Goal: Transaction & Acquisition: Book appointment/travel/reservation

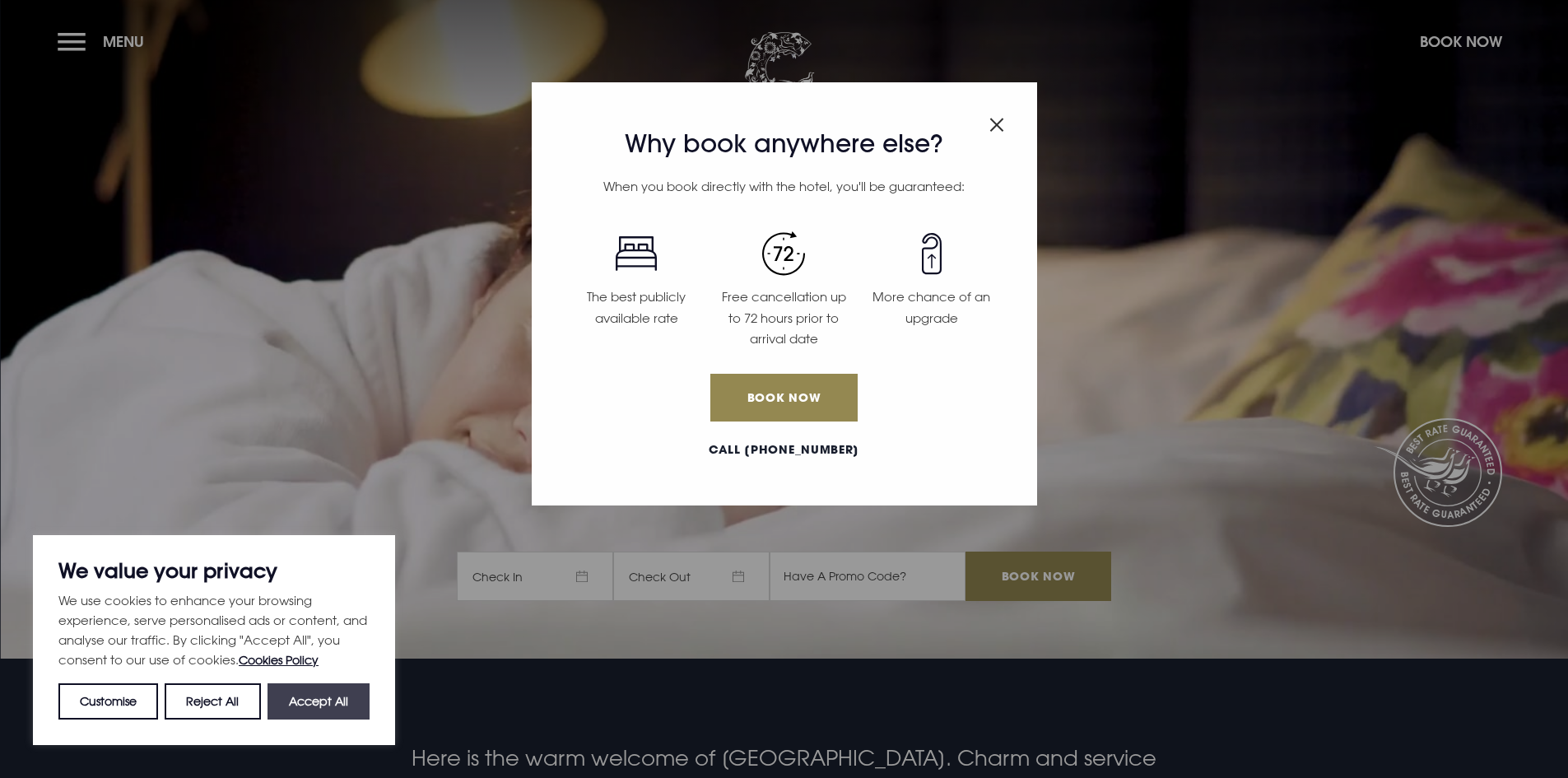
click at [331, 703] on button "Accept All" at bounding box center [319, 701] width 102 height 36
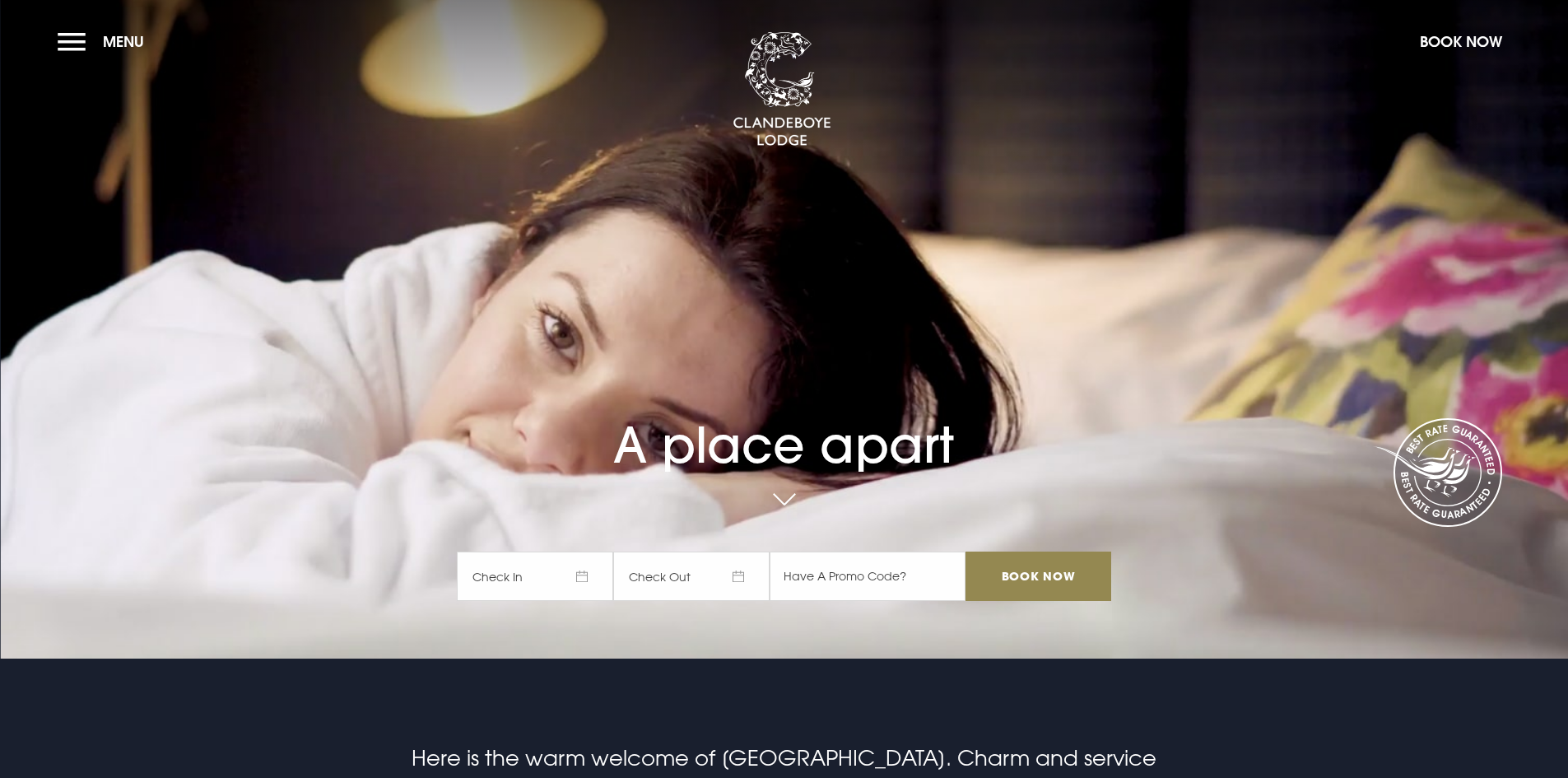
checkbox input "true"
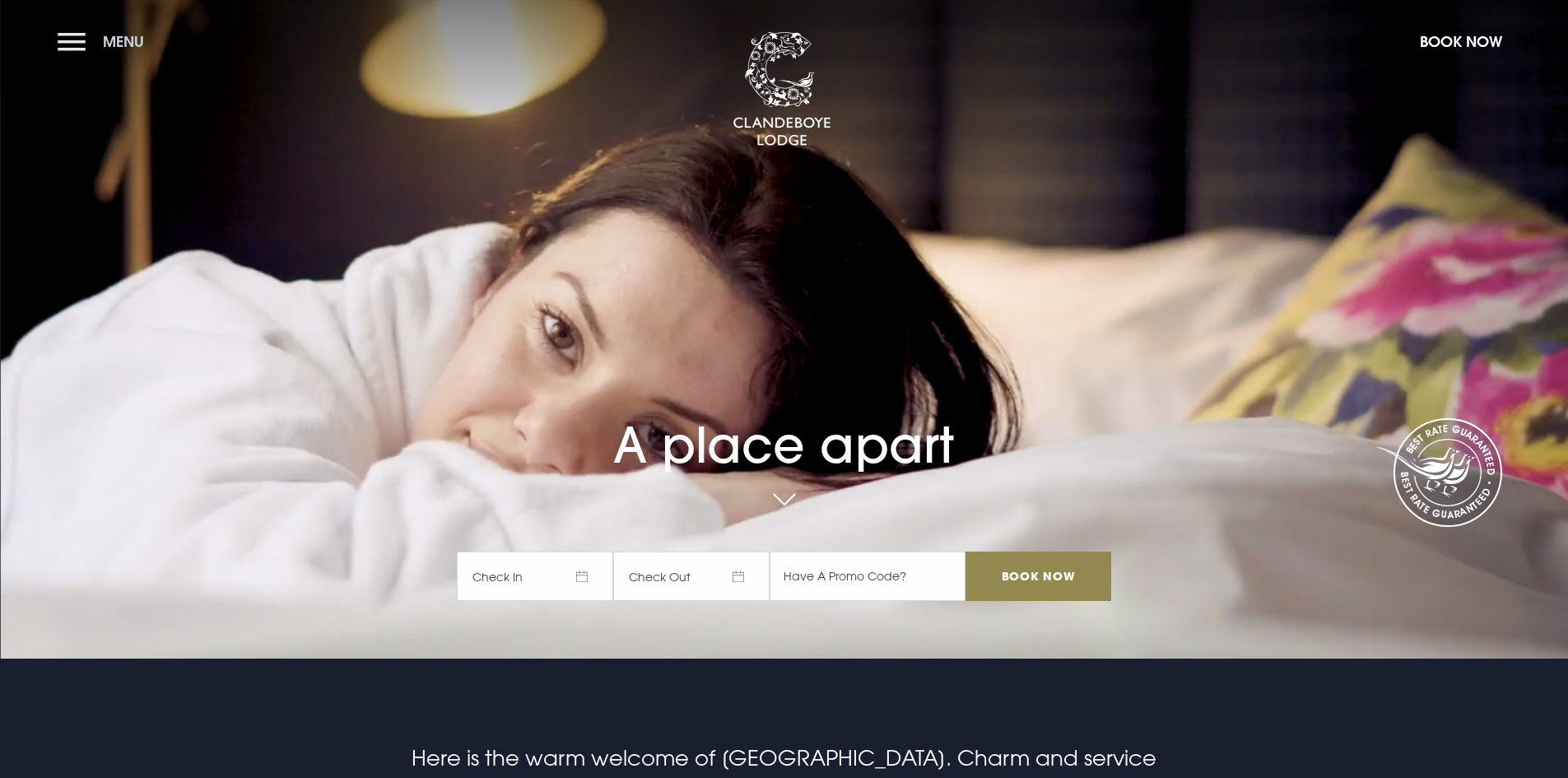
click at [115, 37] on span "Menu" at bounding box center [123, 41] width 41 height 19
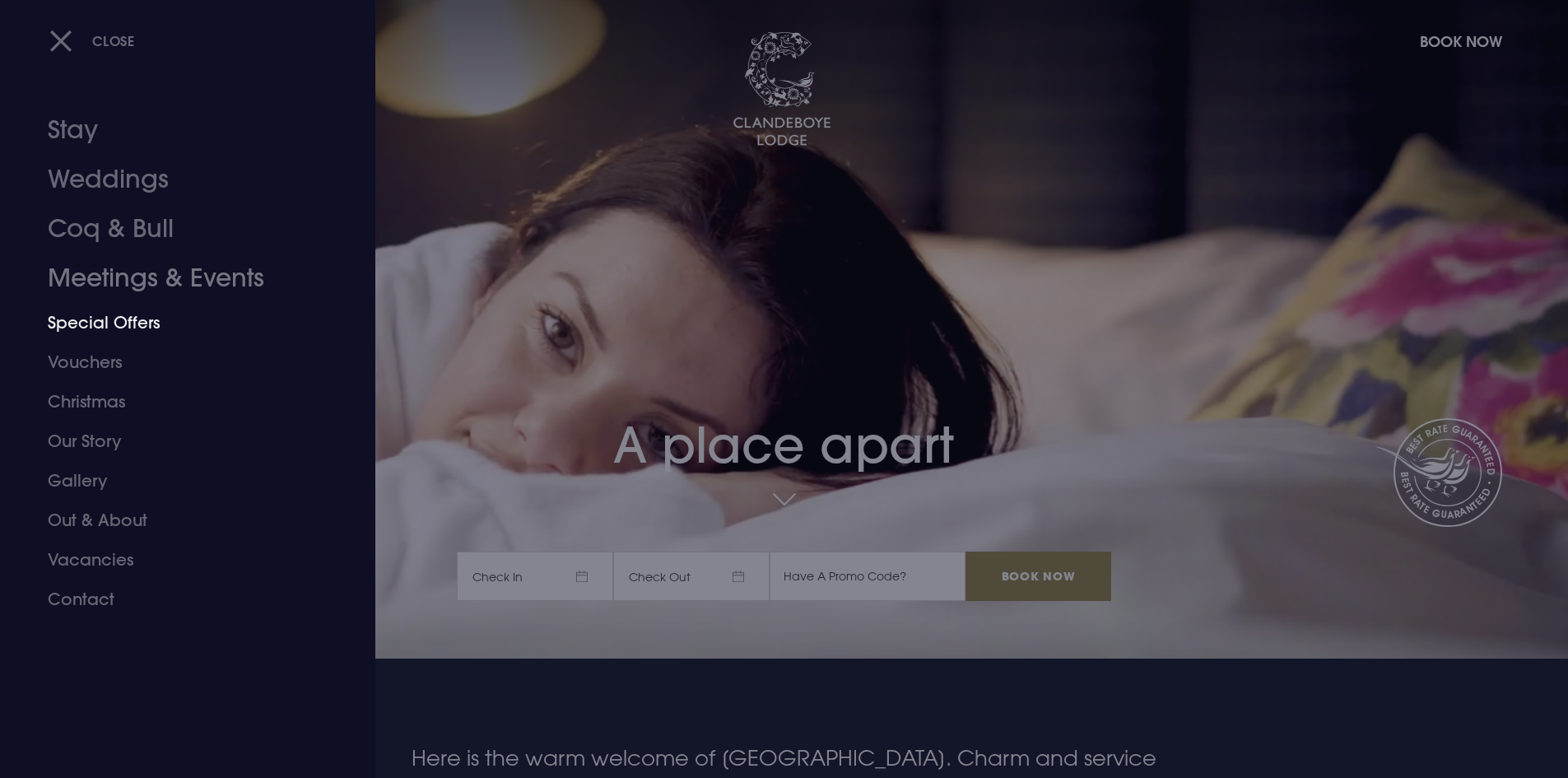
click at [78, 325] on link "Special Offers" at bounding box center [177, 323] width 260 height 39
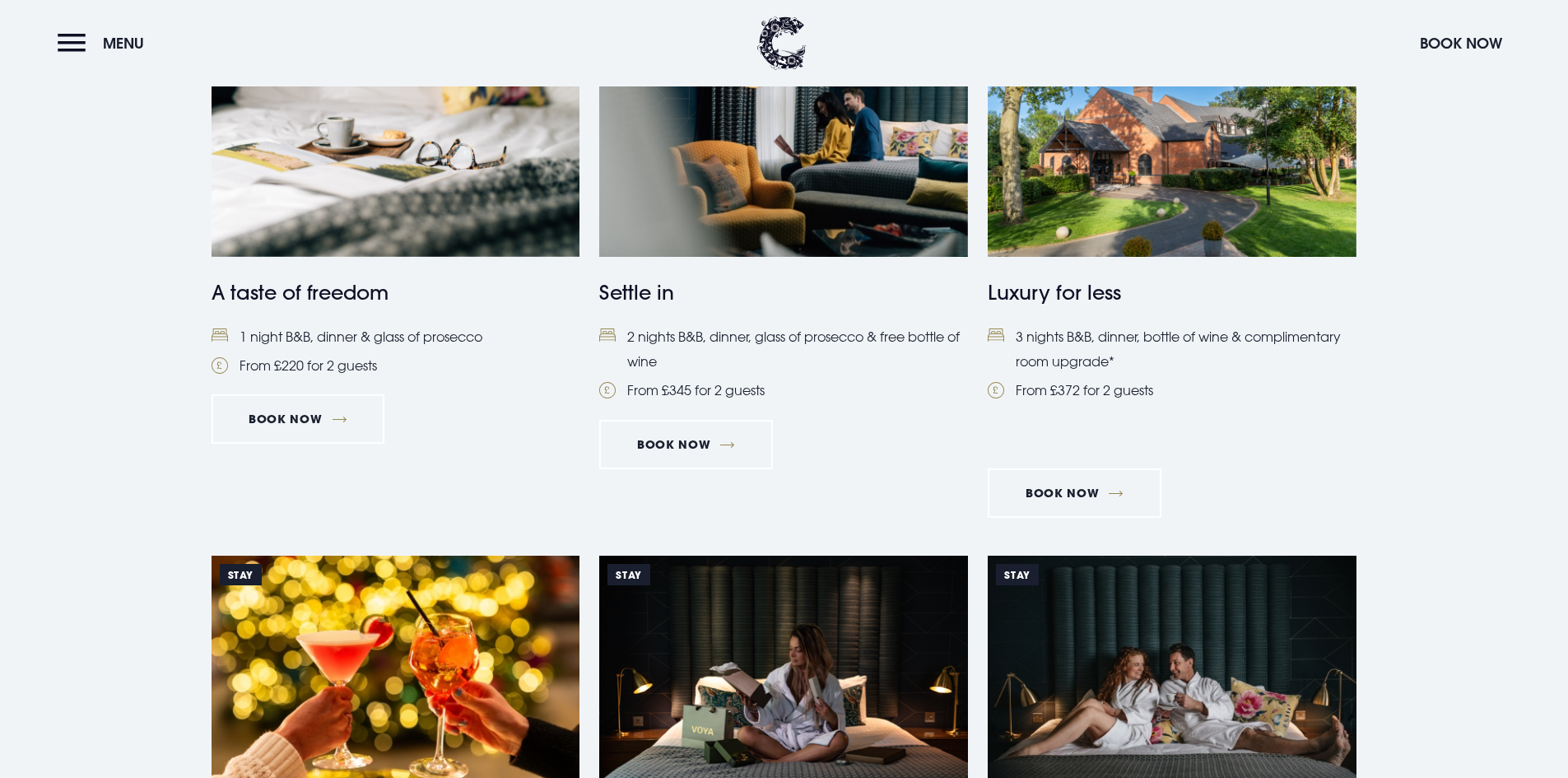
scroll to position [807, 0]
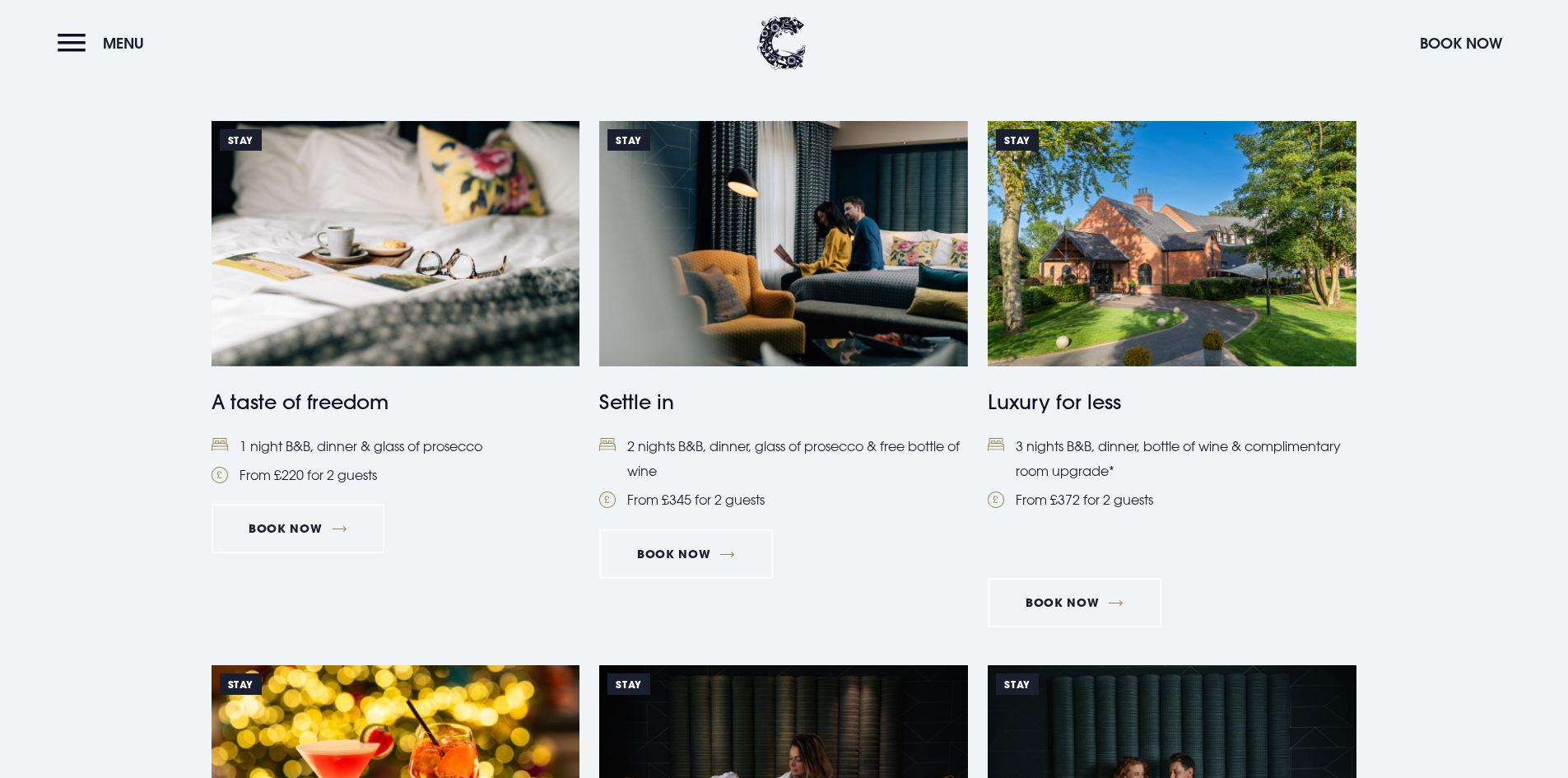
click at [1120, 490] on li "From £372 for 2 guests" at bounding box center [1172, 499] width 368 height 25
click at [669, 449] on li "2 nights B&B, dinner, glass of prosecco & free bottle of wine" at bounding box center [783, 458] width 368 height 50
click at [1148, 443] on li "3 nights B&B, dinner, bottle of wine & complimentary room upgrade*" at bounding box center [1172, 458] width 368 height 50
click at [667, 558] on link "Book Now" at bounding box center [686, 553] width 173 height 49
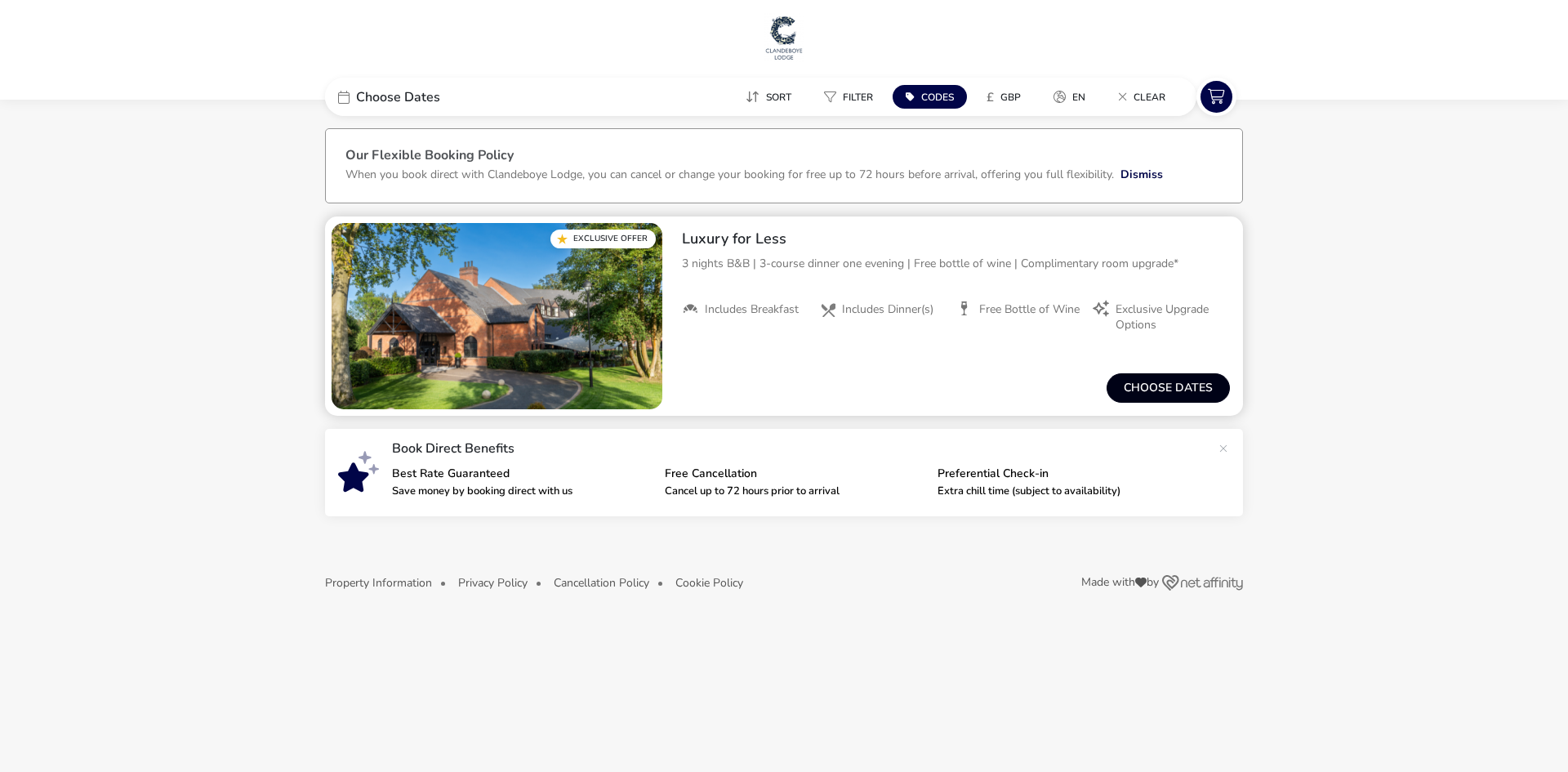
click at [1155, 379] on button "Choose dates" at bounding box center [1167, 388] width 123 height 29
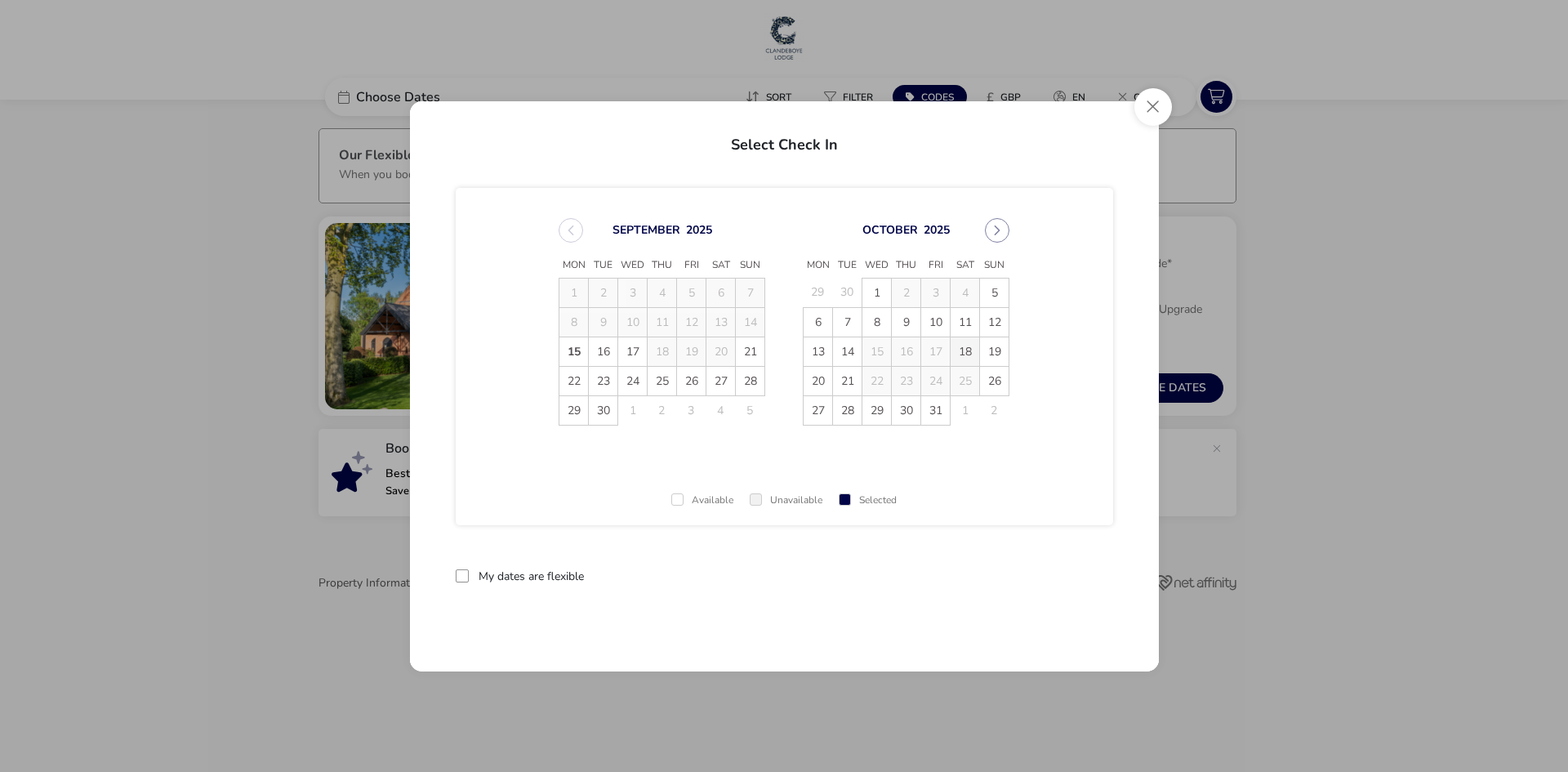
click at [970, 344] on span "18" at bounding box center [964, 351] width 28 height 28
click at [847, 379] on span "21" at bounding box center [846, 380] width 28 height 28
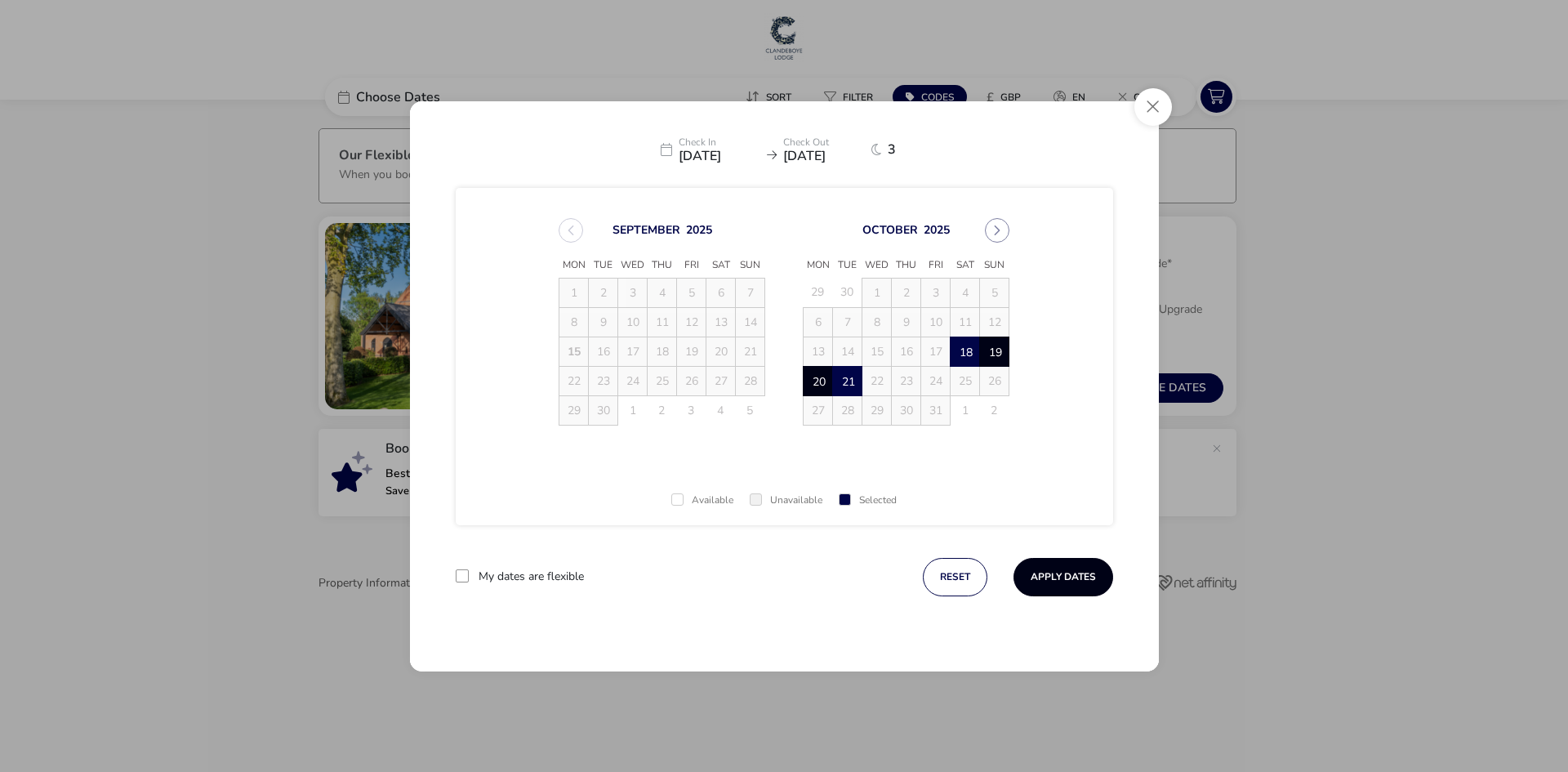
click at [1065, 582] on button "Apply Dates" at bounding box center [1063, 577] width 100 height 38
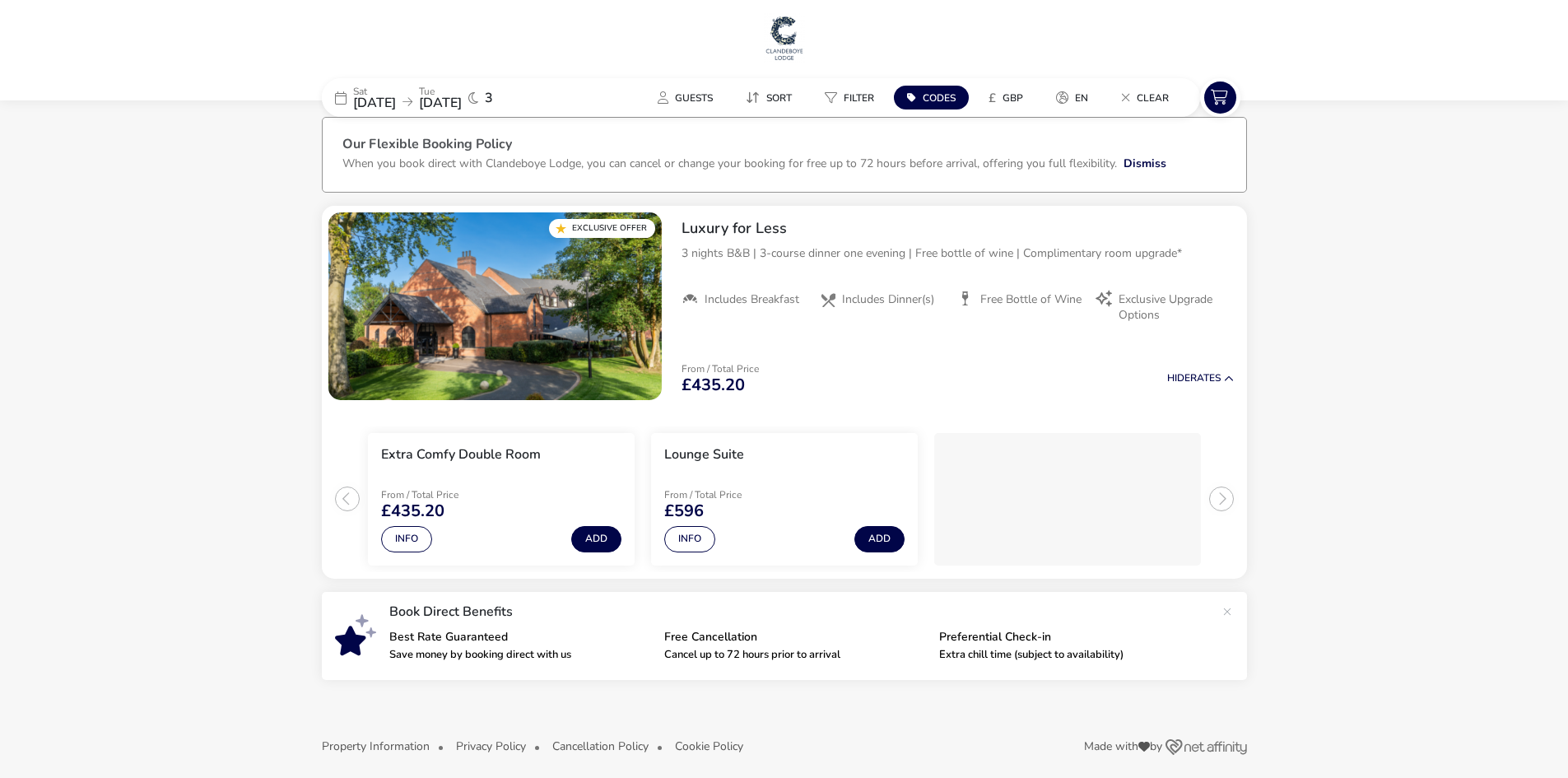
scroll to position [23, 0]
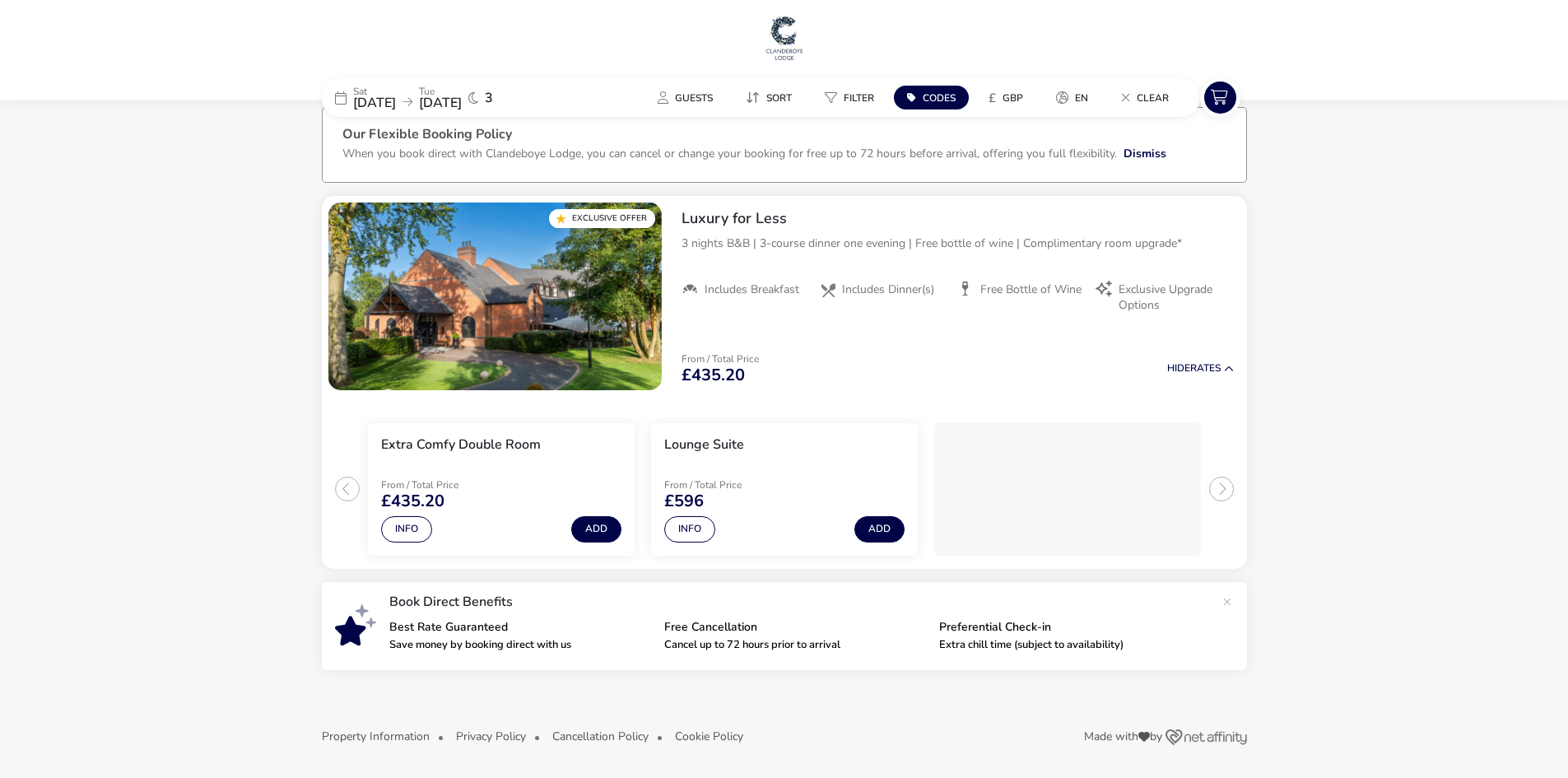
click at [462, 96] on span "21 Oct 2025" at bounding box center [439, 102] width 42 height 18
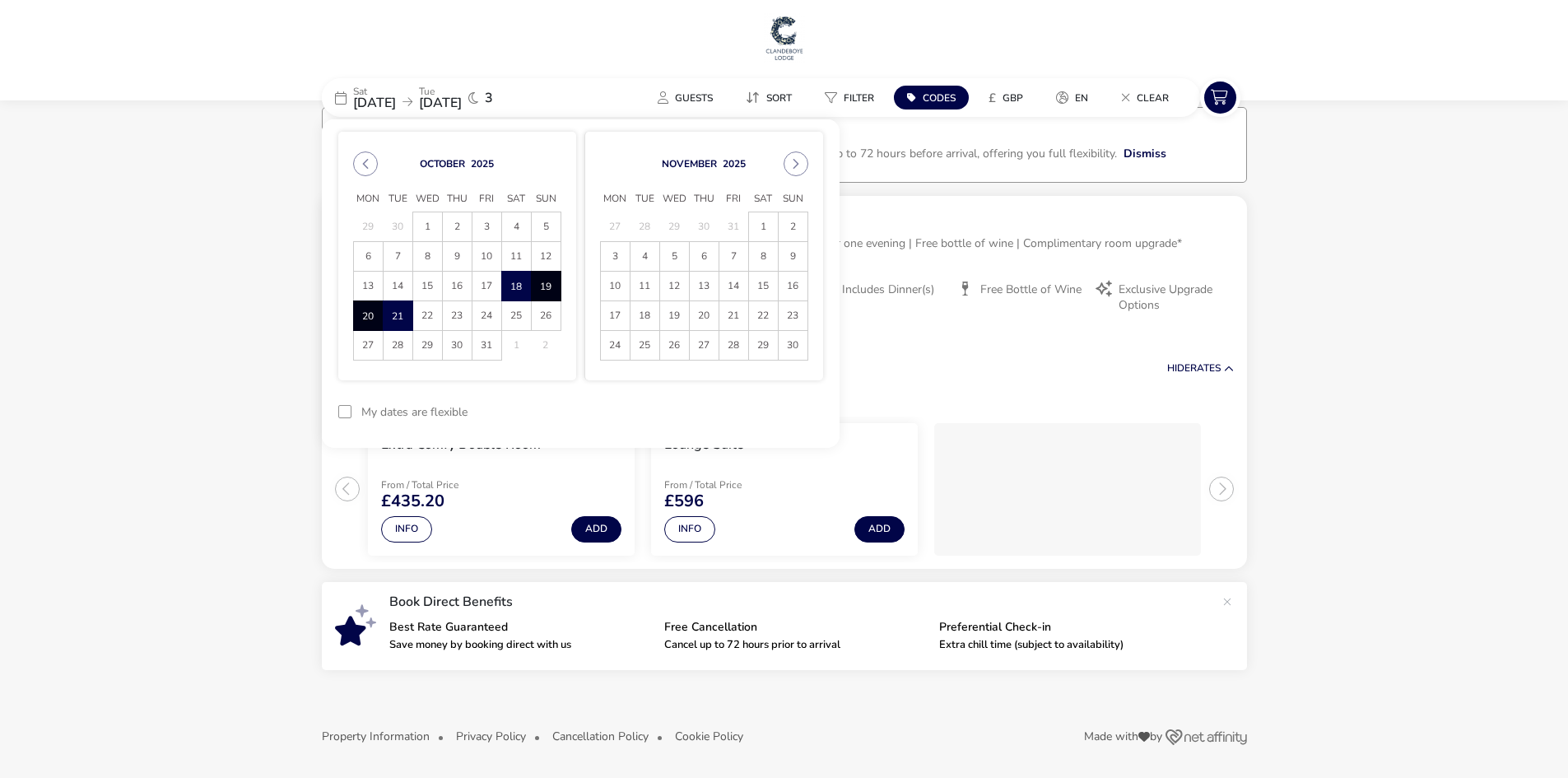
click at [541, 281] on span "19" at bounding box center [546, 286] width 29 height 29
click at [420, 309] on span "22" at bounding box center [427, 315] width 29 height 29
click at [791, 414] on button "Apply Dates" at bounding box center [773, 412] width 100 height 38
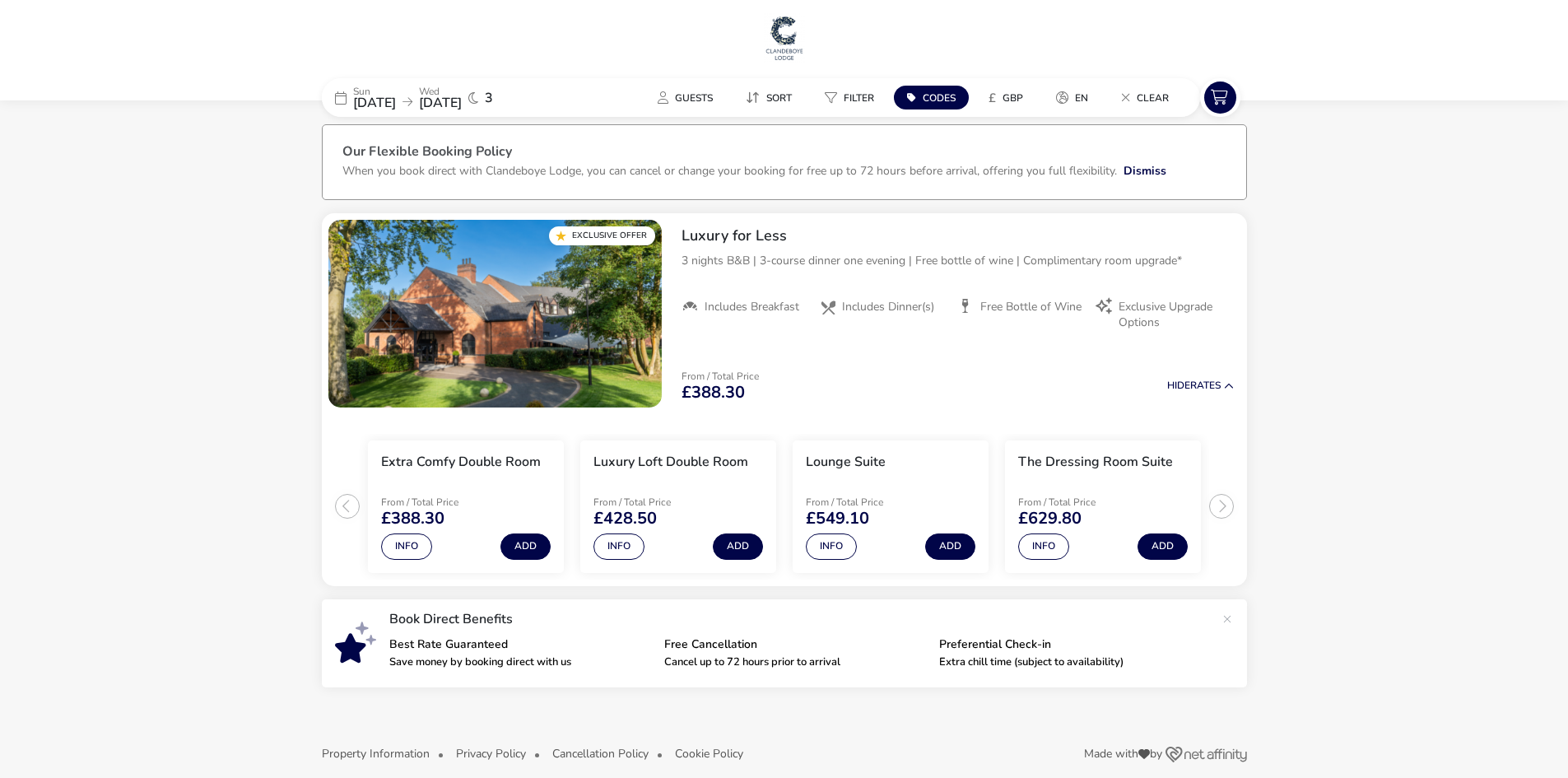
scroll to position [23, 0]
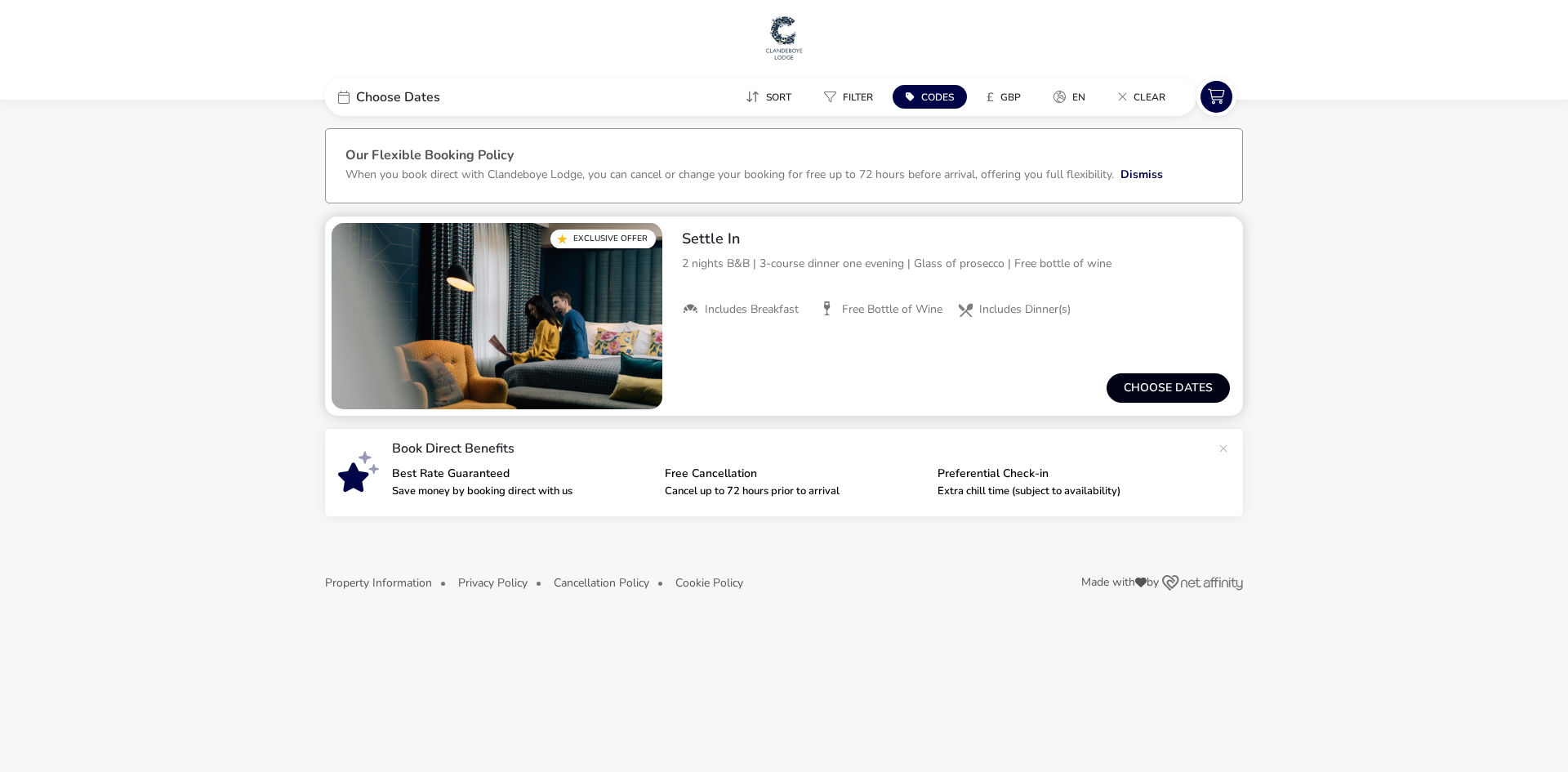
click at [1152, 379] on button "Choose dates" at bounding box center [1167, 388] width 123 height 29
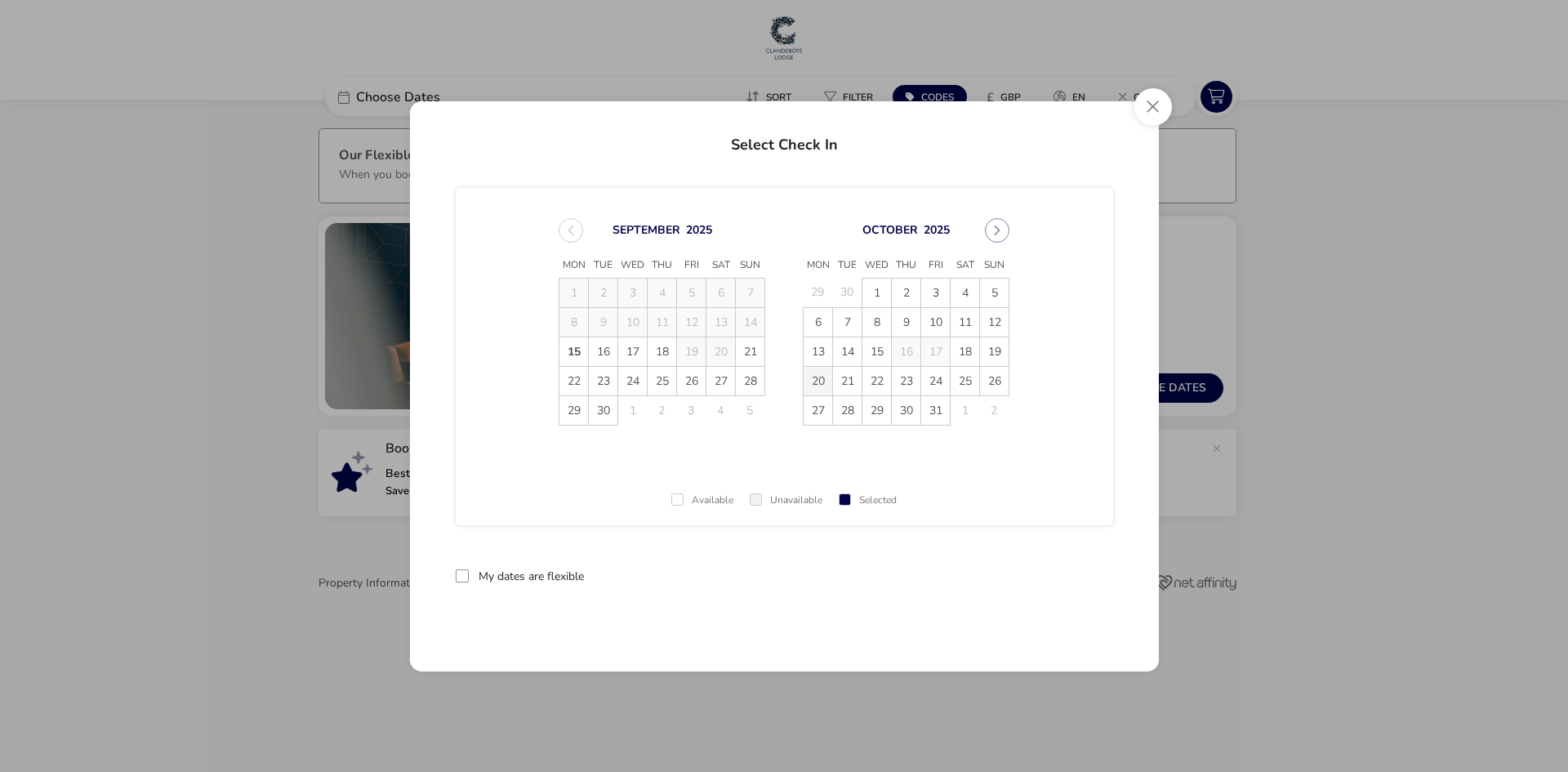
click at [810, 379] on span "20" at bounding box center [817, 380] width 28 height 28
click at [881, 384] on span "22" at bounding box center [876, 380] width 28 height 28
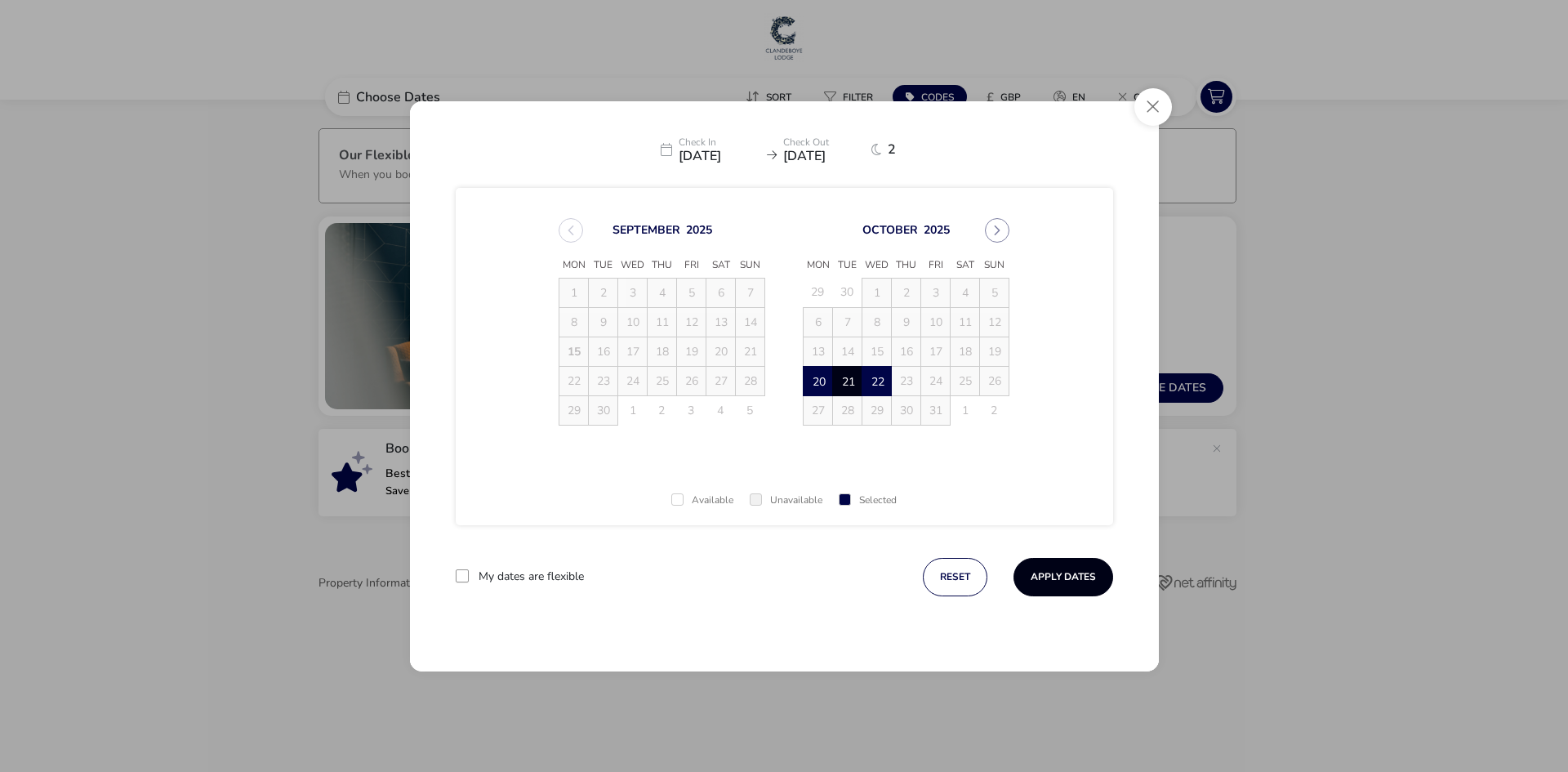
click at [1054, 581] on button "Apply Dates" at bounding box center [1063, 577] width 100 height 38
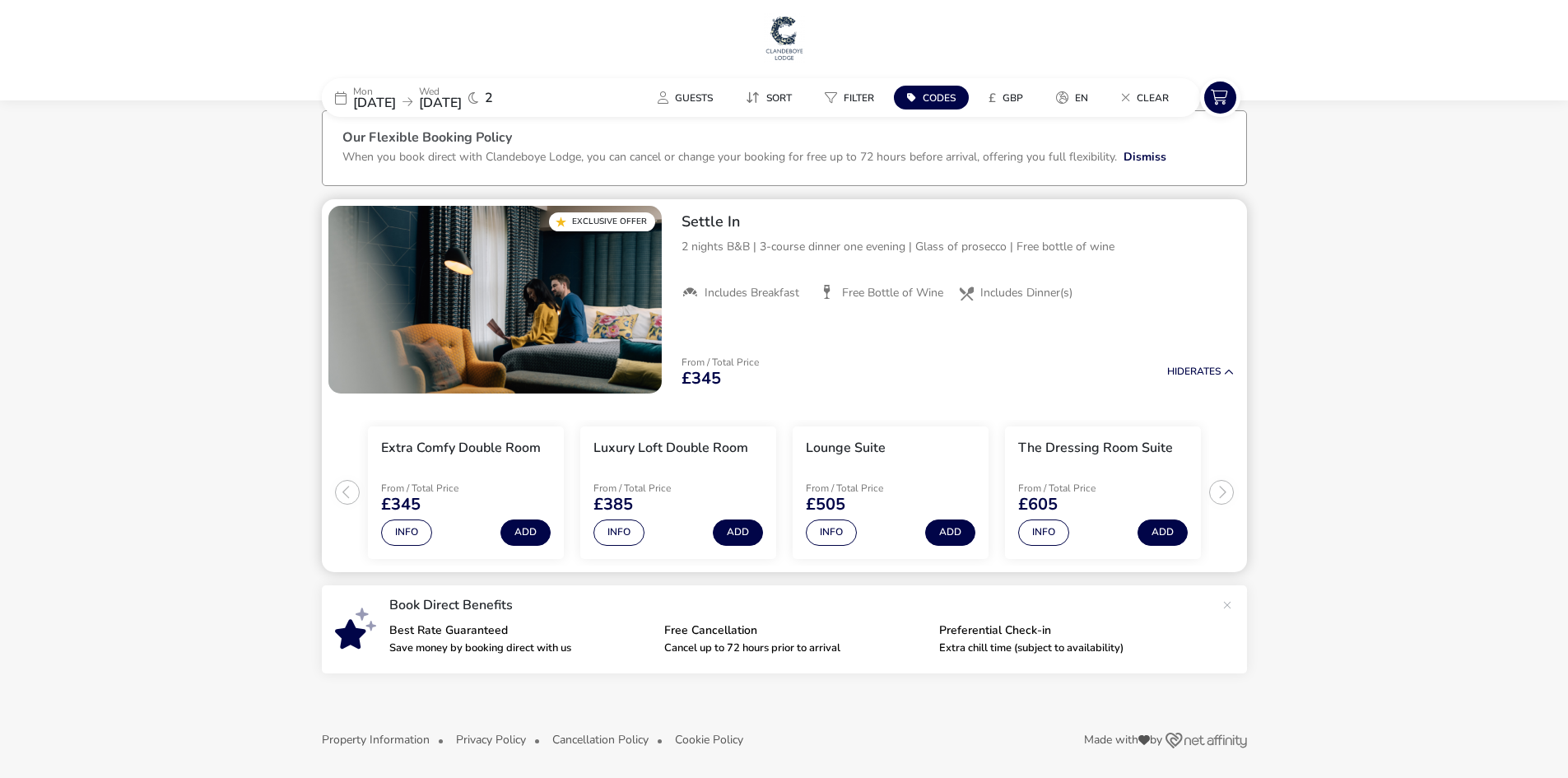
scroll to position [23, 0]
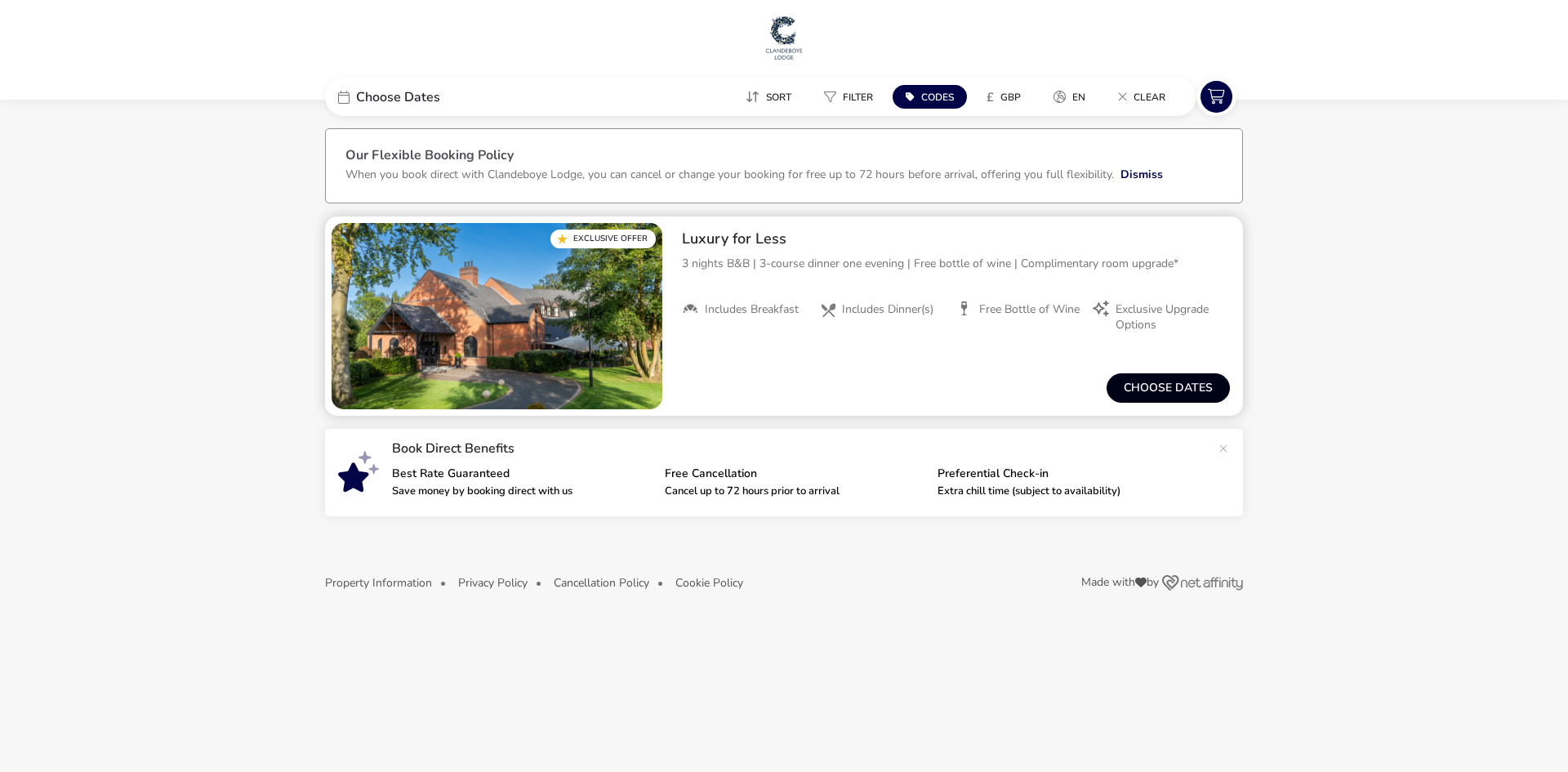
click at [1170, 381] on button "Choose dates" at bounding box center [1167, 388] width 123 height 29
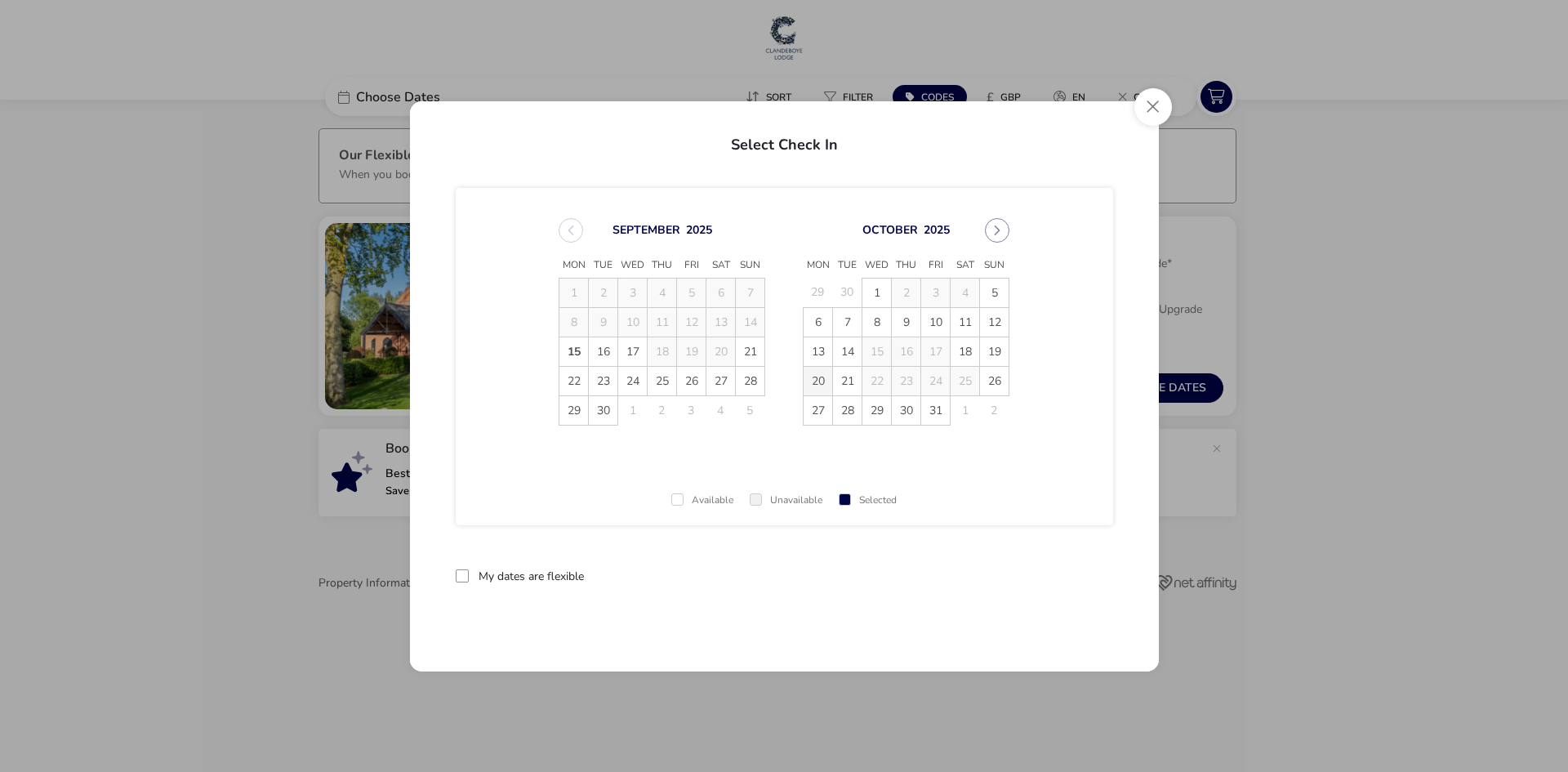
click at [820, 384] on span "20" at bounding box center [817, 380] width 28 height 28
click at [907, 384] on span "23" at bounding box center [906, 380] width 28 height 28
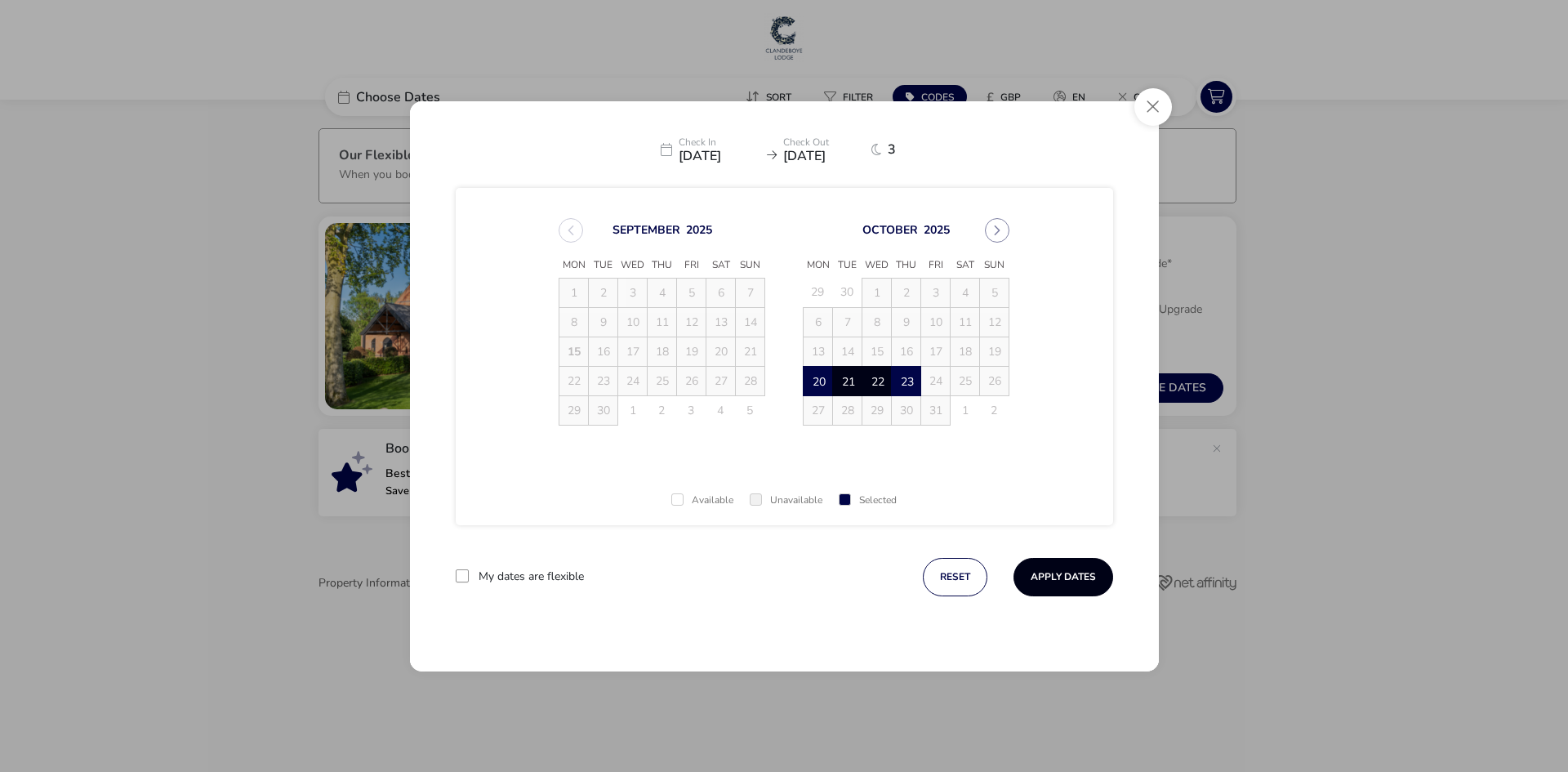
click at [1078, 573] on button "Apply Dates" at bounding box center [1063, 577] width 100 height 38
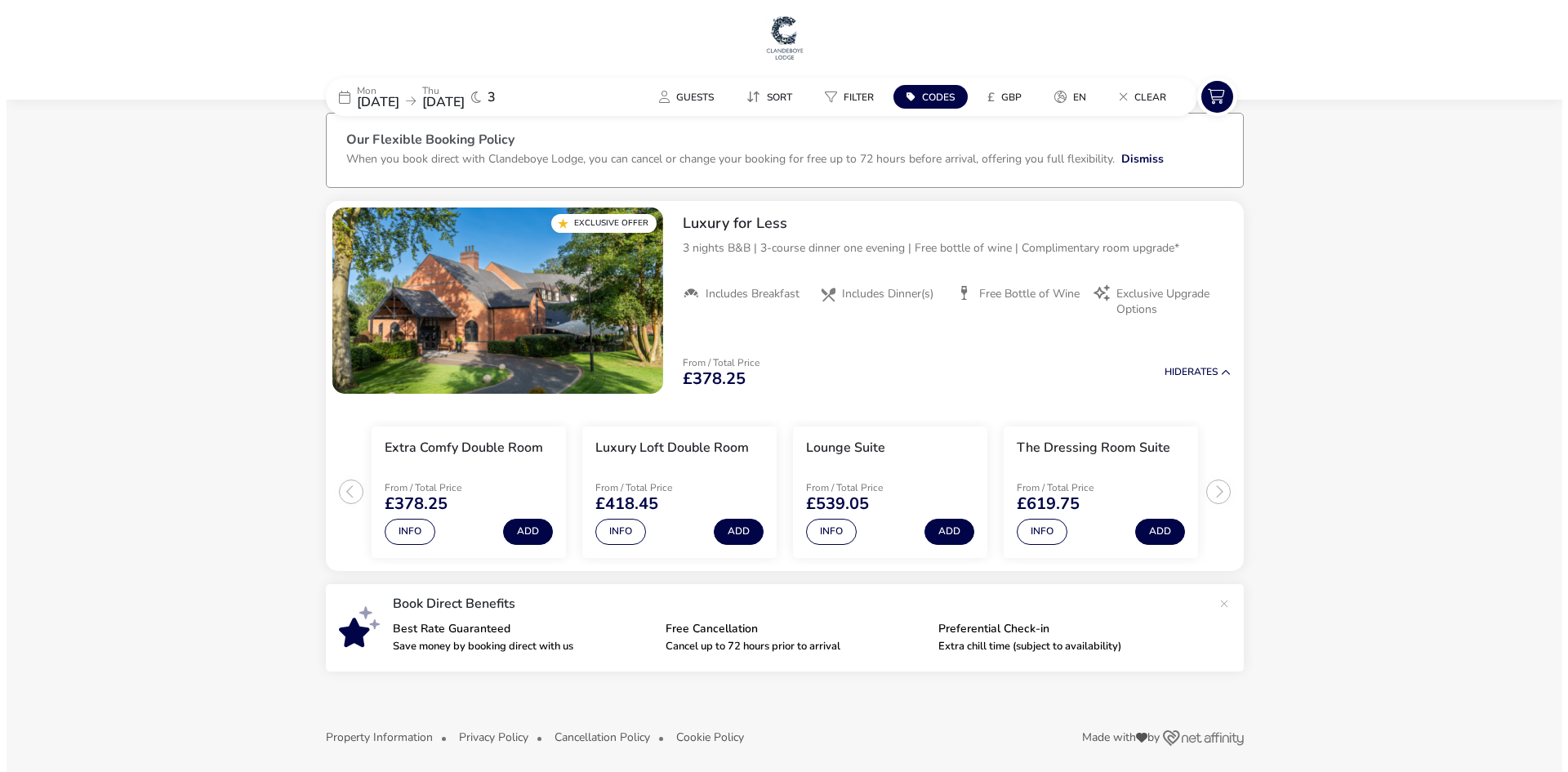
scroll to position [22, 0]
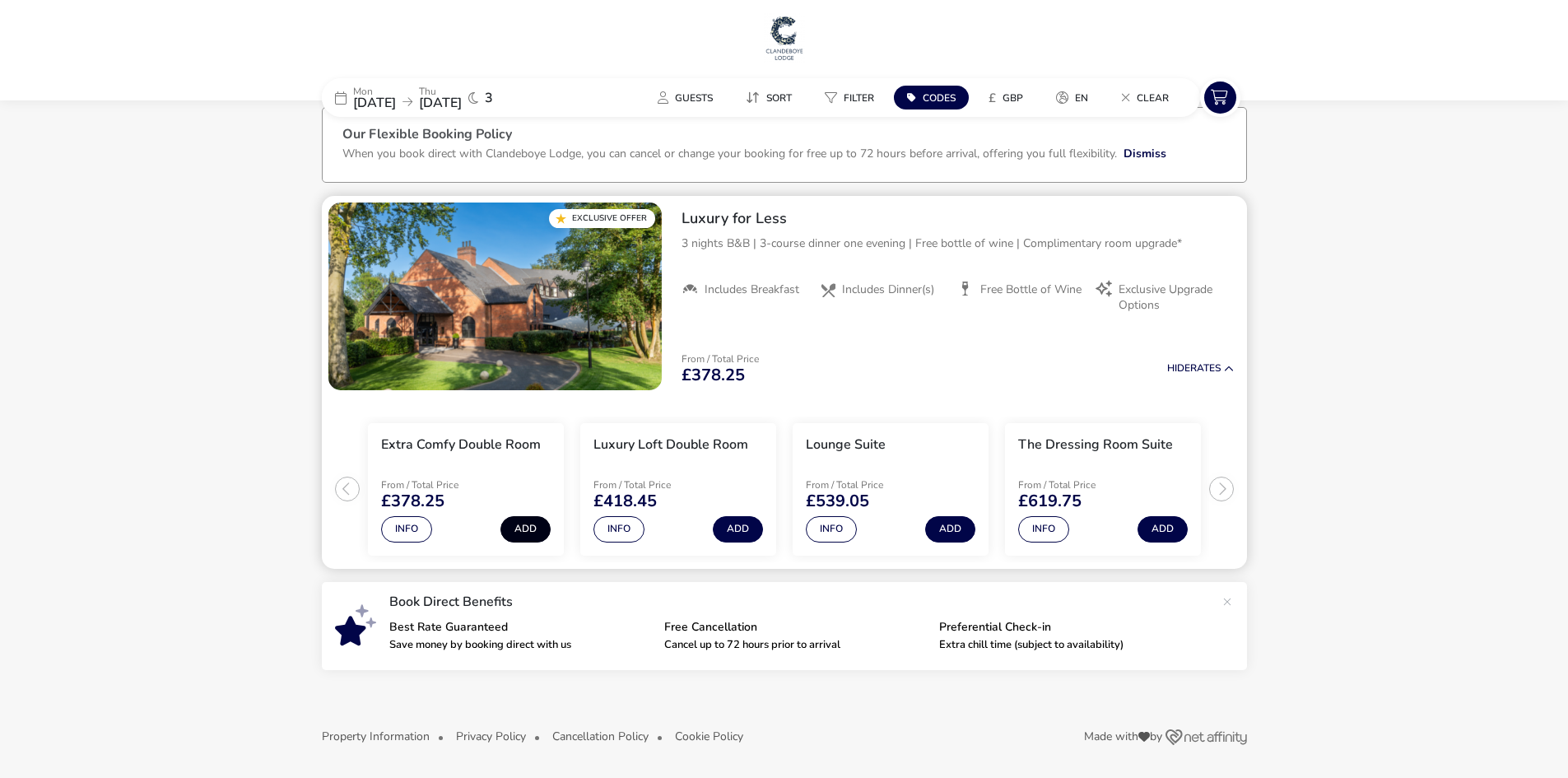
click at [517, 531] on button "Add" at bounding box center [525, 529] width 50 height 27
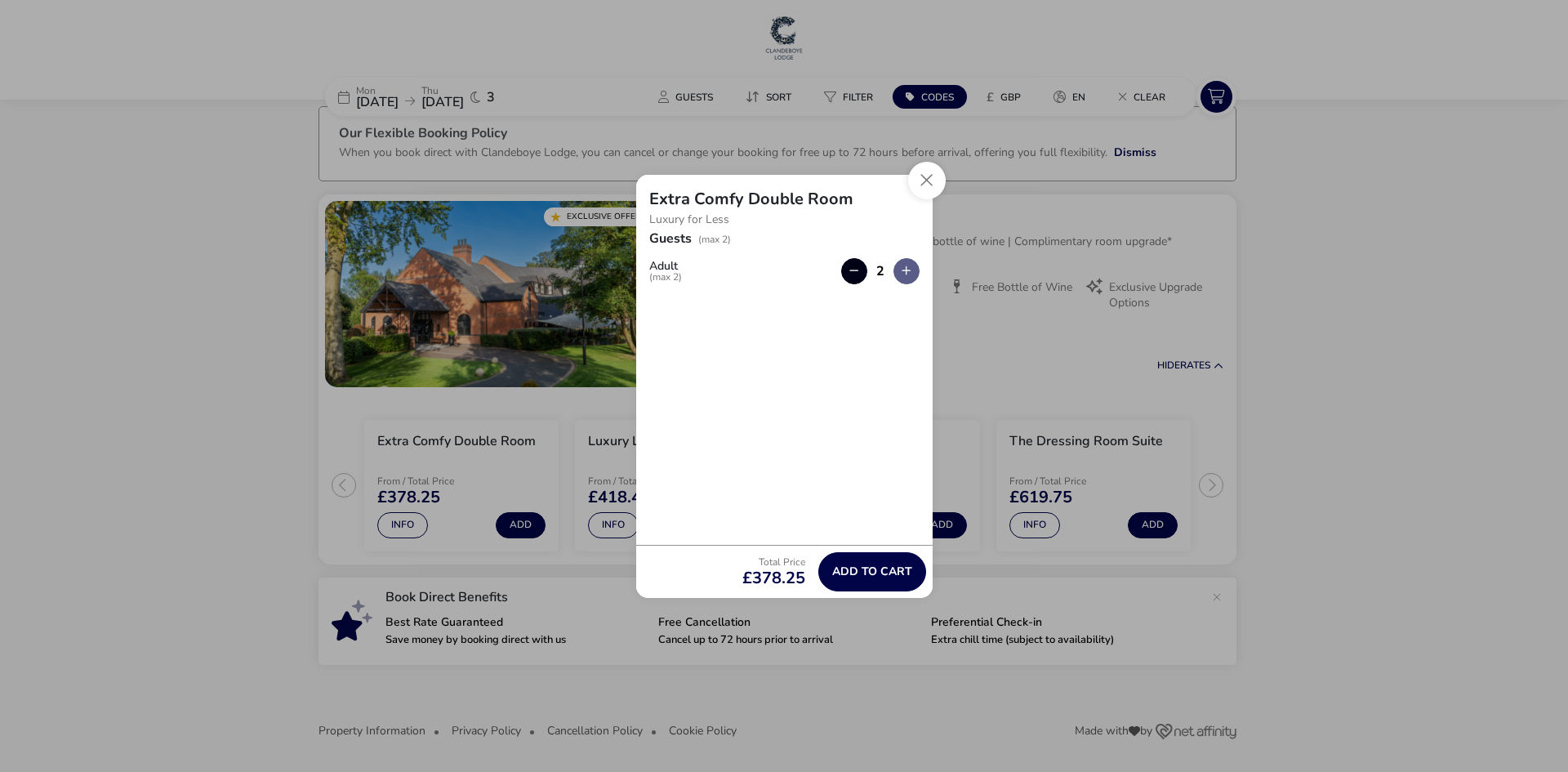
click at [855, 263] on button "button" at bounding box center [854, 271] width 26 height 26
type input "1"
click at [859, 577] on span "Add to cart" at bounding box center [872, 571] width 80 height 13
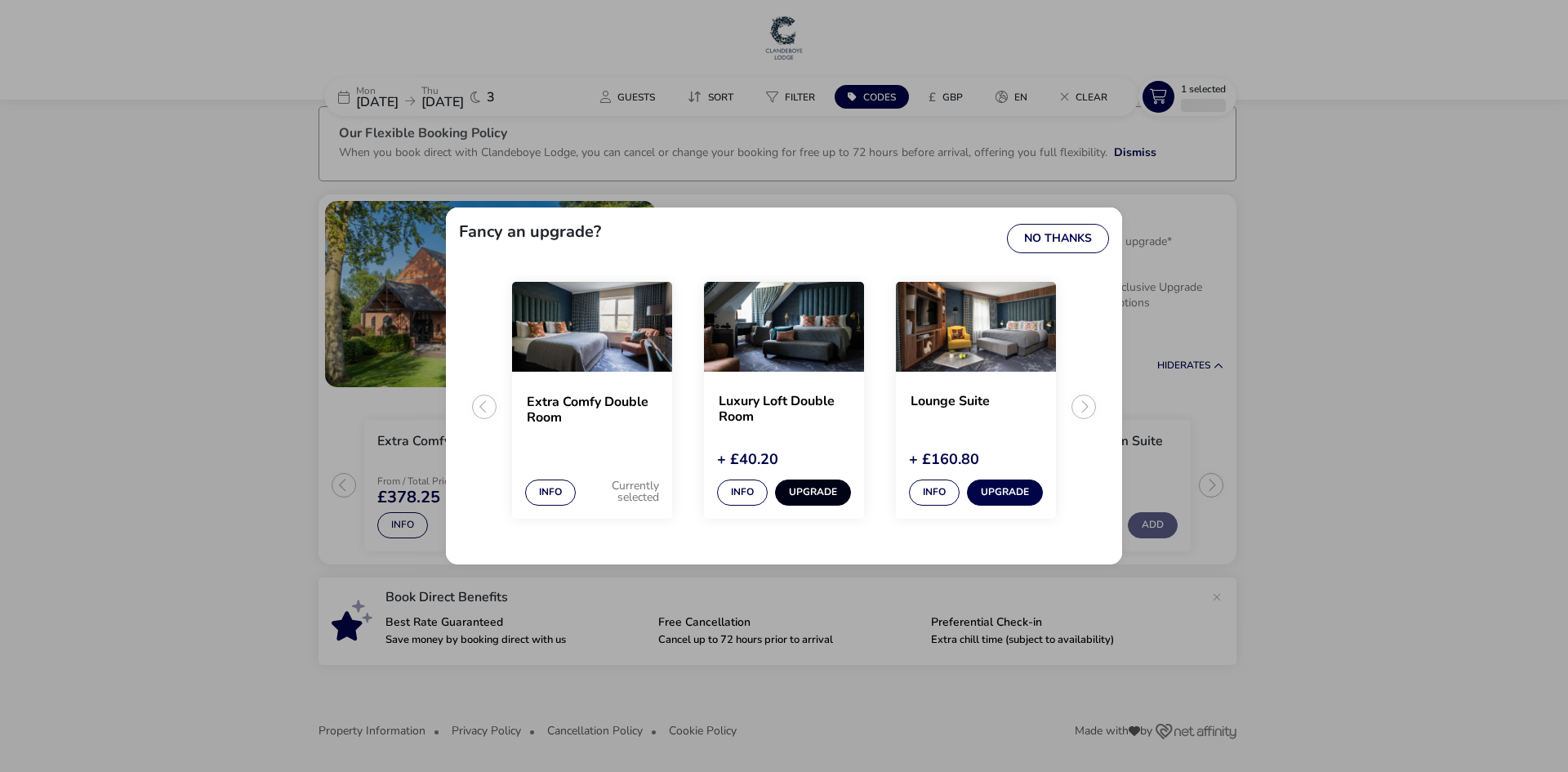
click at [793, 495] on button "Upgrade" at bounding box center [813, 493] width 76 height 26
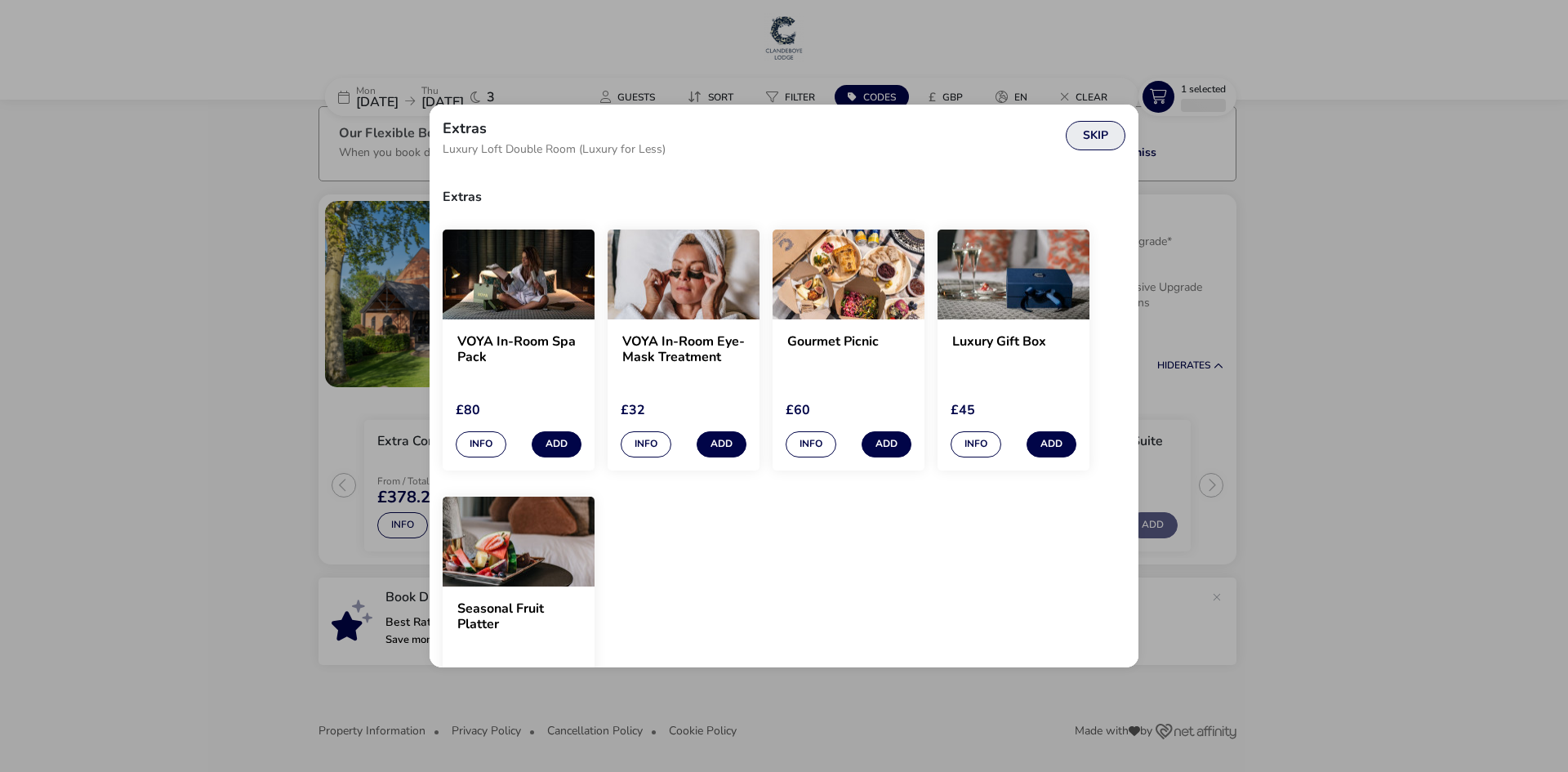
click at [1091, 136] on button "Skip" at bounding box center [1095, 136] width 60 height 29
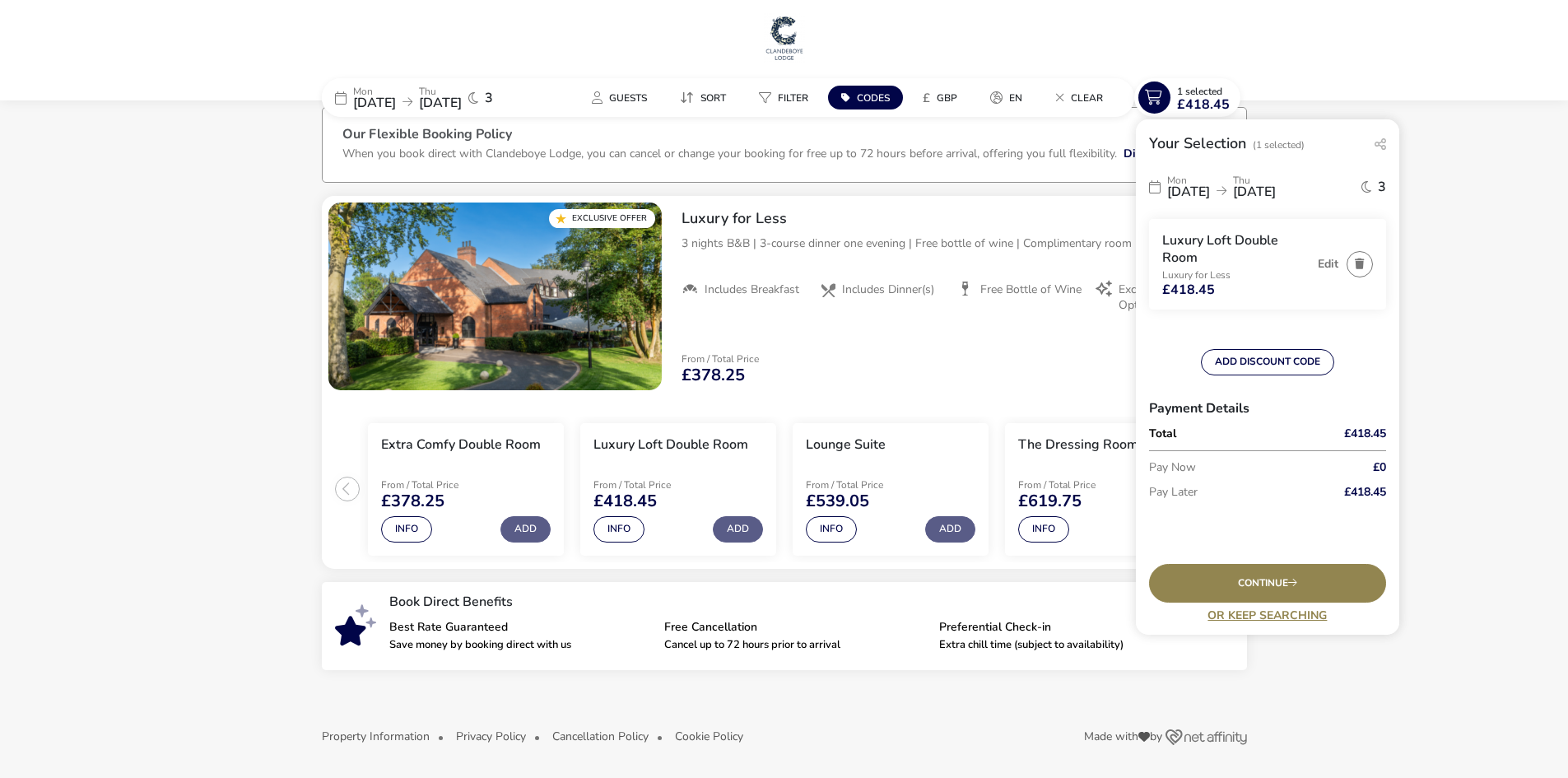
click at [1419, 210] on naf-accommodations-shell "Mon 20 Oct 2025 Thu 23 Oct 2025 3 Guests Sort Filter Codes £ GBP en Clear 1 Sel…" at bounding box center [784, 435] width 1568 height 684
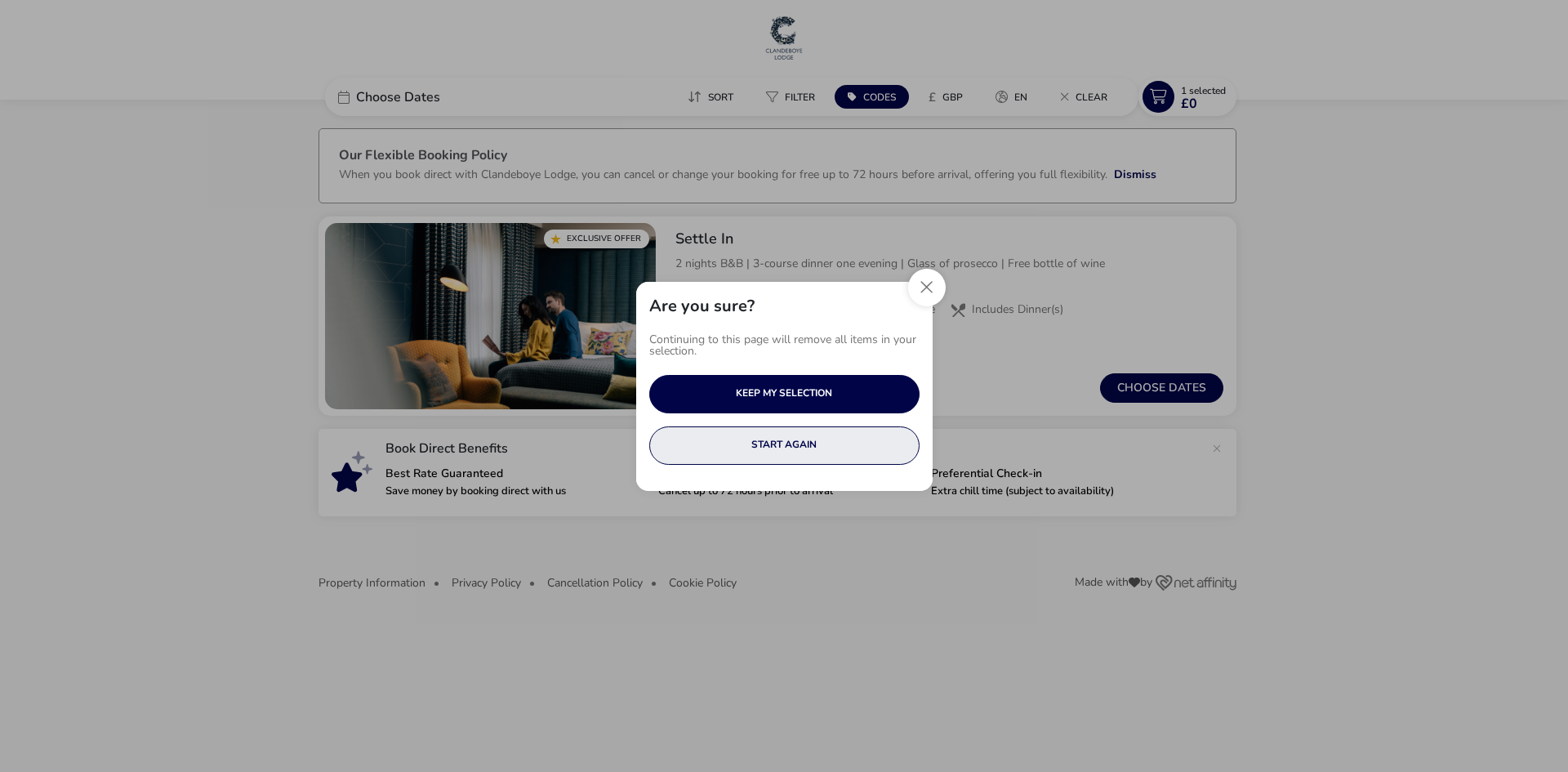
click at [789, 435] on button "START AGAIN" at bounding box center [784, 445] width 271 height 38
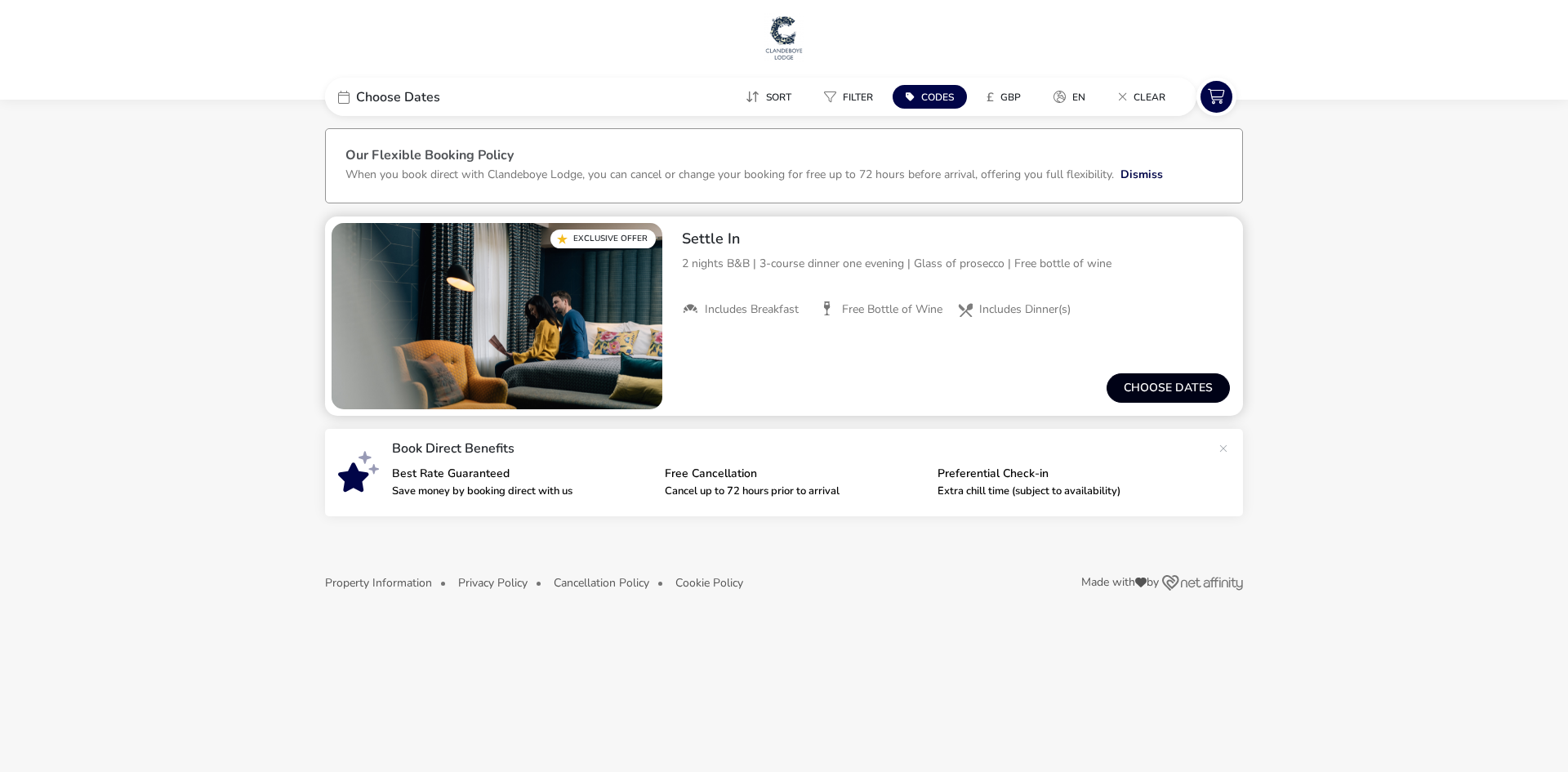
click at [1146, 387] on button "Choose dates" at bounding box center [1167, 388] width 123 height 29
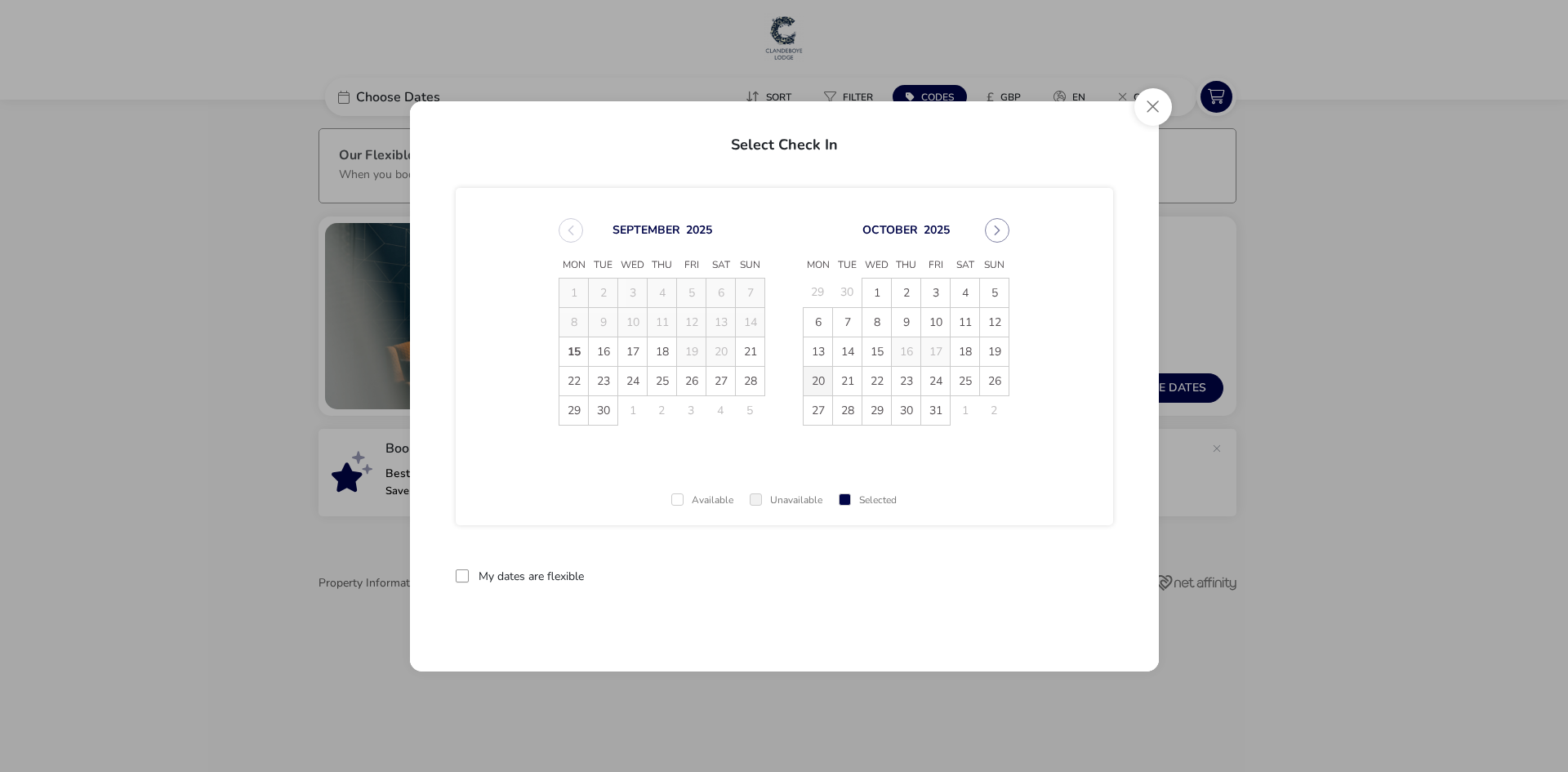
click at [808, 376] on span "20" at bounding box center [817, 380] width 28 height 28
click at [874, 383] on span "22" at bounding box center [876, 380] width 28 height 28
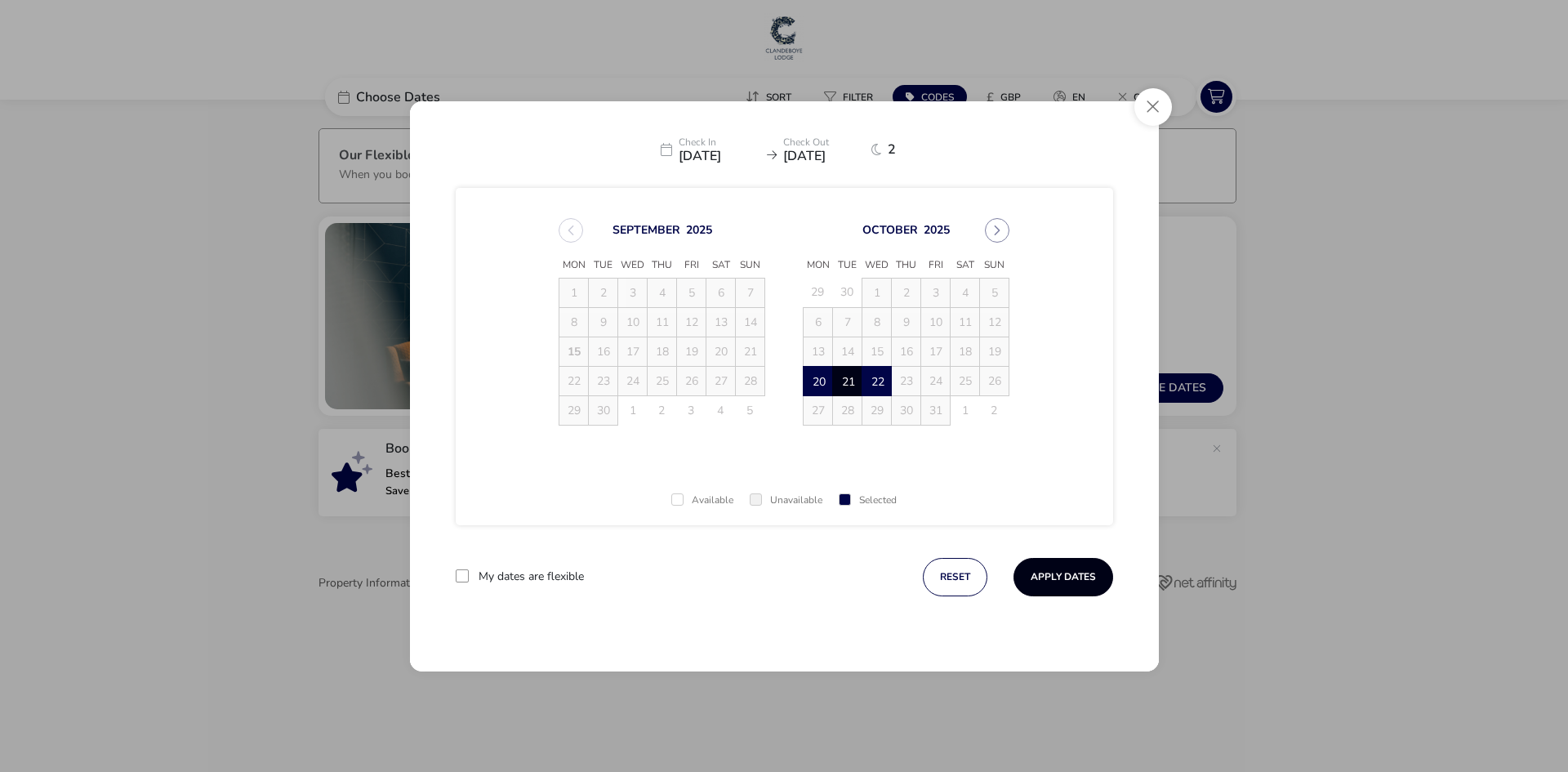
click at [1044, 583] on button "Apply Dates" at bounding box center [1063, 577] width 100 height 38
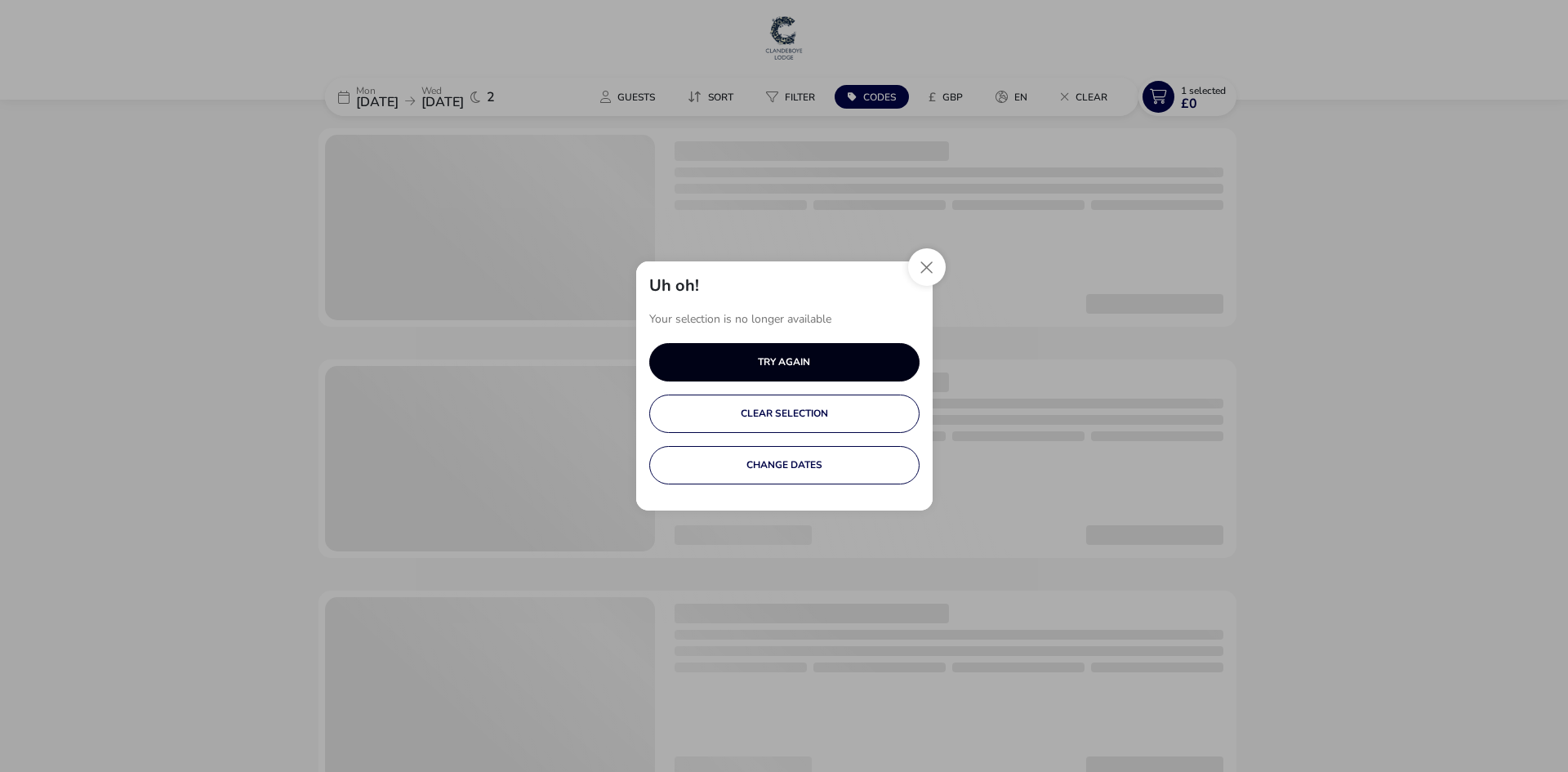
click at [816, 360] on button "TRY AGAIN" at bounding box center [784, 362] width 271 height 38
click at [922, 265] on button "Close" at bounding box center [926, 267] width 37 height 37
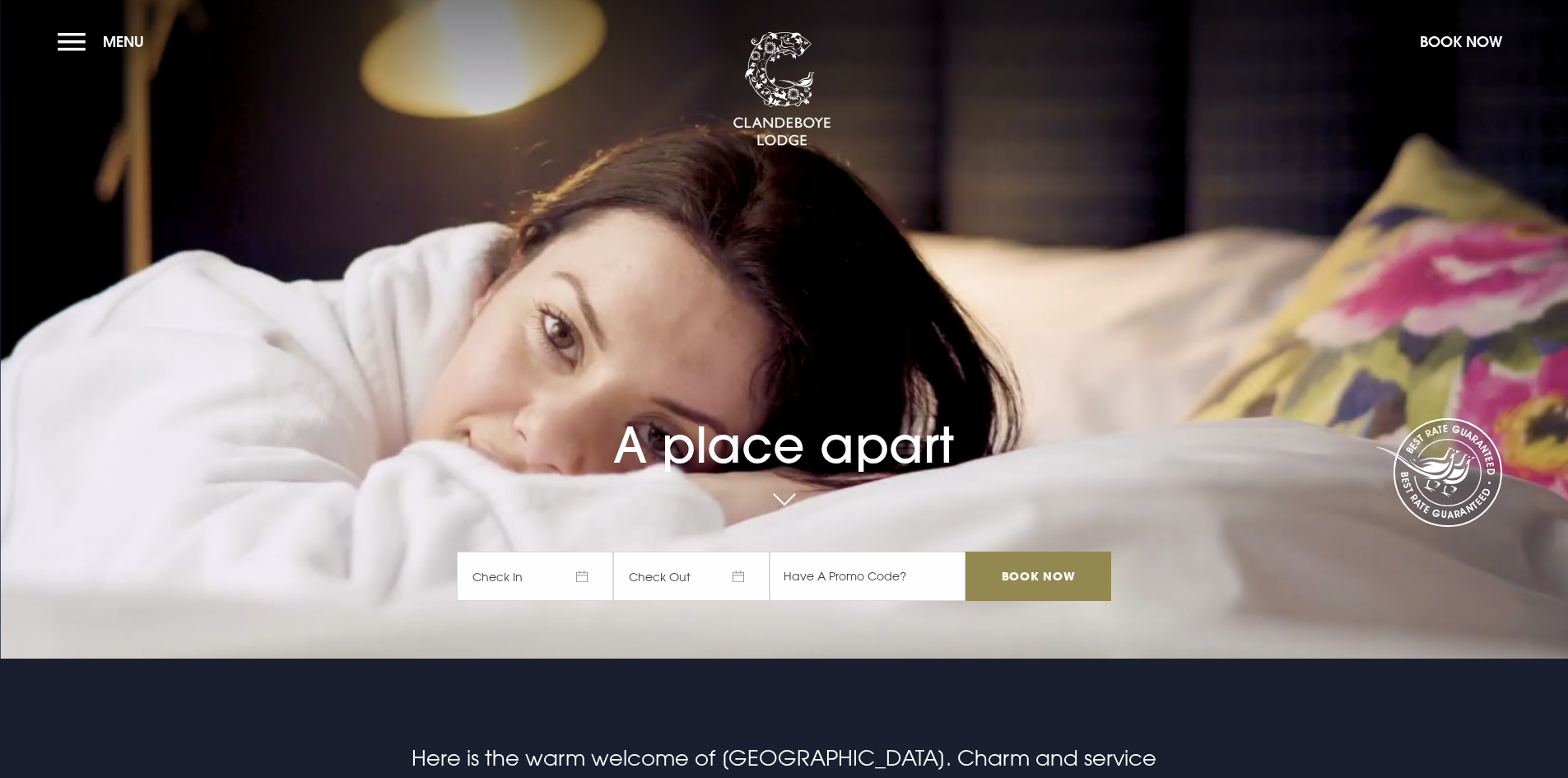
click at [584, 581] on span "Check In" at bounding box center [535, 576] width 157 height 49
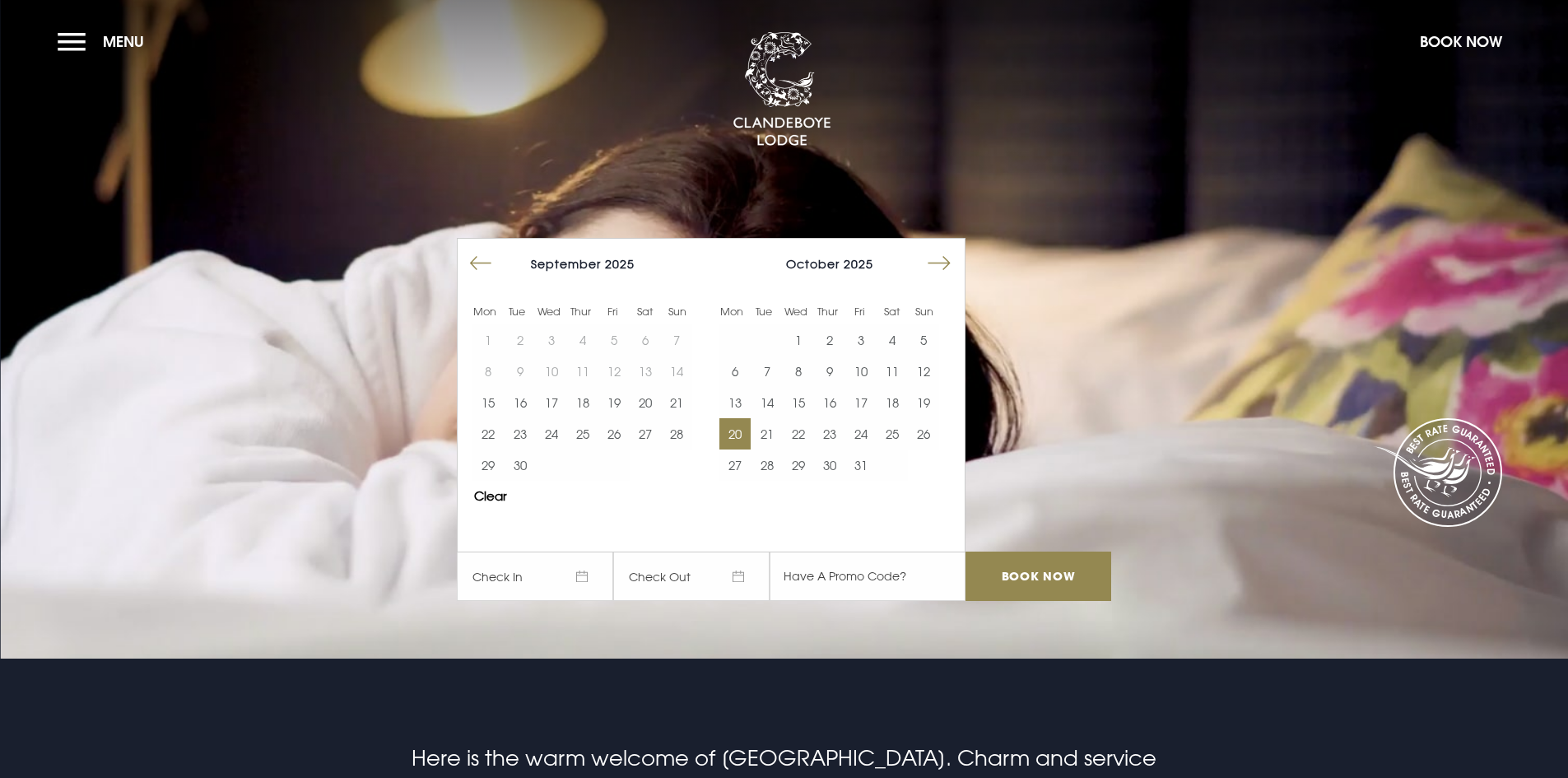
click at [740, 432] on button "20" at bounding box center [735, 434] width 32 height 32
click at [834, 426] on button "23" at bounding box center [830, 434] width 32 height 32
click at [1024, 577] on input "Book Now" at bounding box center [1037, 576] width 145 height 49
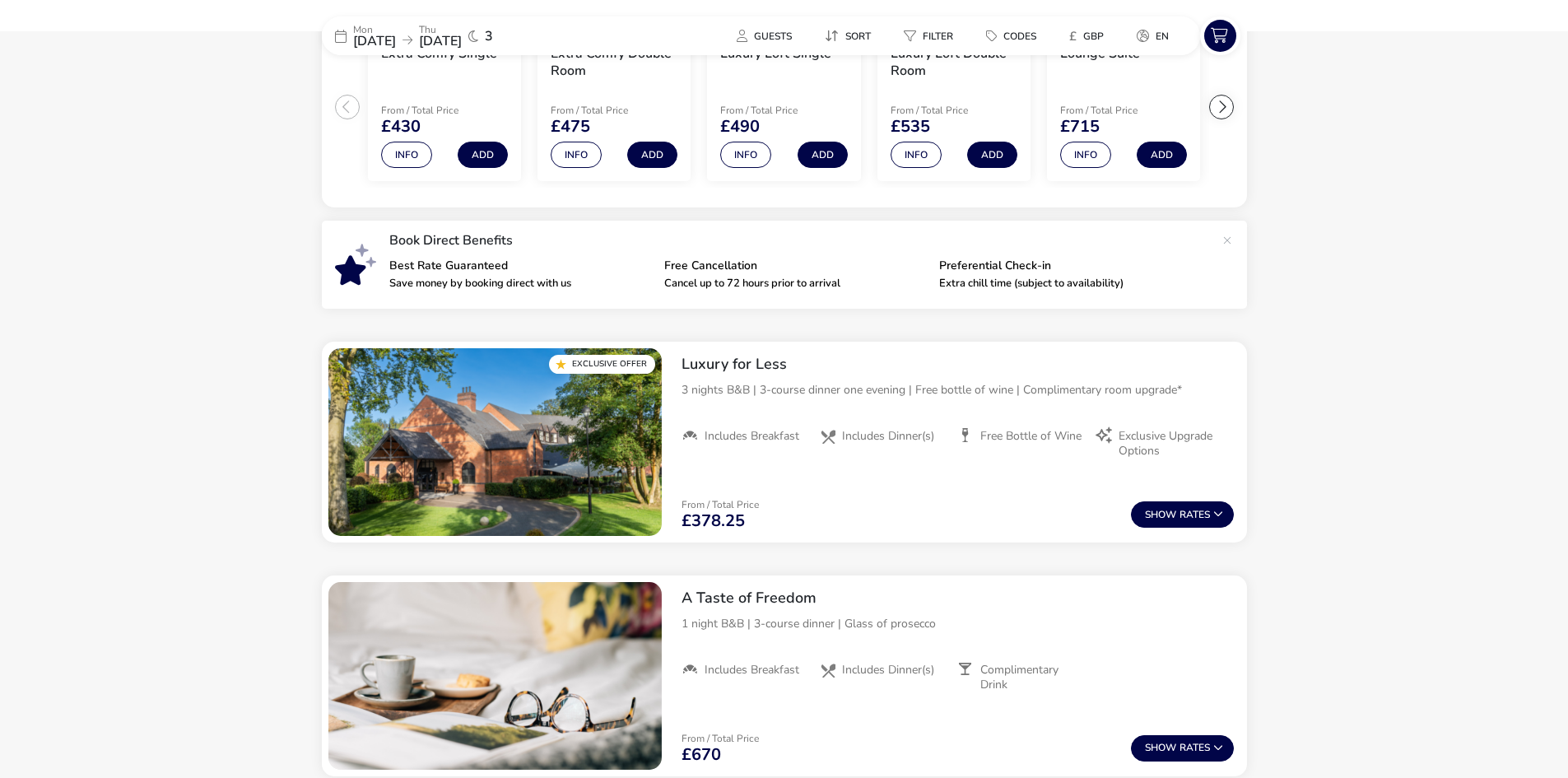
scroll to position [522, 0]
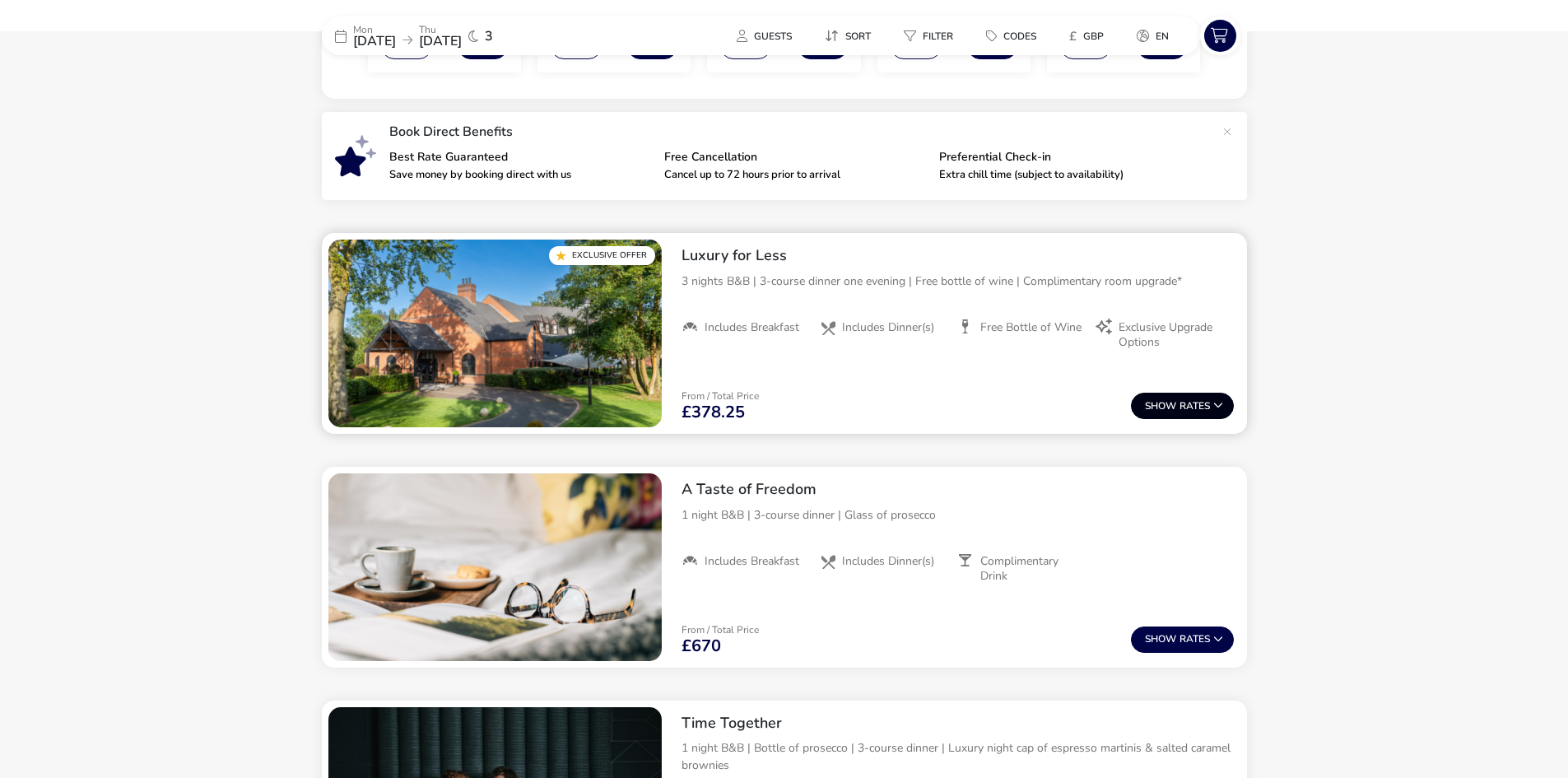
click at [1206, 406] on button "Show Rates" at bounding box center [1182, 406] width 102 height 27
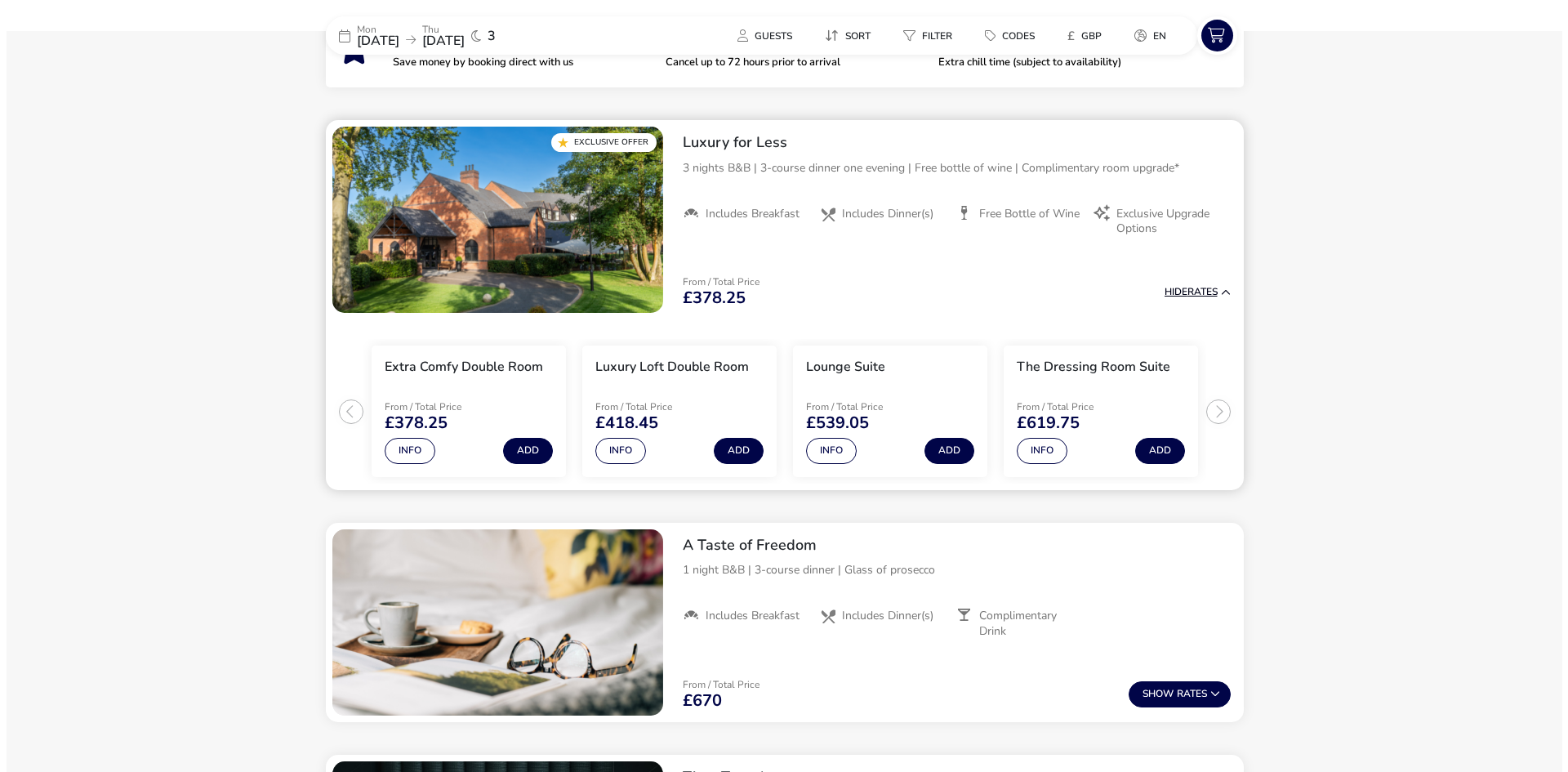
scroll to position [667, 0]
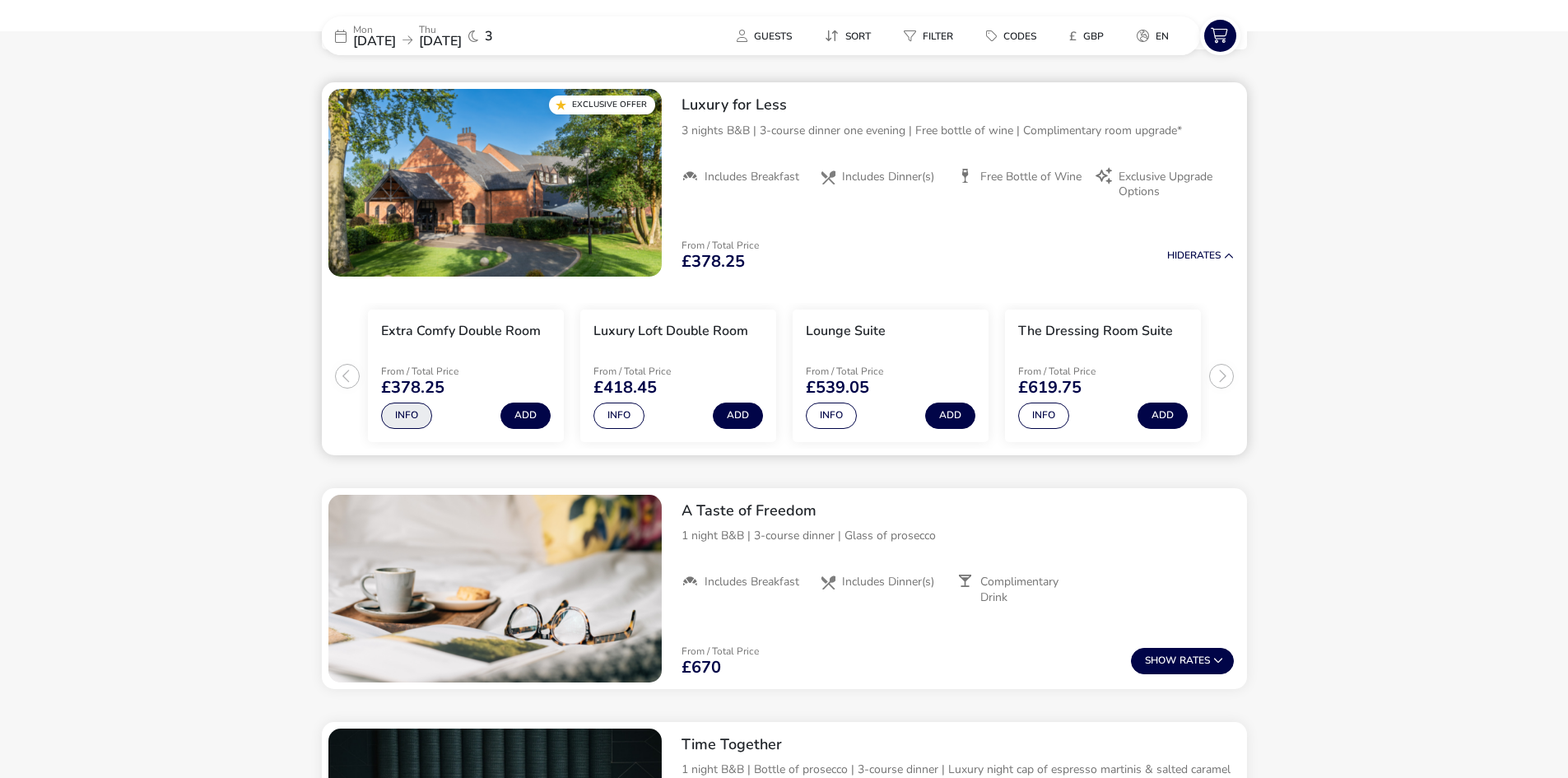
click at [416, 422] on button "Info" at bounding box center [407, 416] width 51 height 27
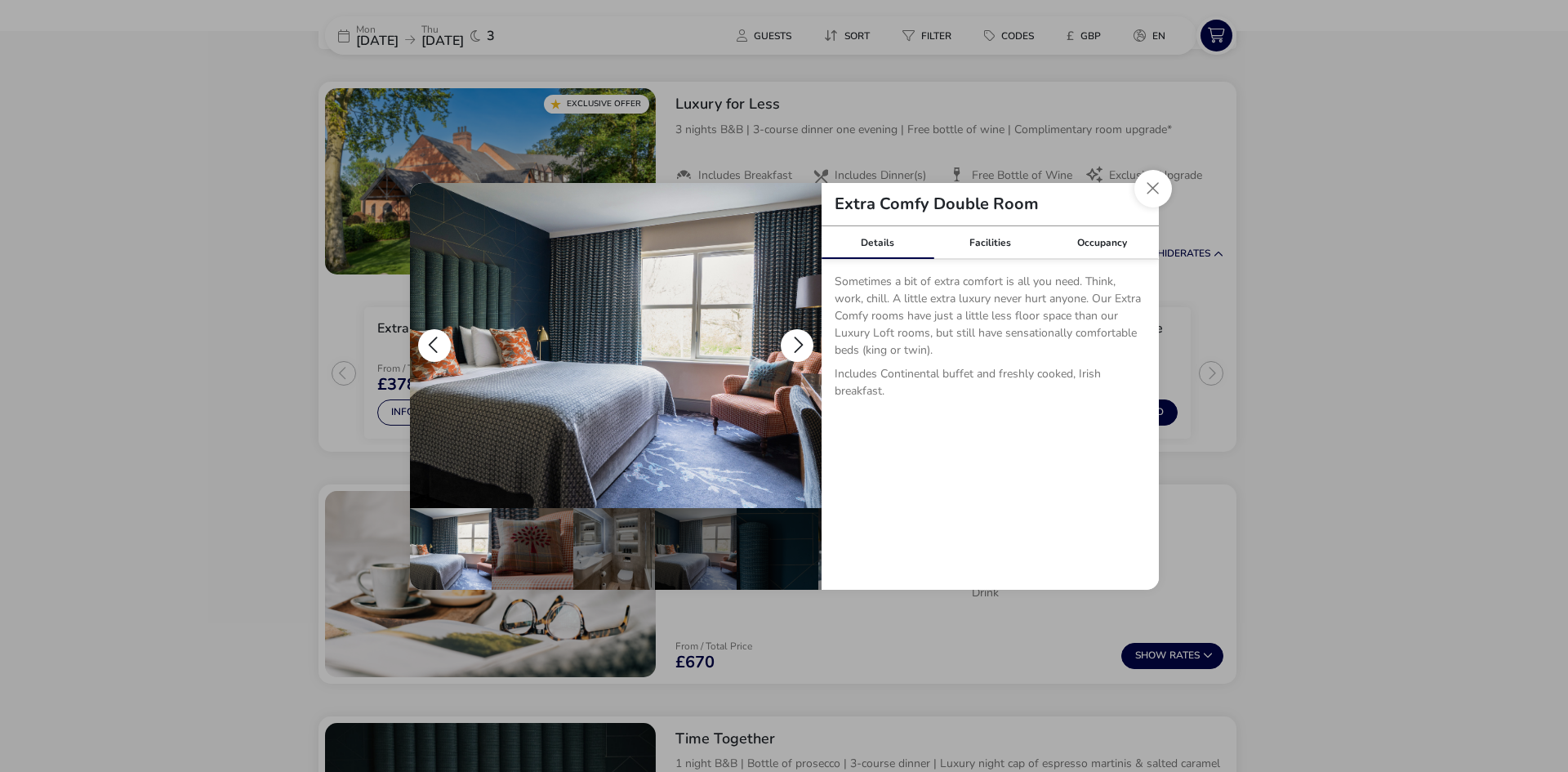
click at [793, 334] on button "details" at bounding box center [796, 345] width 32 height 32
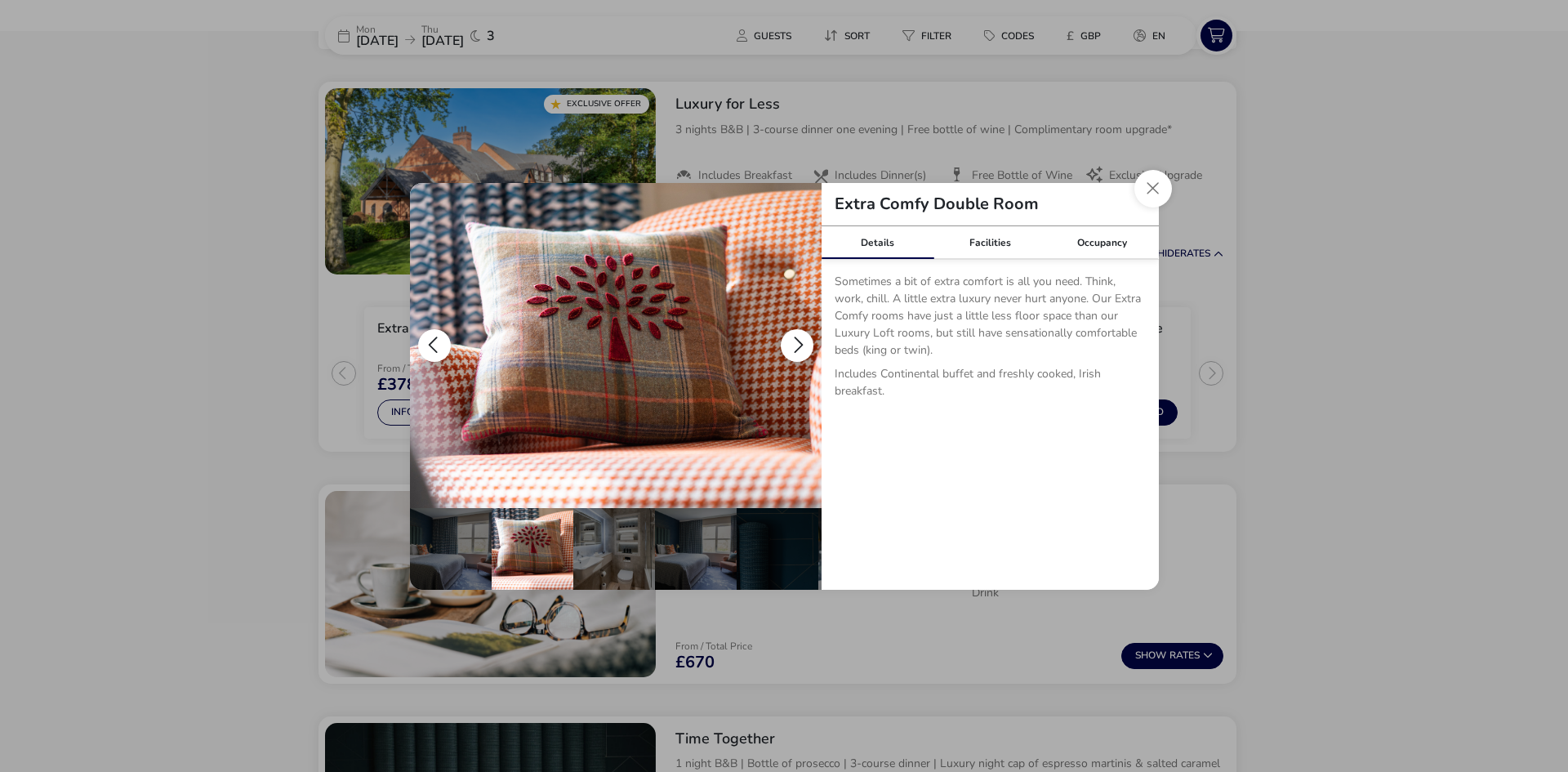
click at [793, 334] on button "details" at bounding box center [796, 345] width 32 height 32
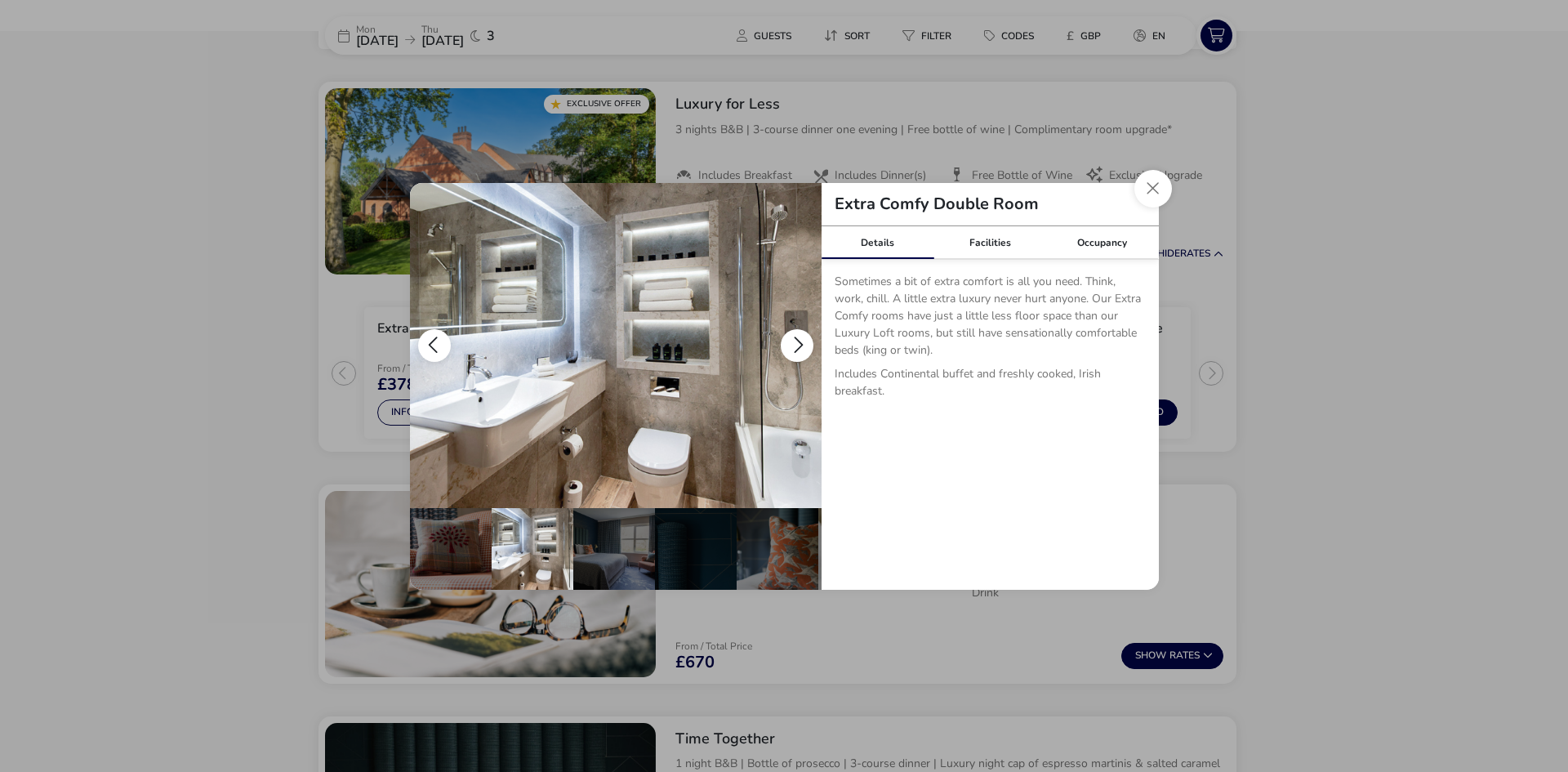
click at [793, 334] on button "details" at bounding box center [796, 345] width 32 height 32
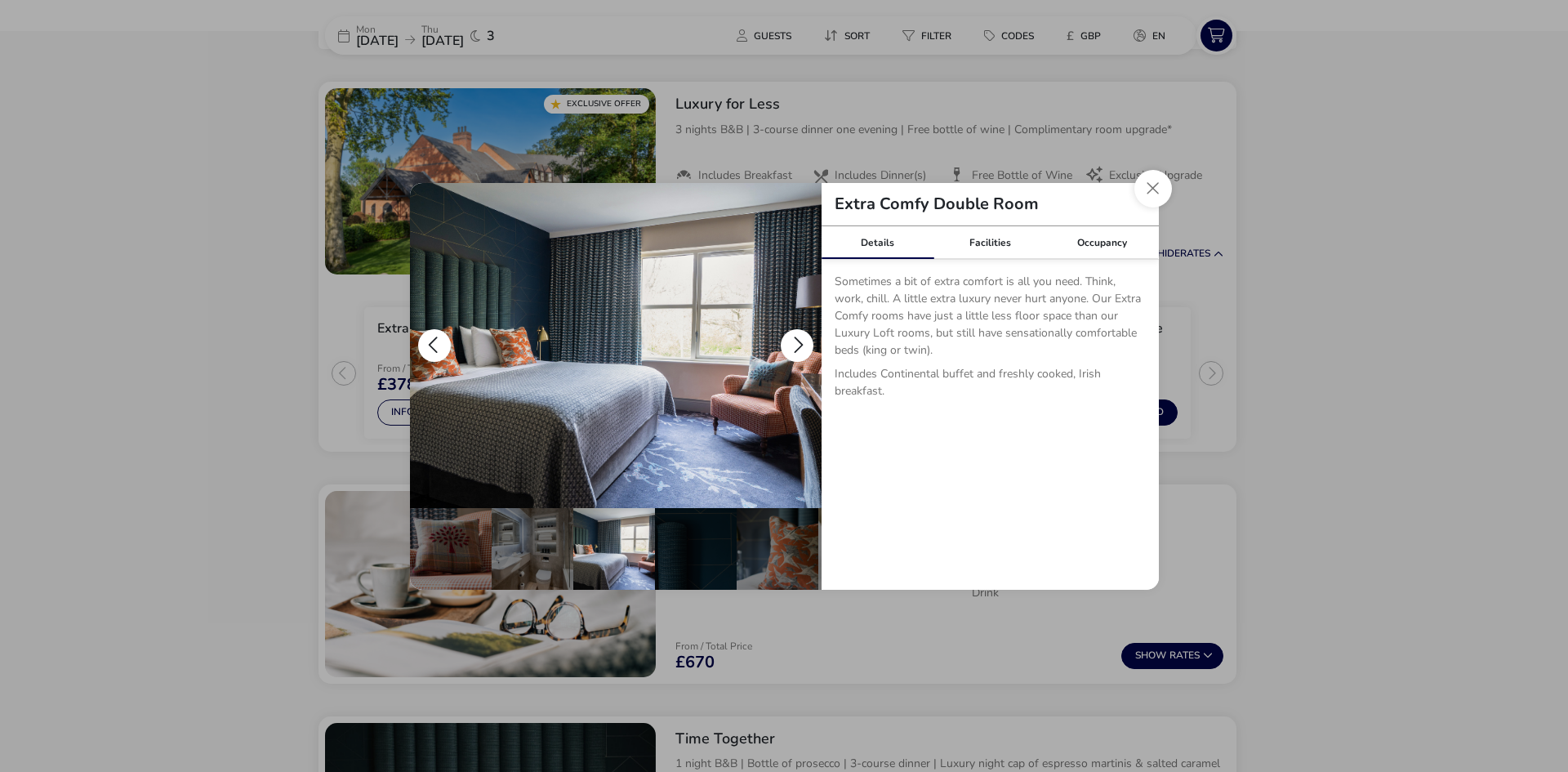
scroll to position [0, 160]
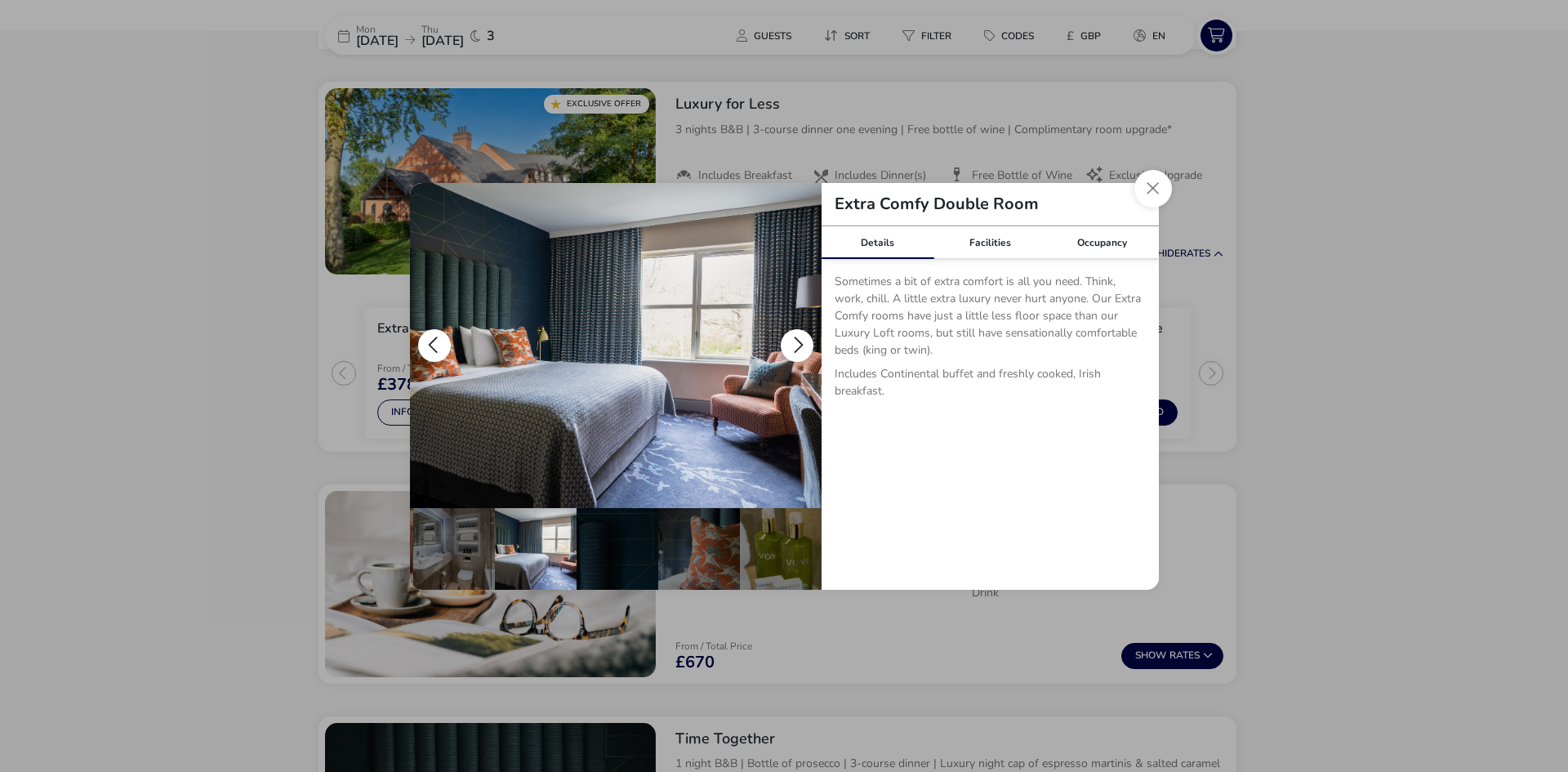
click at [793, 334] on button "details" at bounding box center [796, 345] width 32 height 32
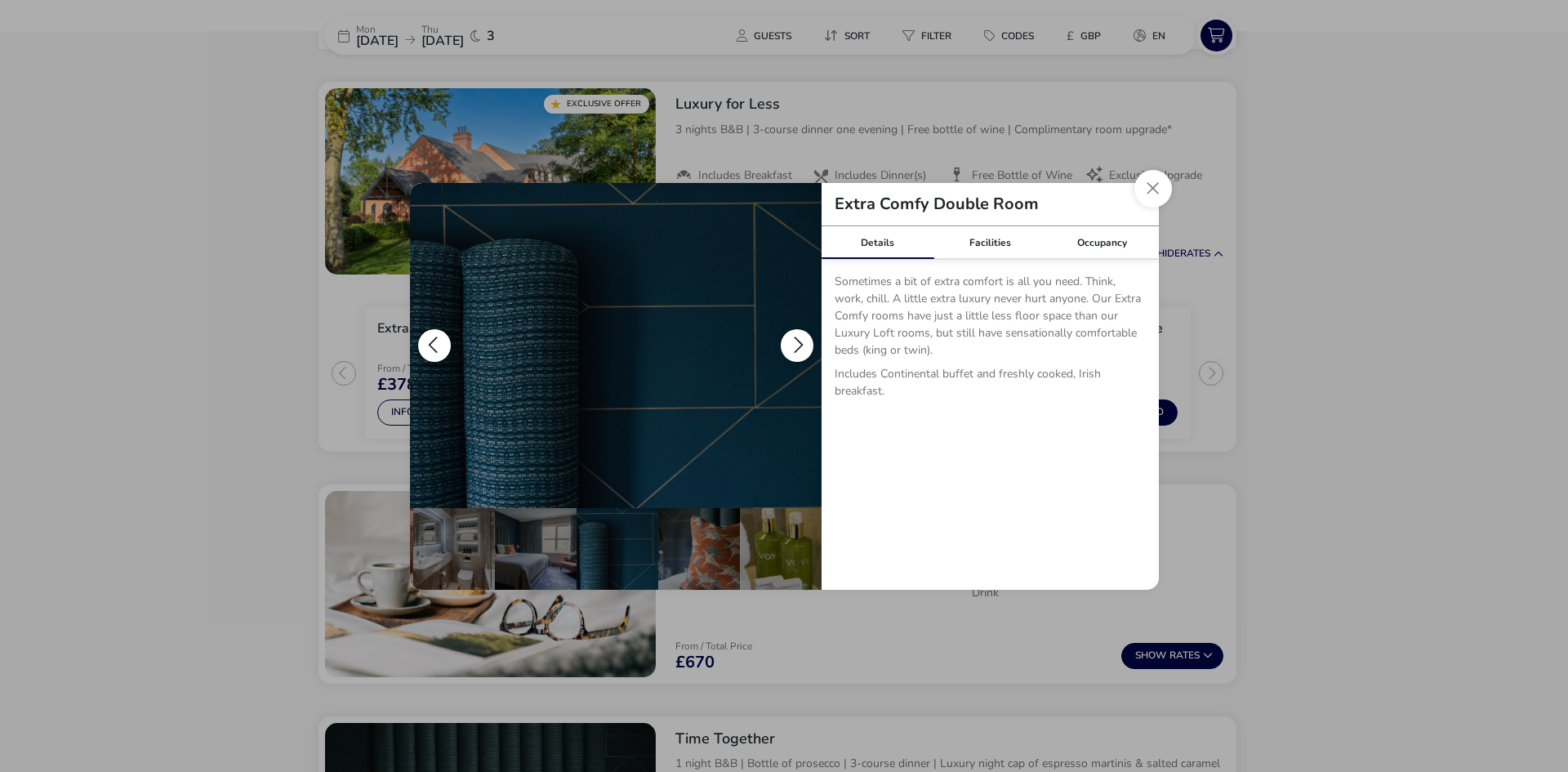
click at [793, 334] on button "details" at bounding box center [796, 345] width 32 height 32
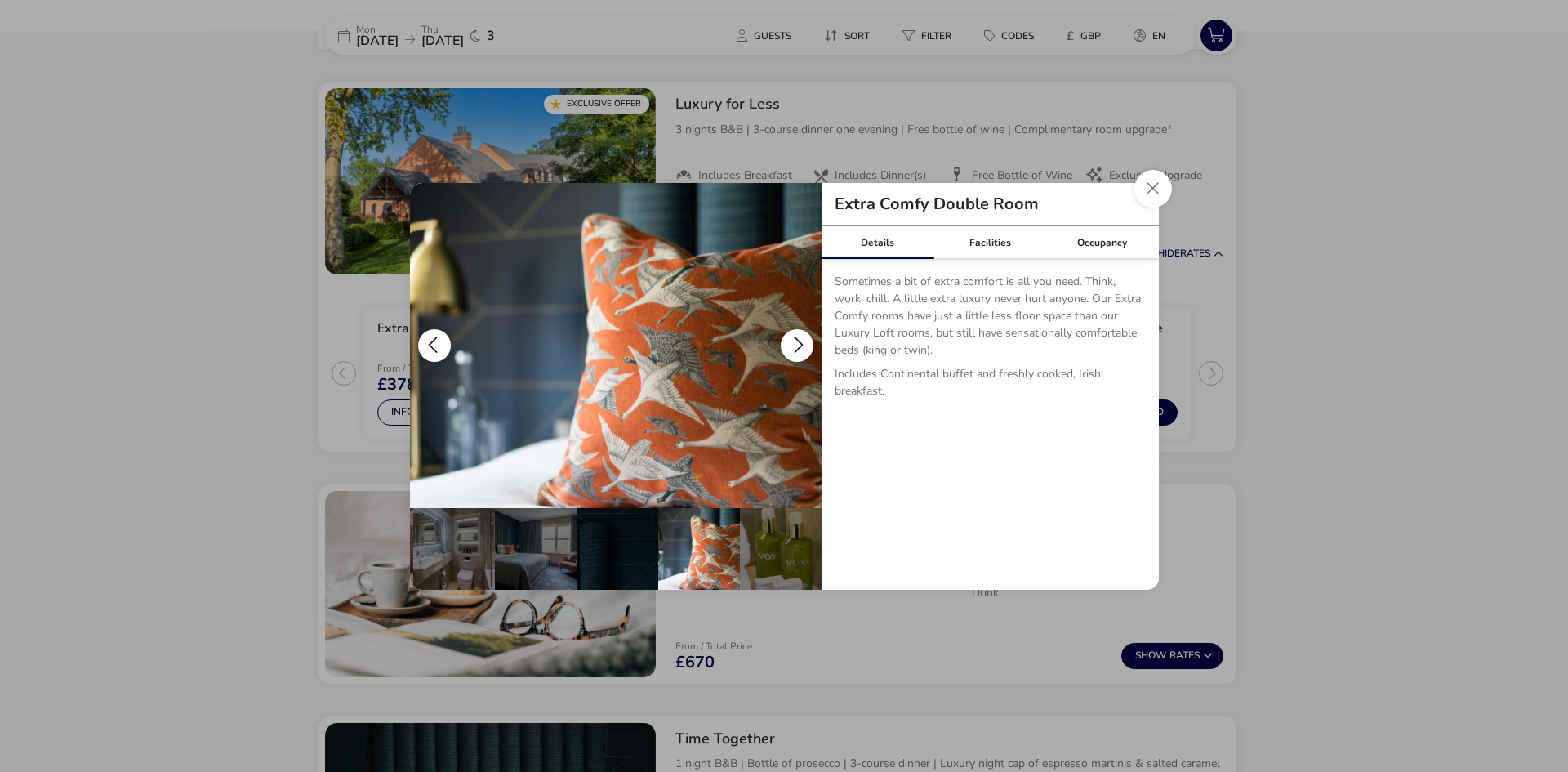
click at [793, 334] on button "details" at bounding box center [796, 345] width 32 height 32
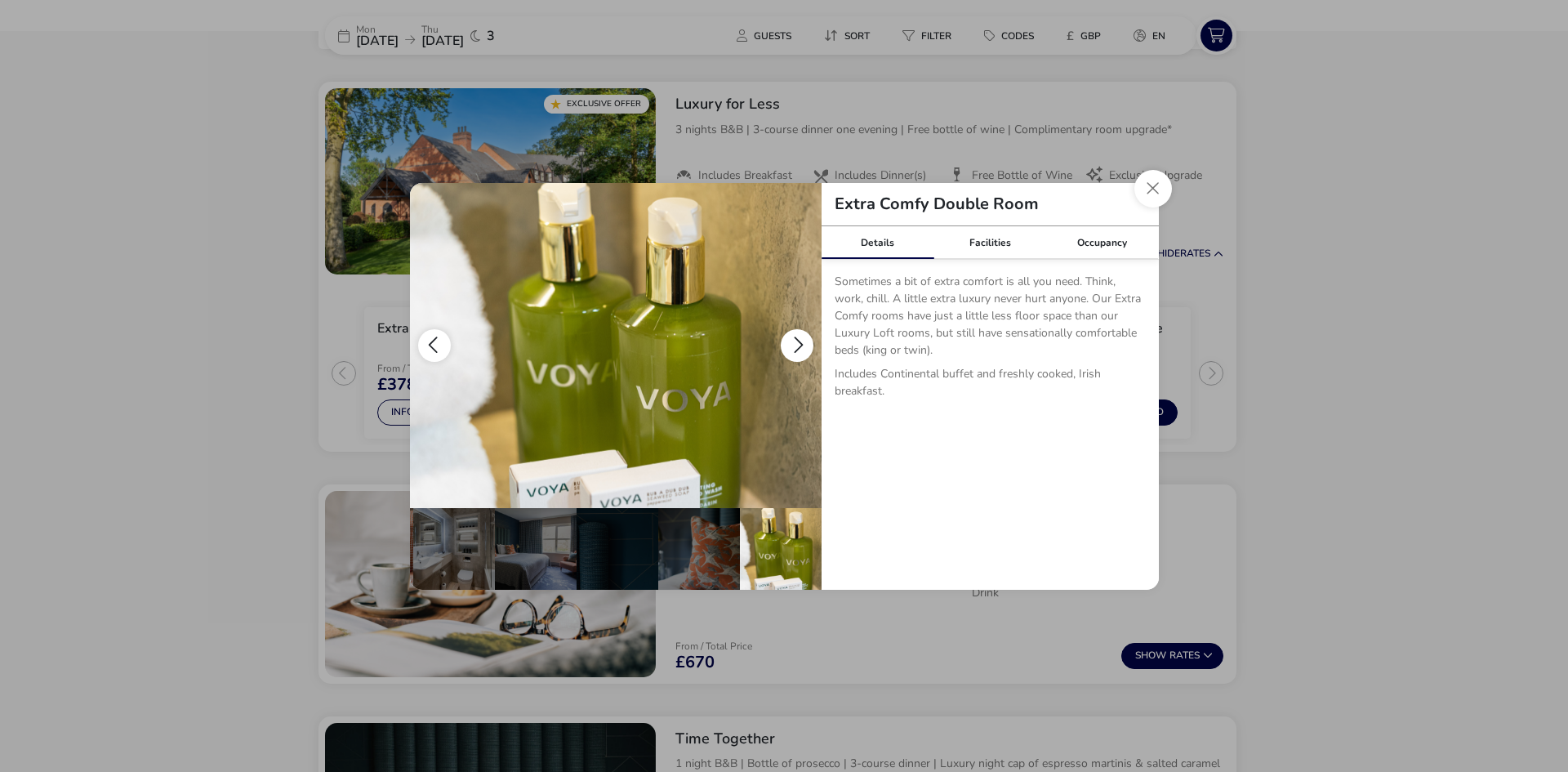
click at [793, 334] on button "details" at bounding box center [796, 345] width 32 height 32
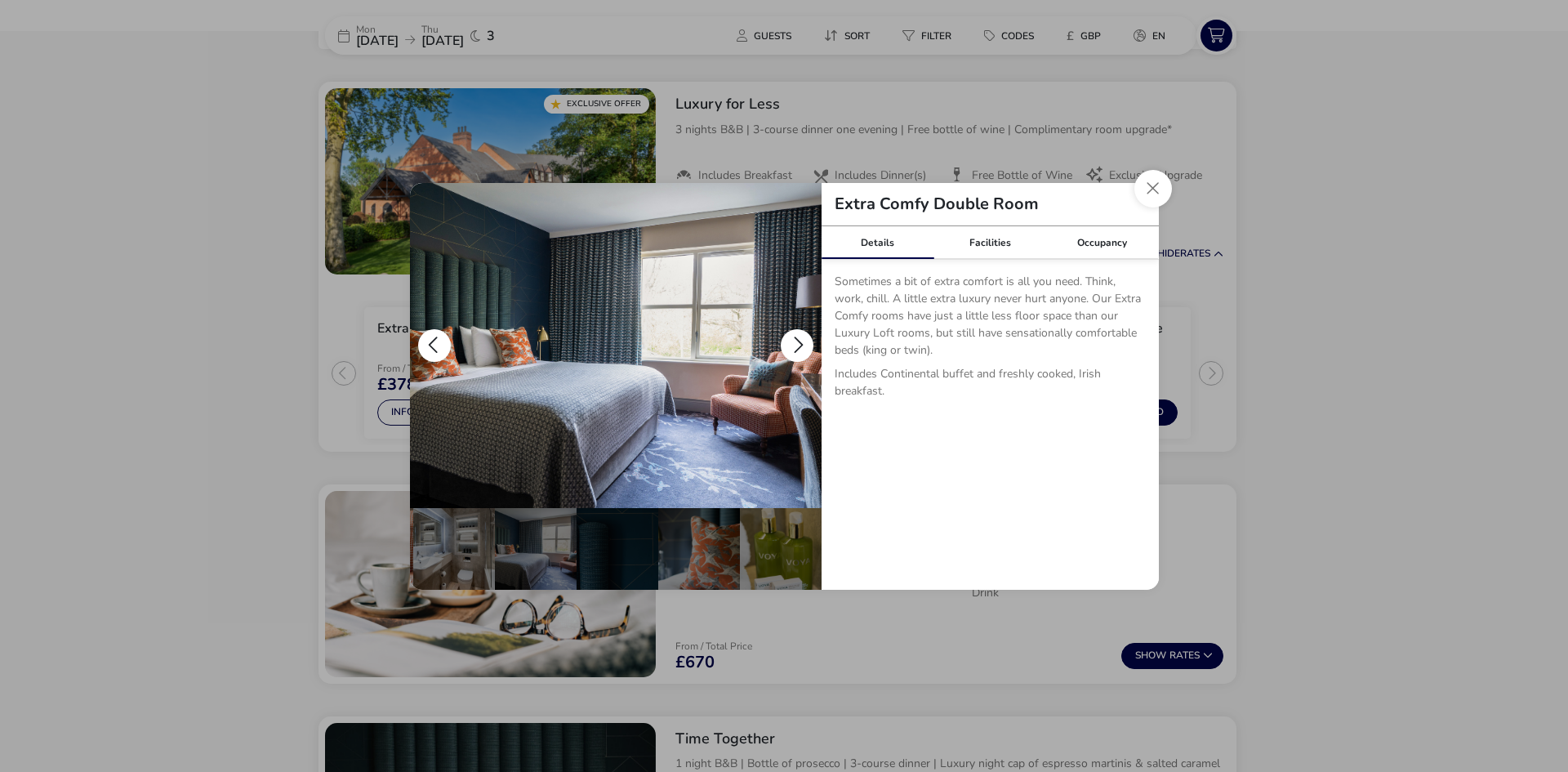
scroll to position [0, 0]
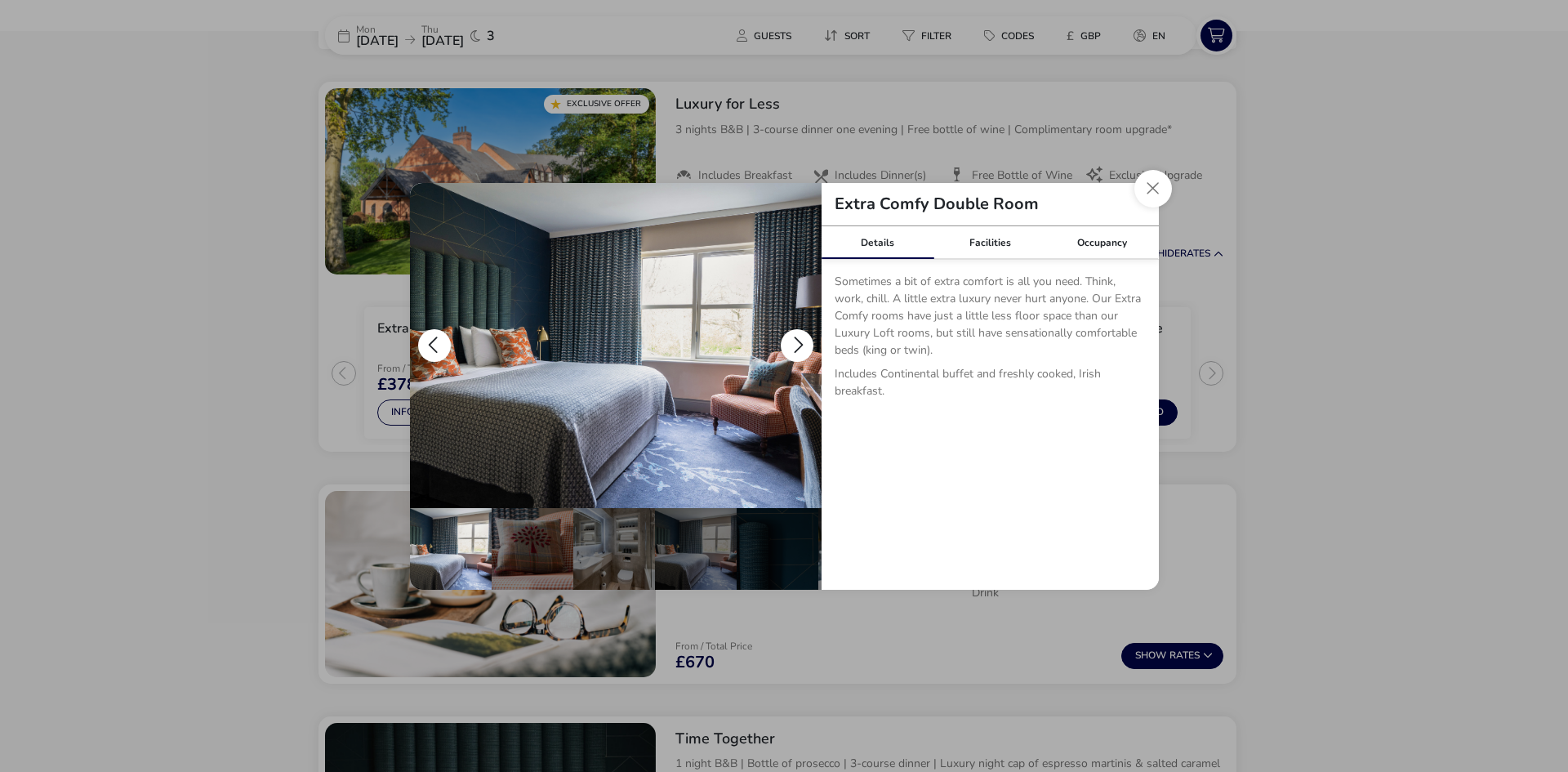
click at [793, 334] on button "details" at bounding box center [796, 345] width 32 height 32
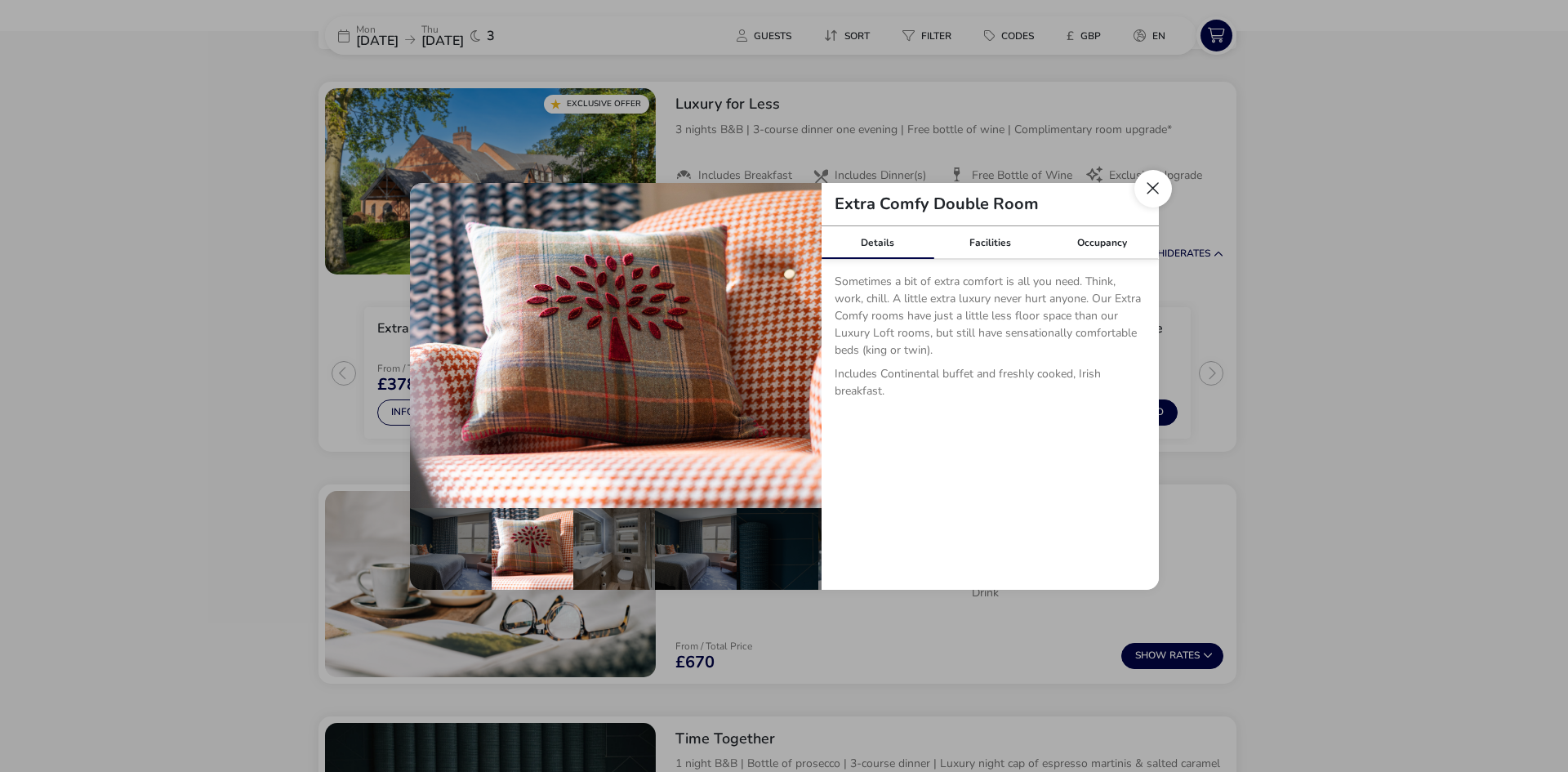
click at [1163, 182] on button "Close dialog" at bounding box center [1153, 189] width 37 height 37
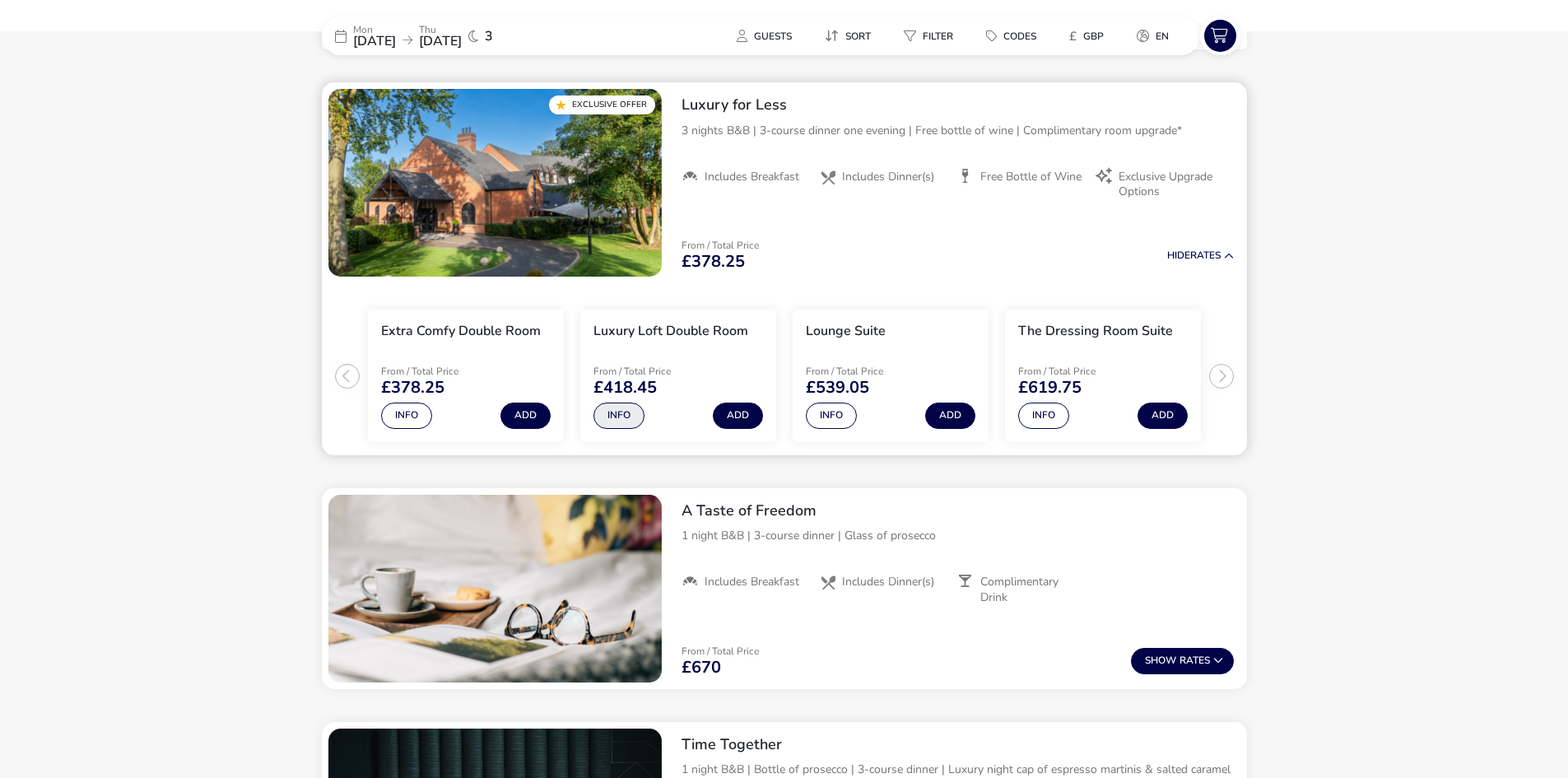
click at [607, 412] on button "Info" at bounding box center [620, 416] width 51 height 27
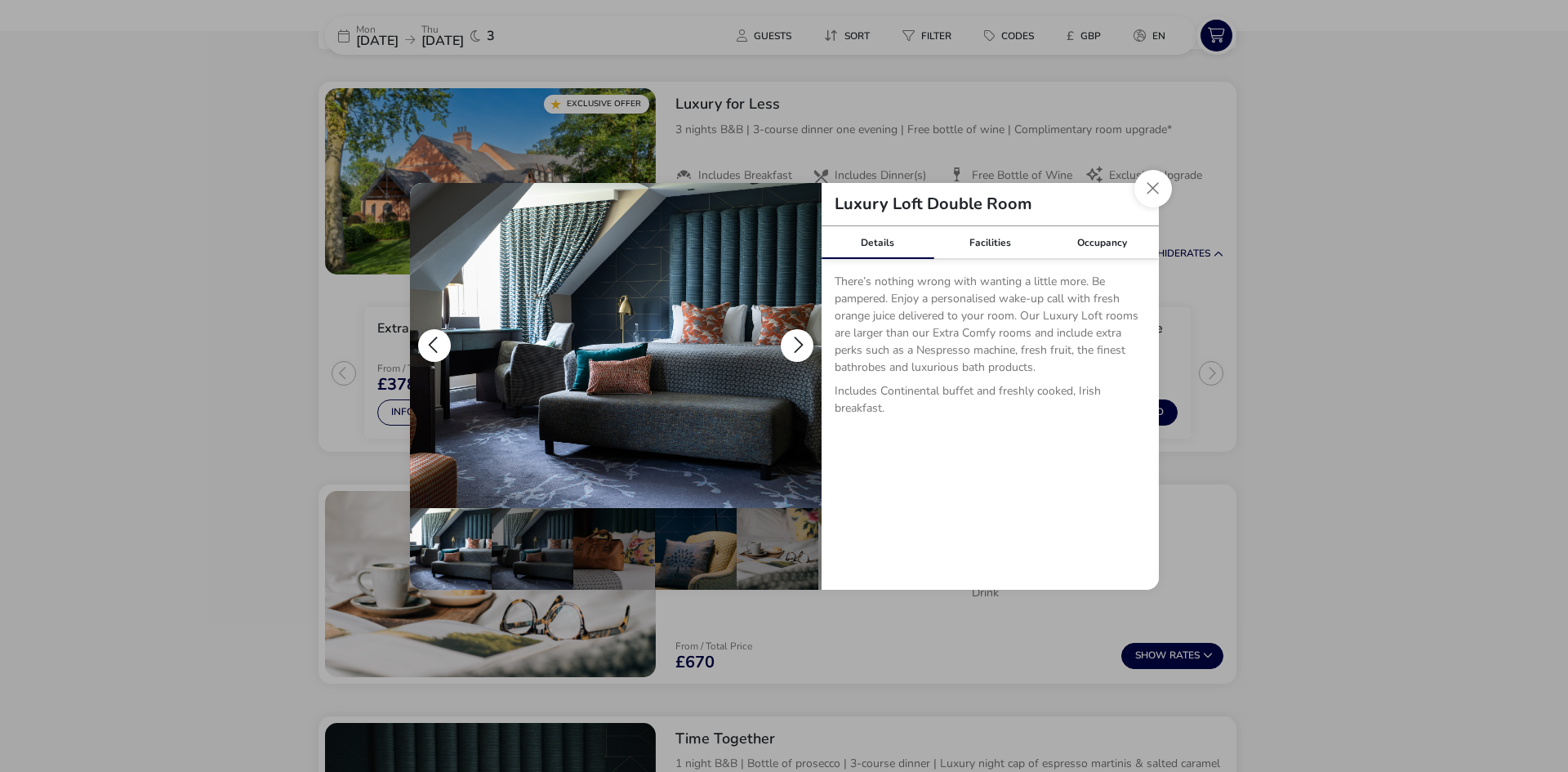
click at [794, 338] on button "details" at bounding box center [796, 345] width 32 height 32
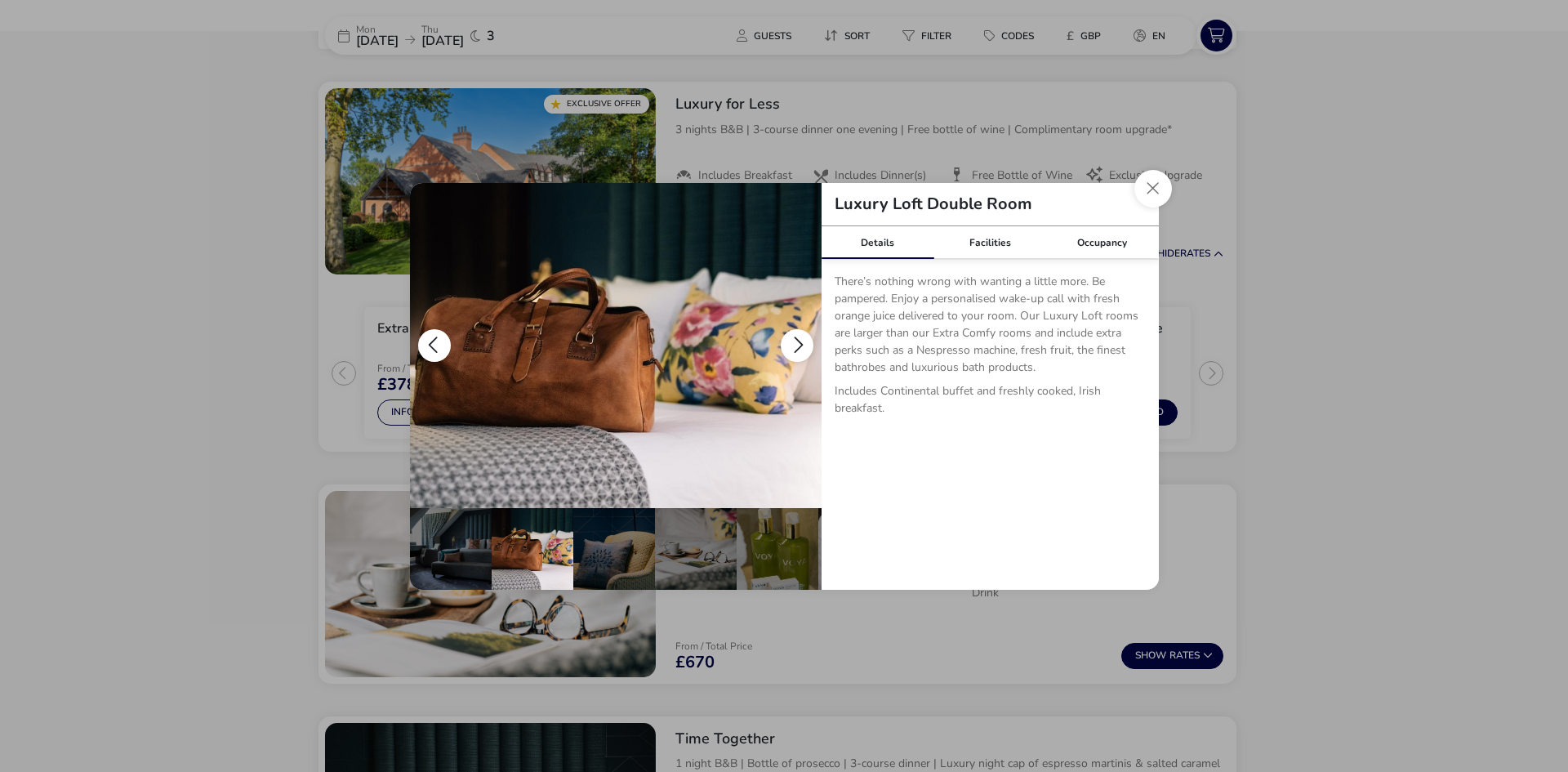
click at [794, 338] on button "details" at bounding box center [796, 345] width 32 height 32
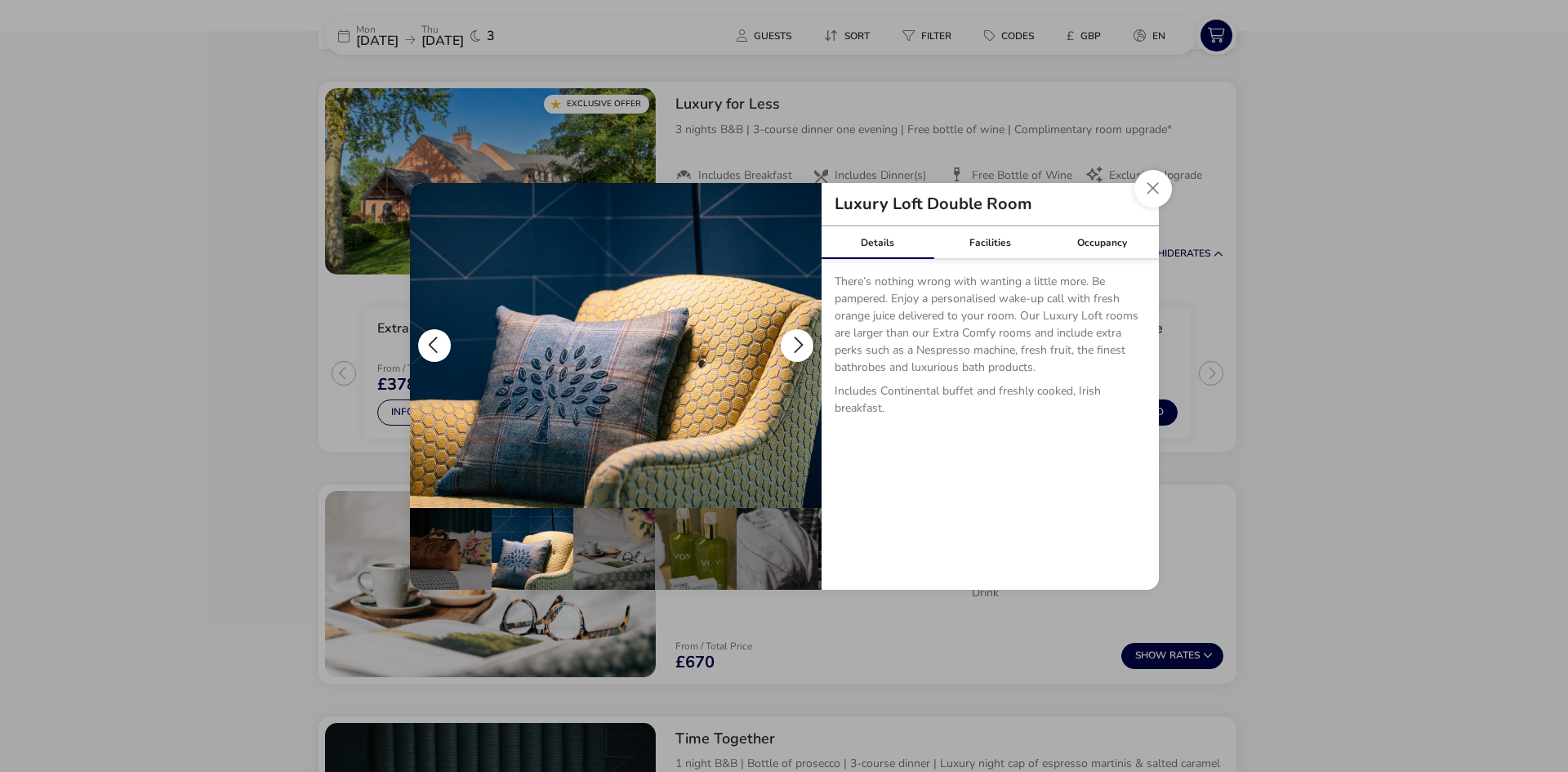
click at [794, 338] on button "details" at bounding box center [796, 345] width 32 height 32
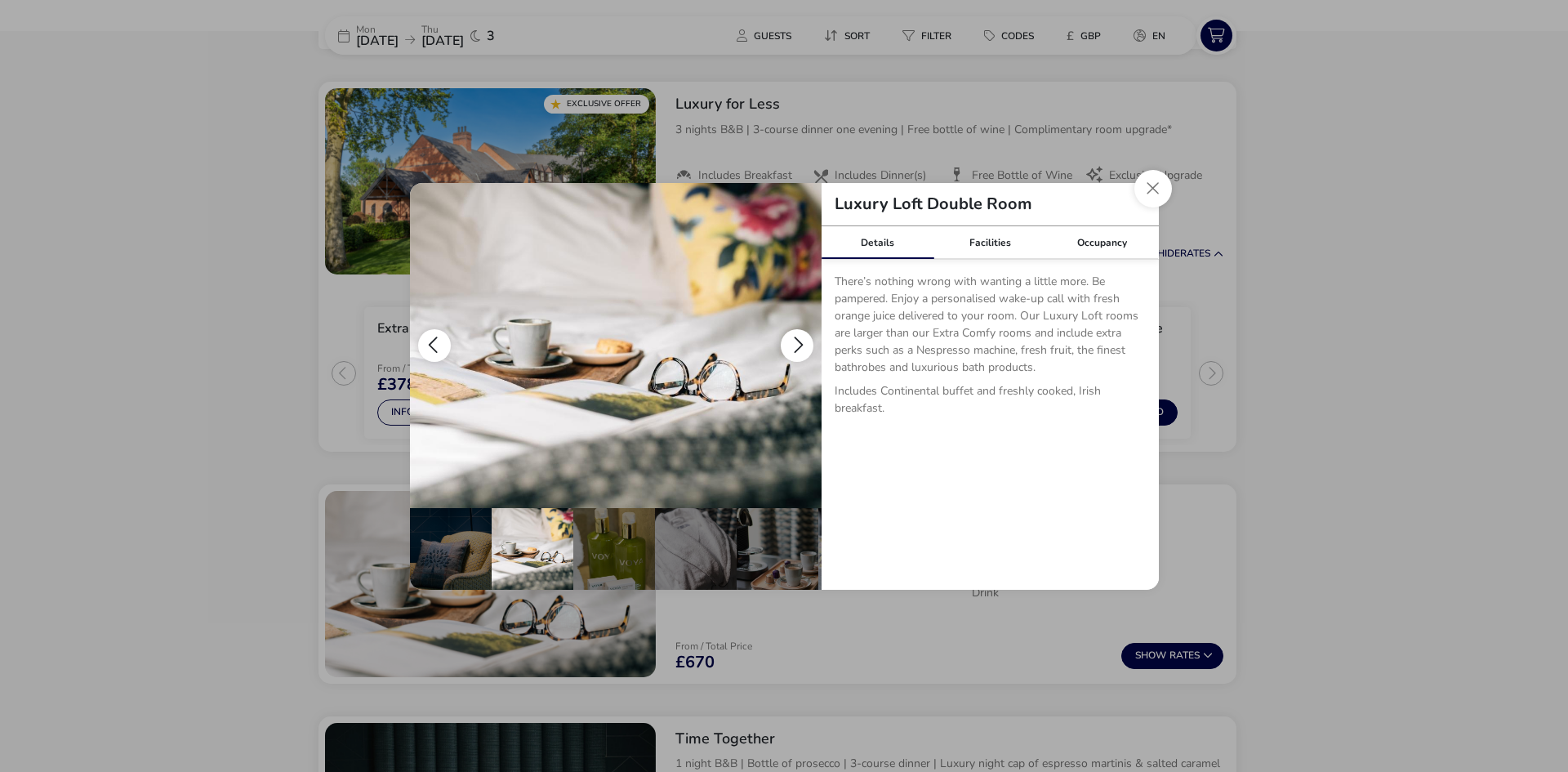
click at [794, 338] on button "details" at bounding box center [796, 345] width 32 height 32
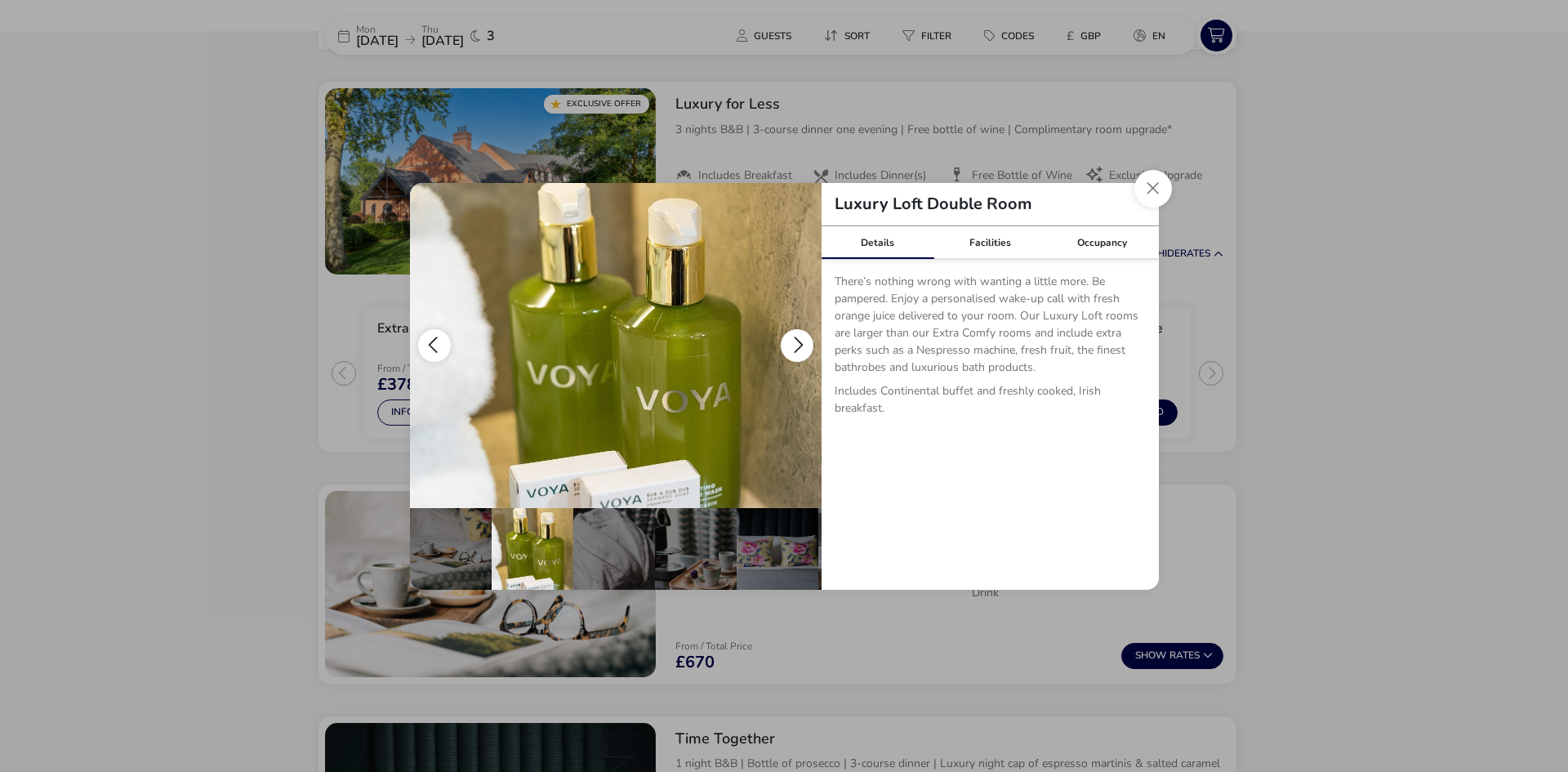
click at [794, 338] on button "details" at bounding box center [796, 345] width 32 height 32
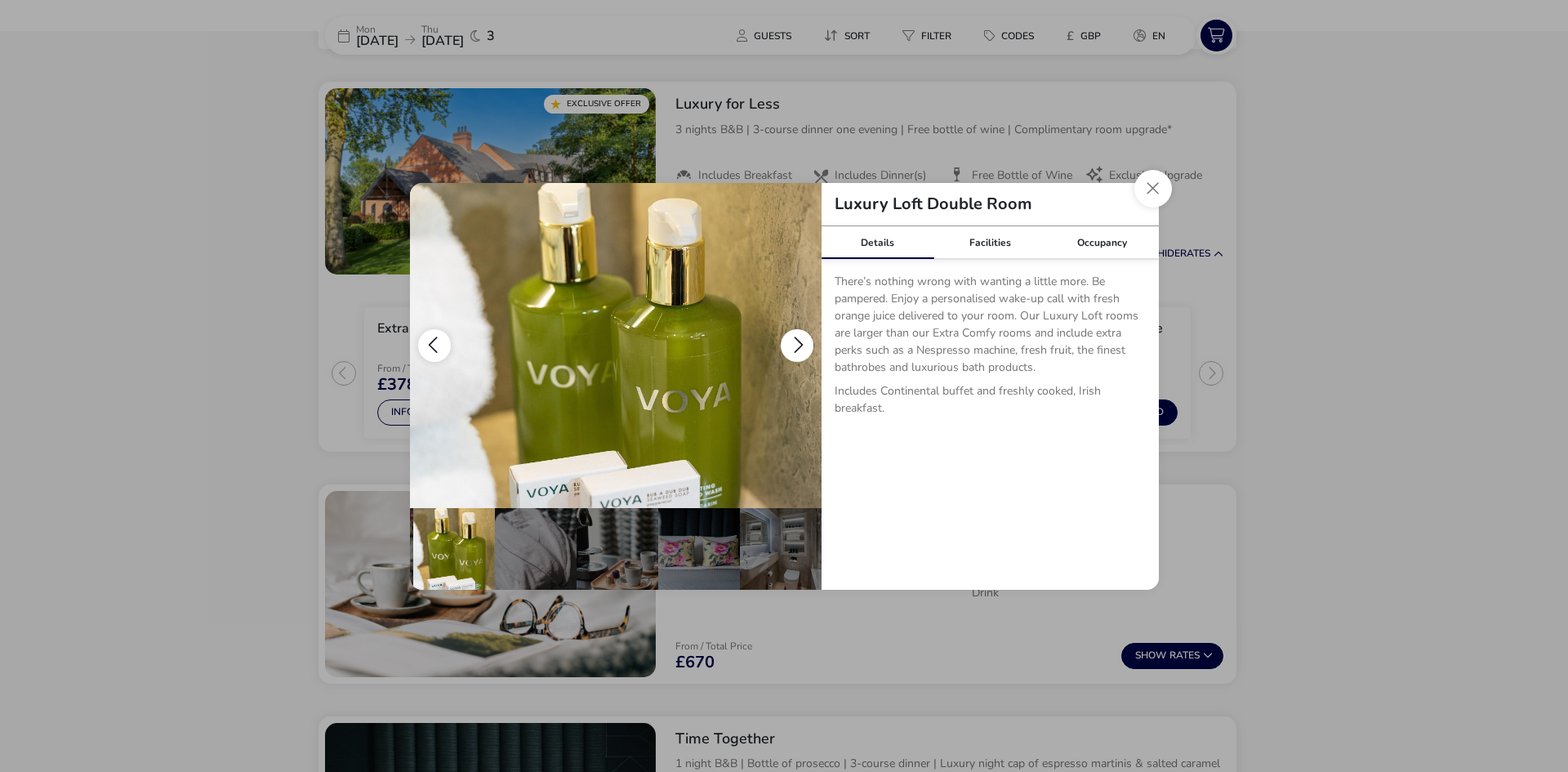
click at [794, 338] on button "details" at bounding box center [796, 345] width 32 height 32
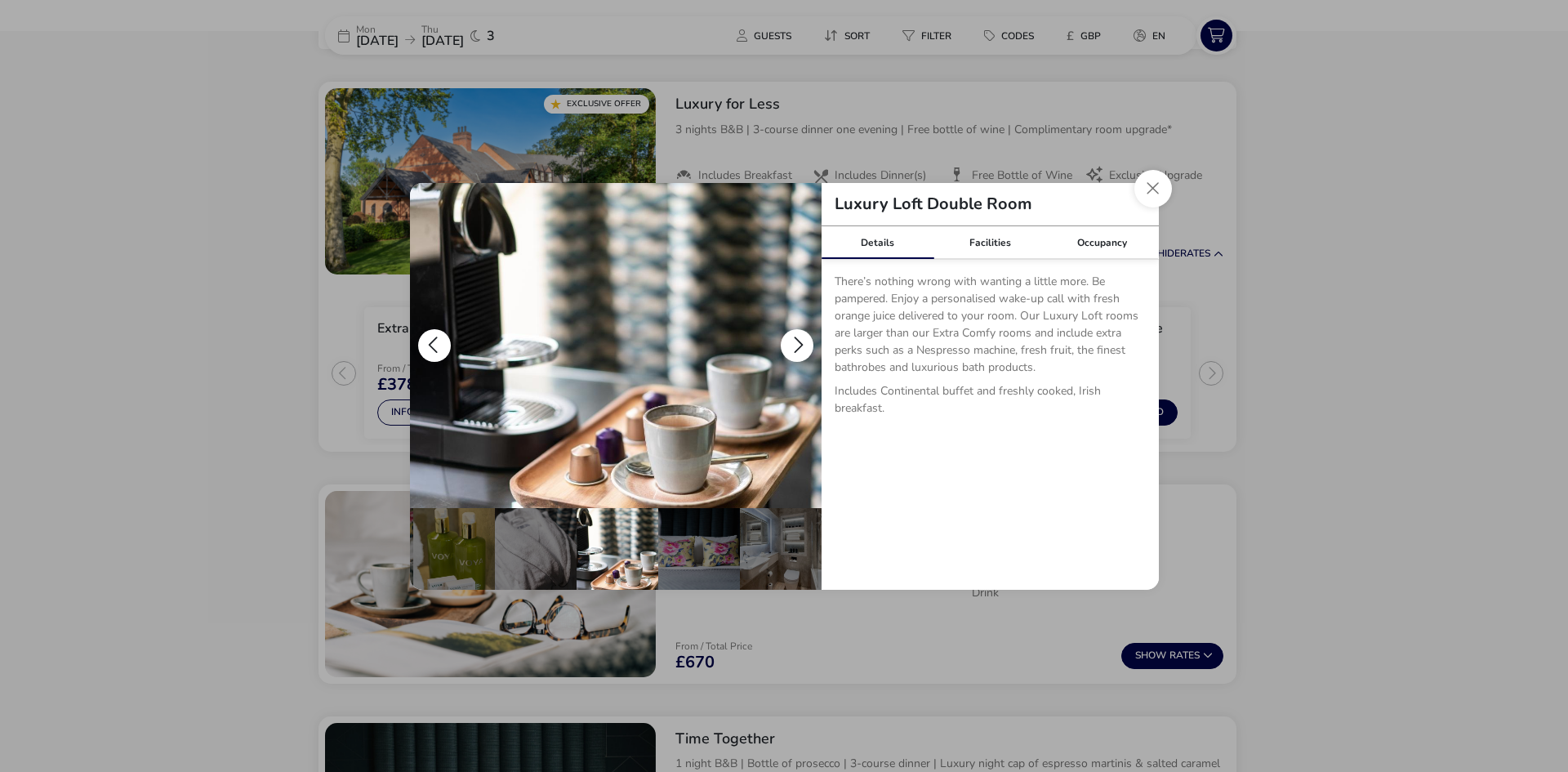
click at [794, 338] on button "details" at bounding box center [796, 345] width 32 height 32
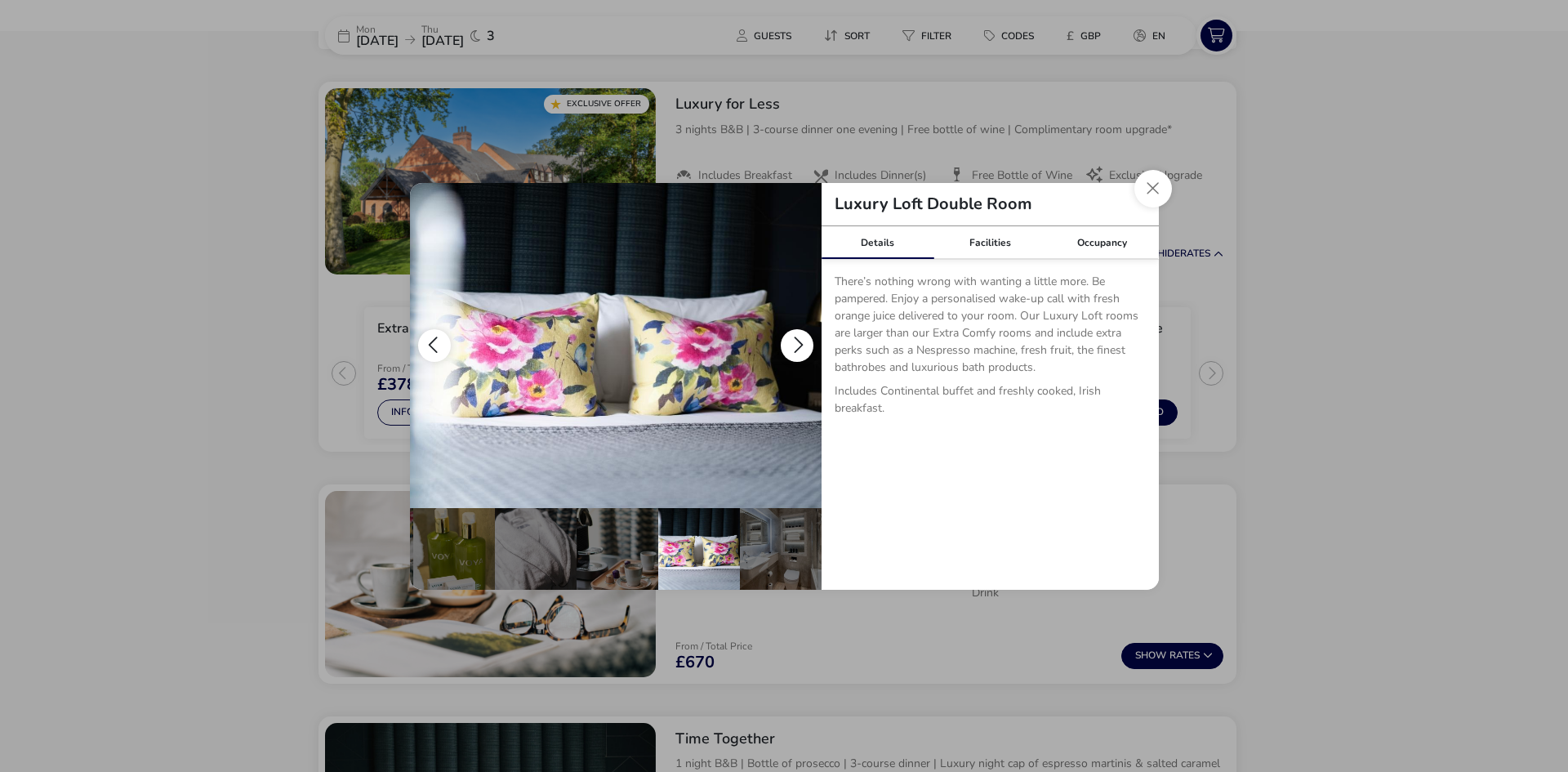
click at [794, 338] on button "details" at bounding box center [796, 345] width 32 height 32
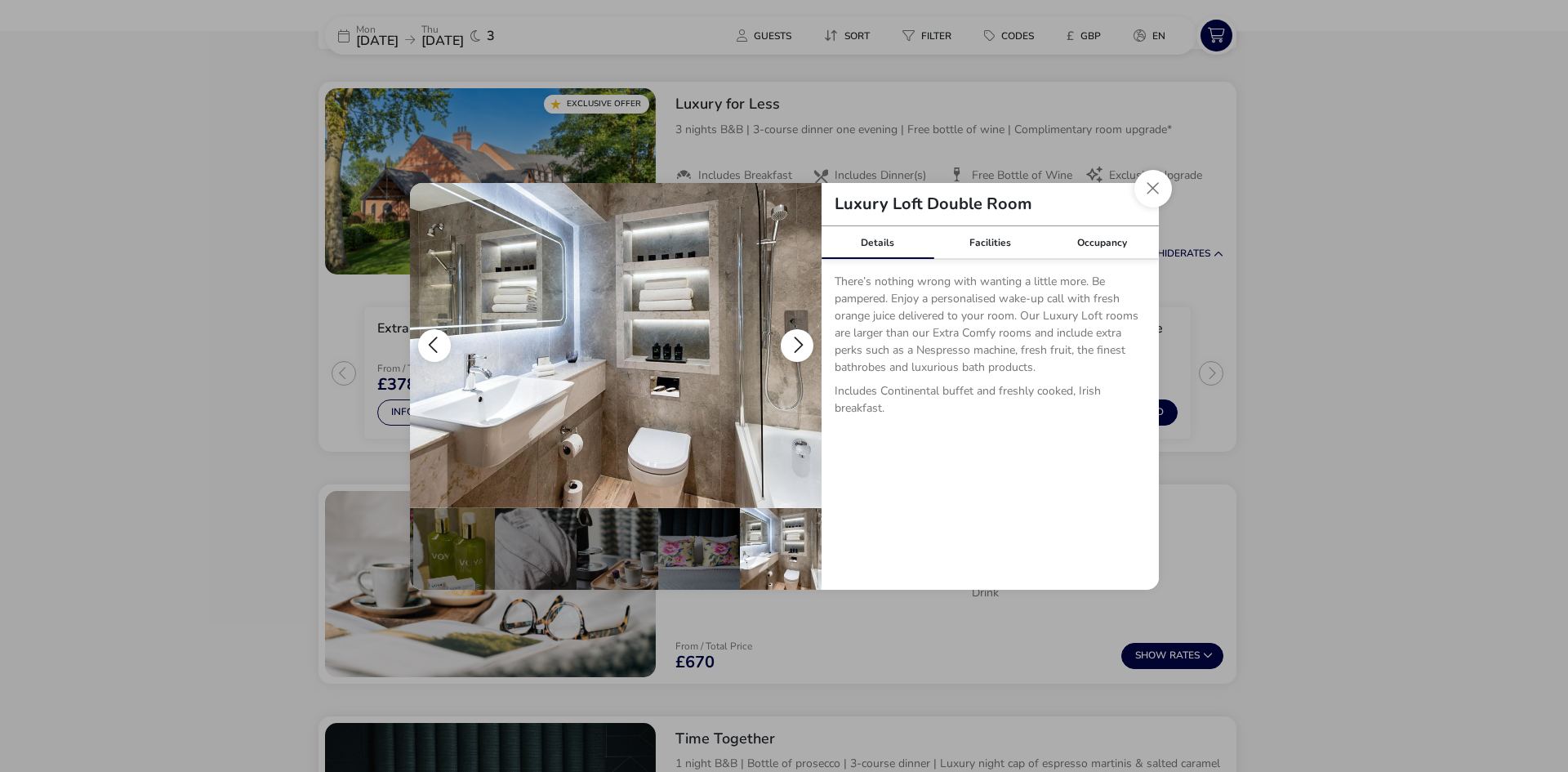
click at [794, 338] on button "details" at bounding box center [796, 345] width 32 height 32
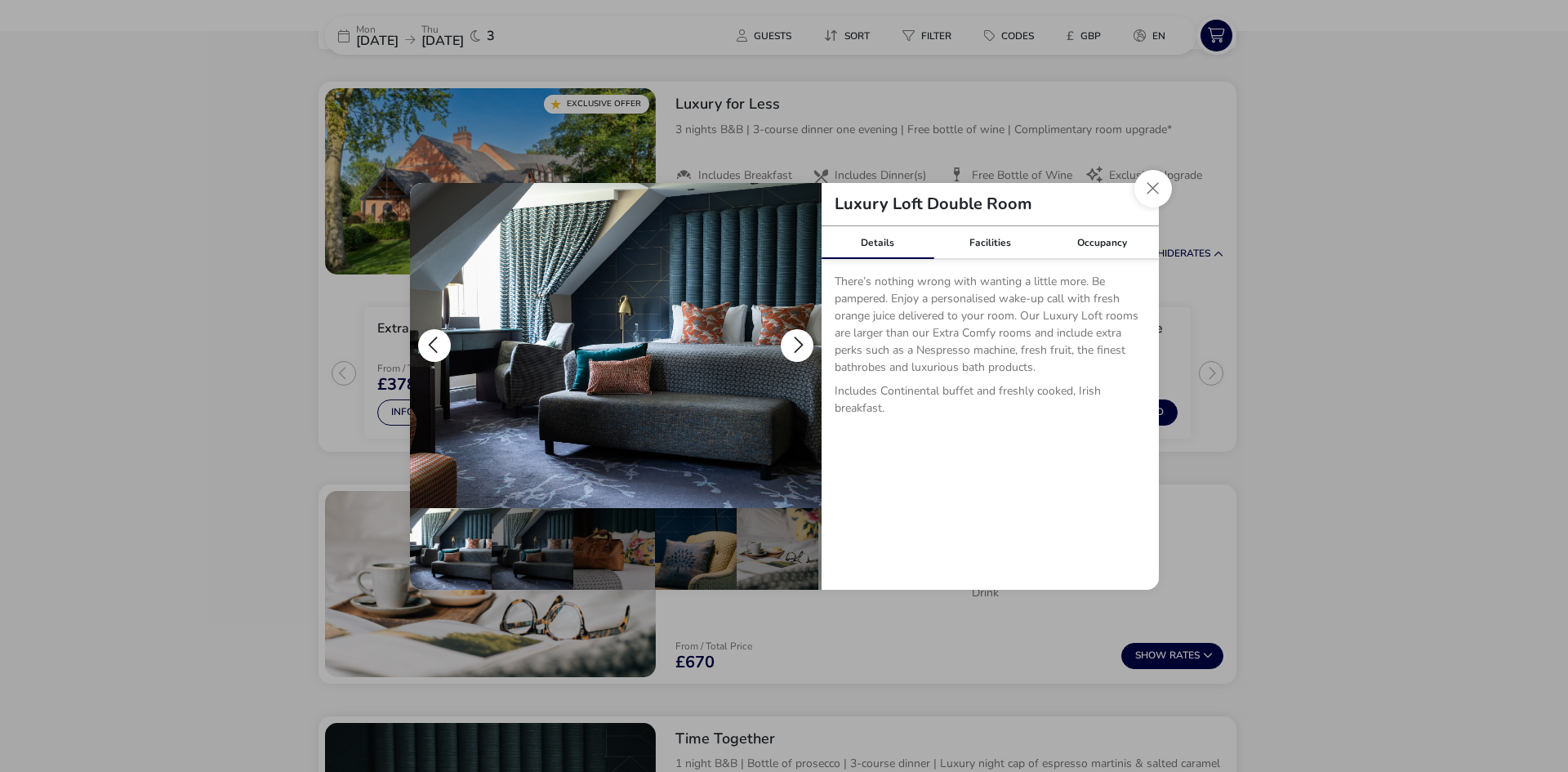
click at [794, 338] on button "details" at bounding box center [796, 345] width 32 height 32
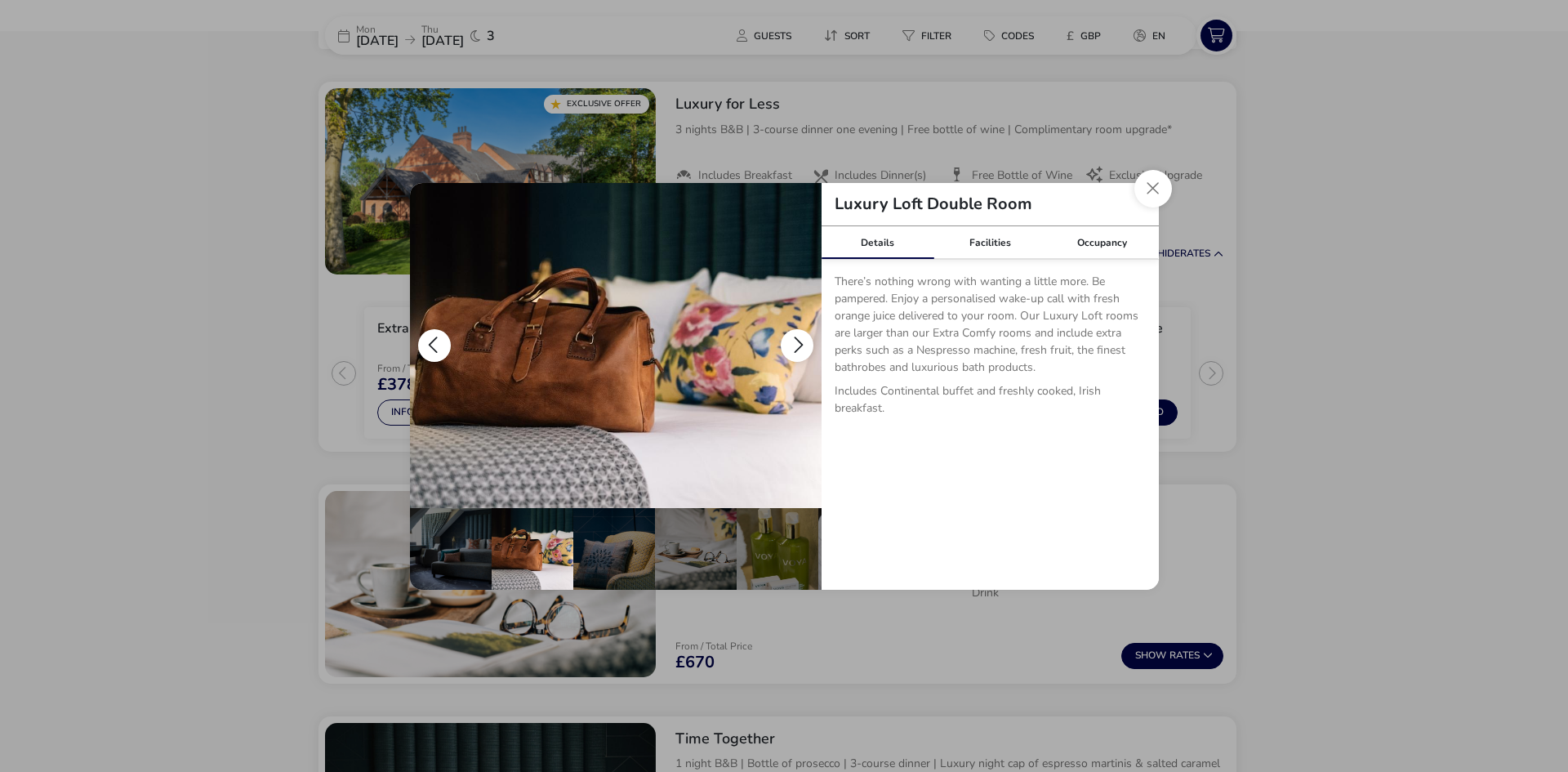
click at [794, 338] on button "details" at bounding box center [796, 345] width 32 height 32
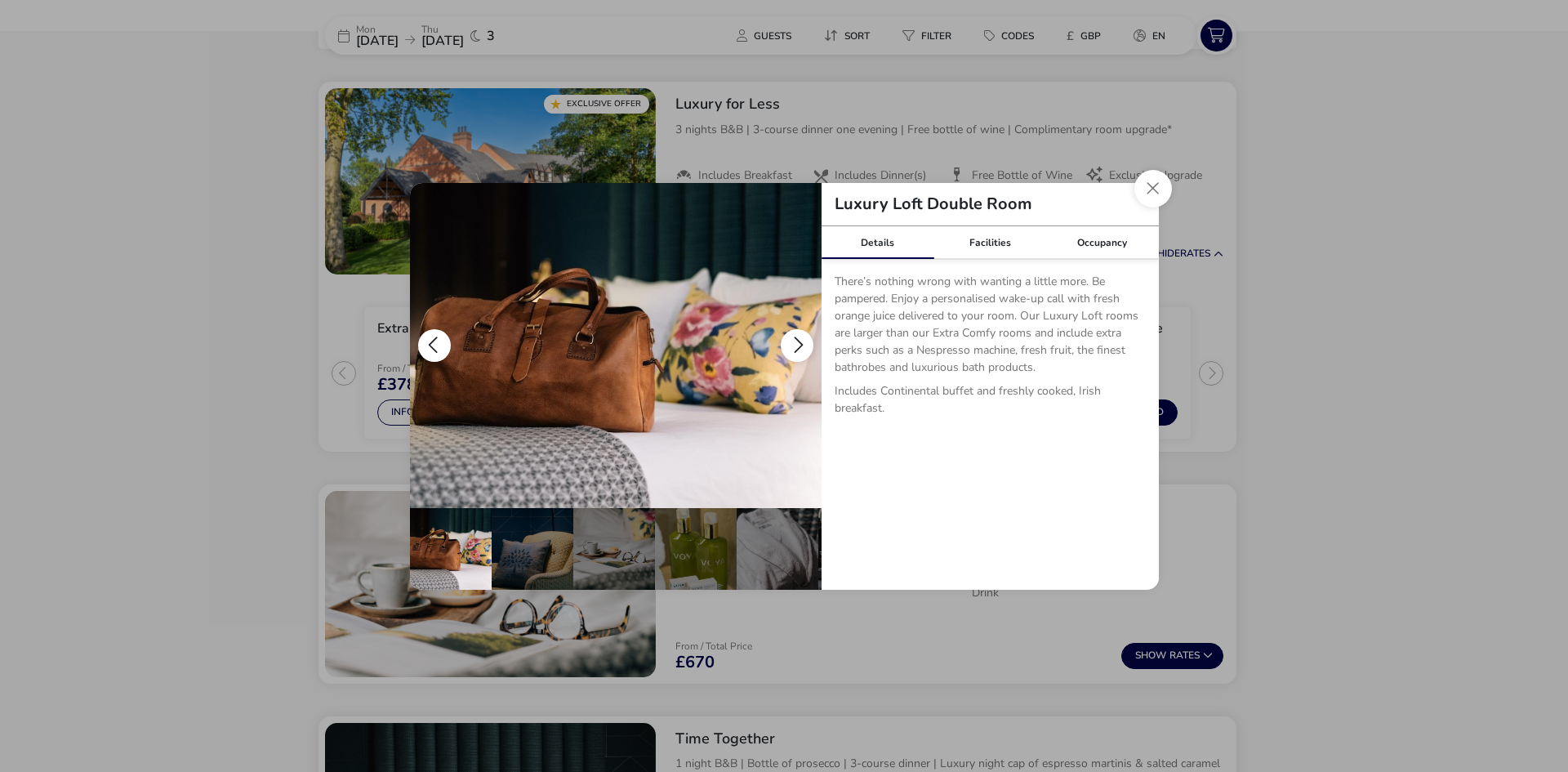
click at [794, 338] on button "details" at bounding box center [796, 345] width 32 height 32
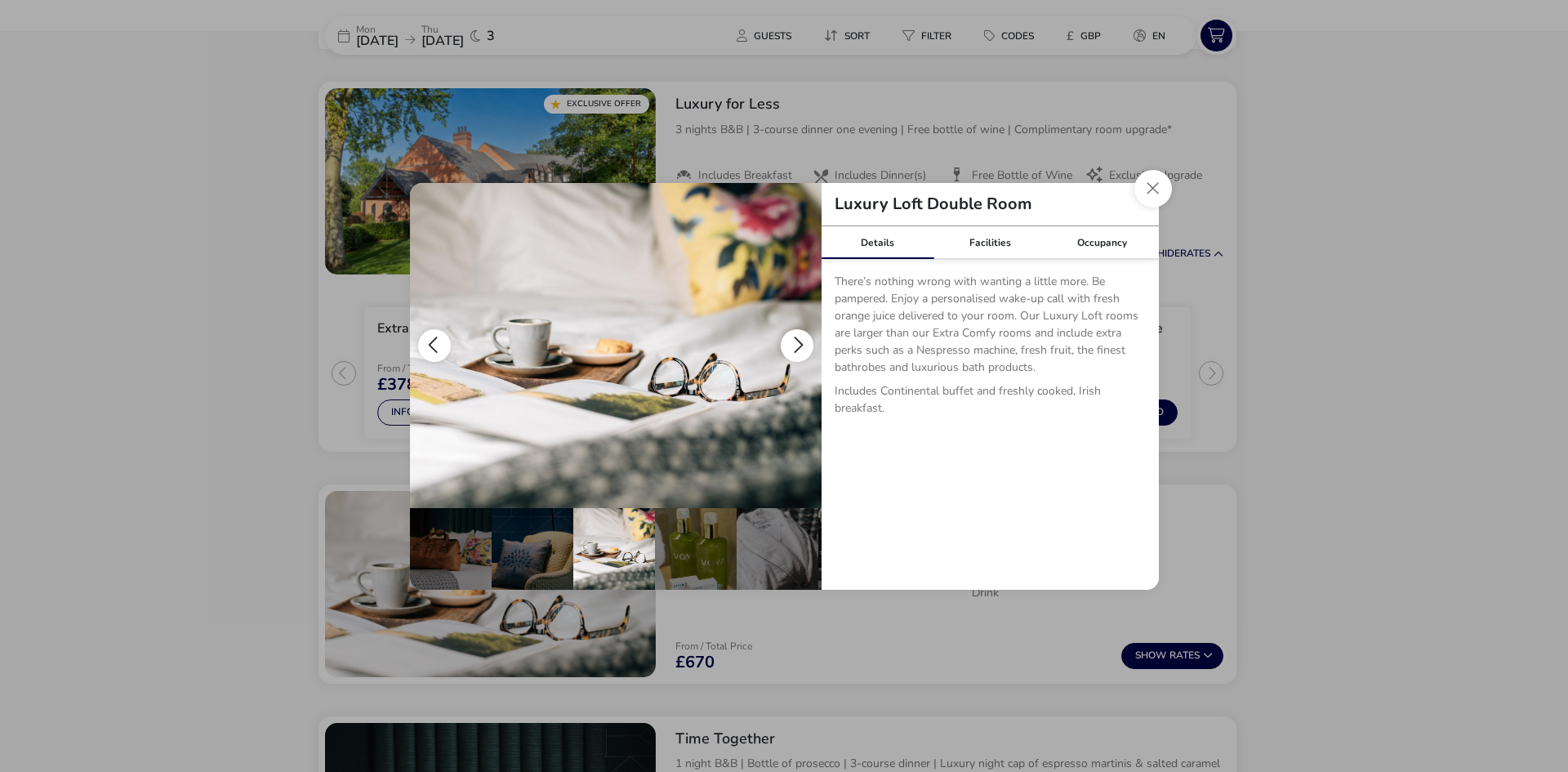
scroll to position [0, 245]
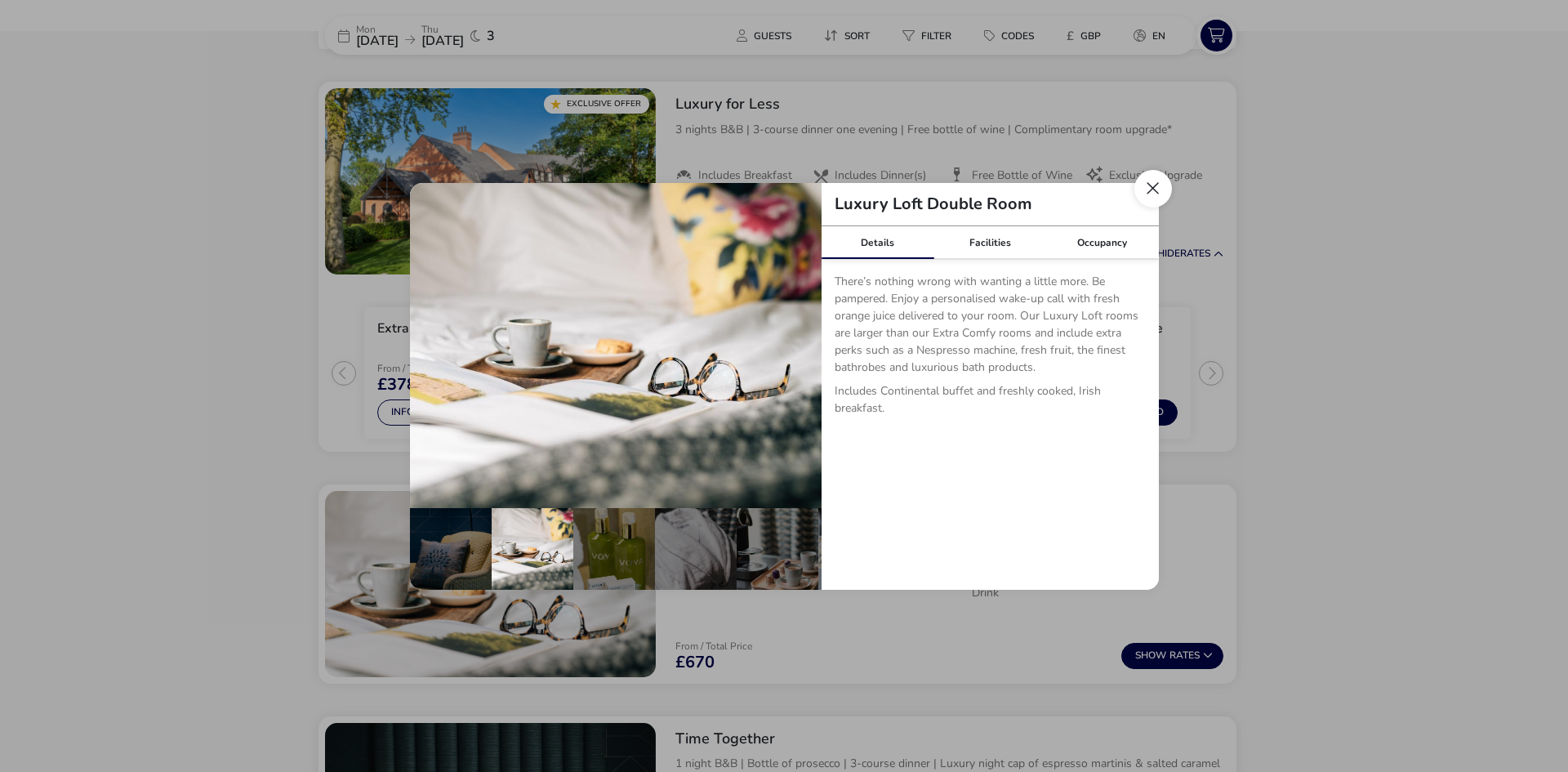
click at [1158, 190] on button "Close dialog" at bounding box center [1153, 189] width 37 height 37
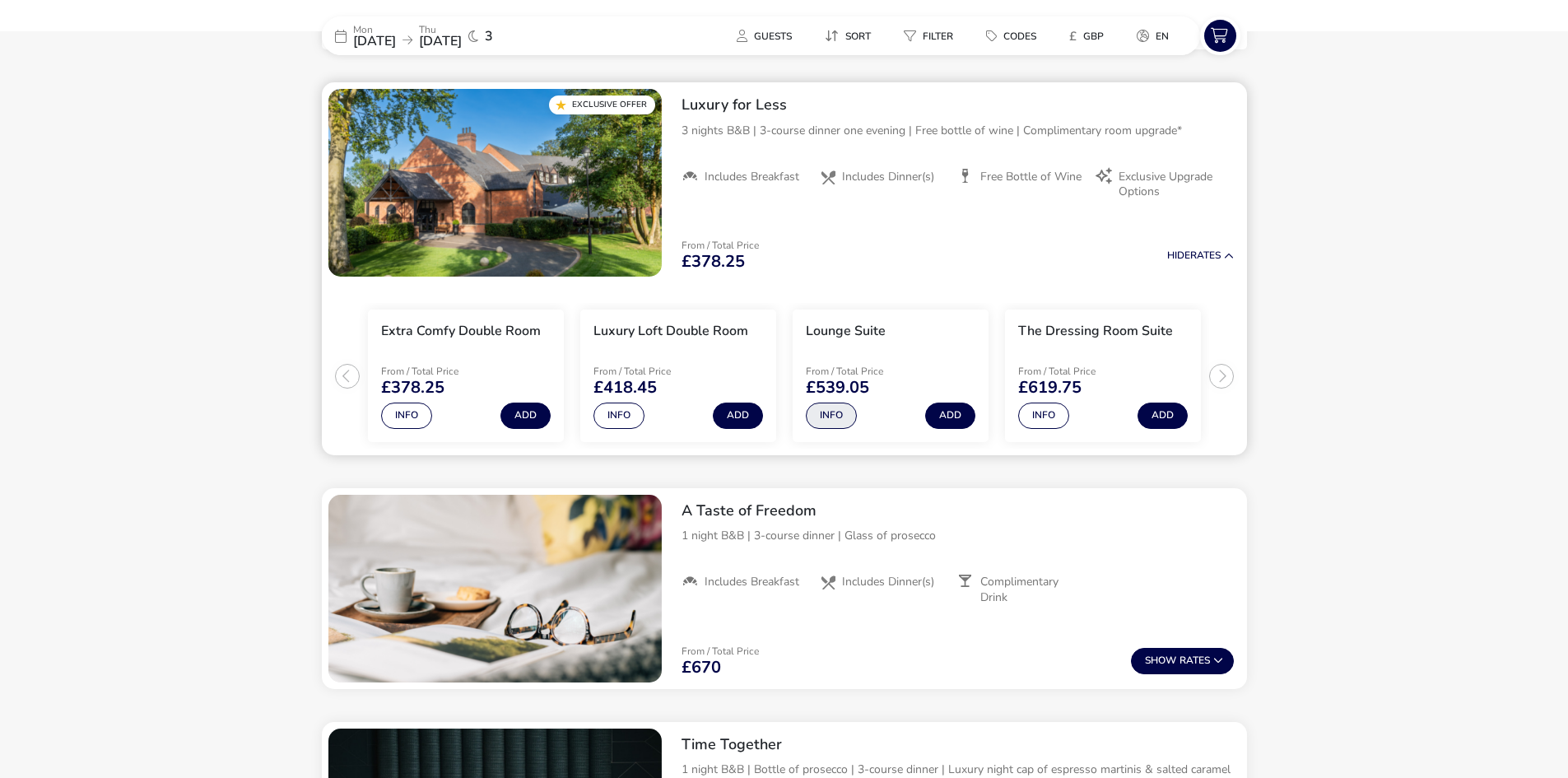
click at [832, 416] on button "Info" at bounding box center [831, 416] width 51 height 27
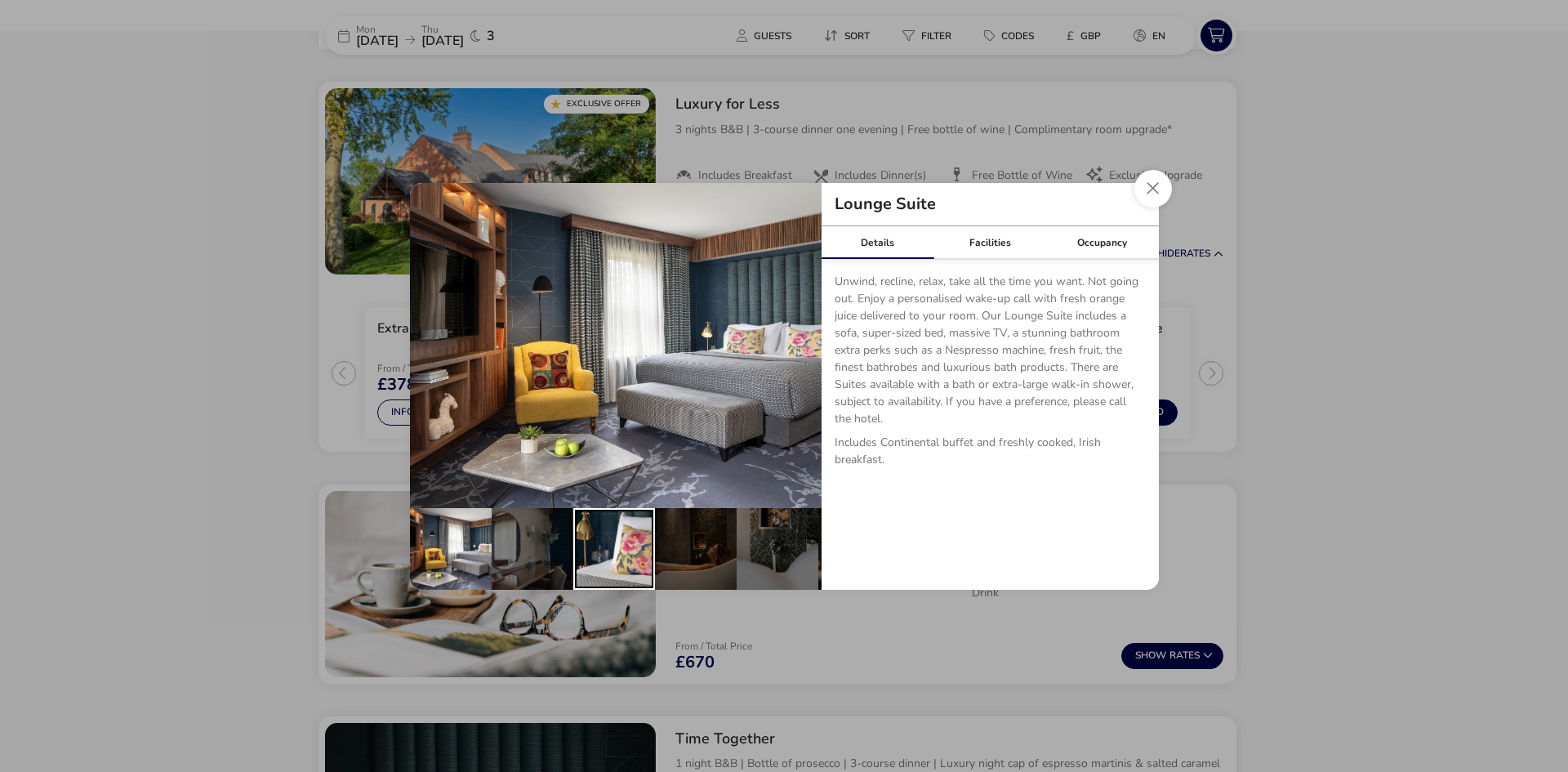
click at [631, 546] on div "details" at bounding box center [614, 549] width 82 height 82
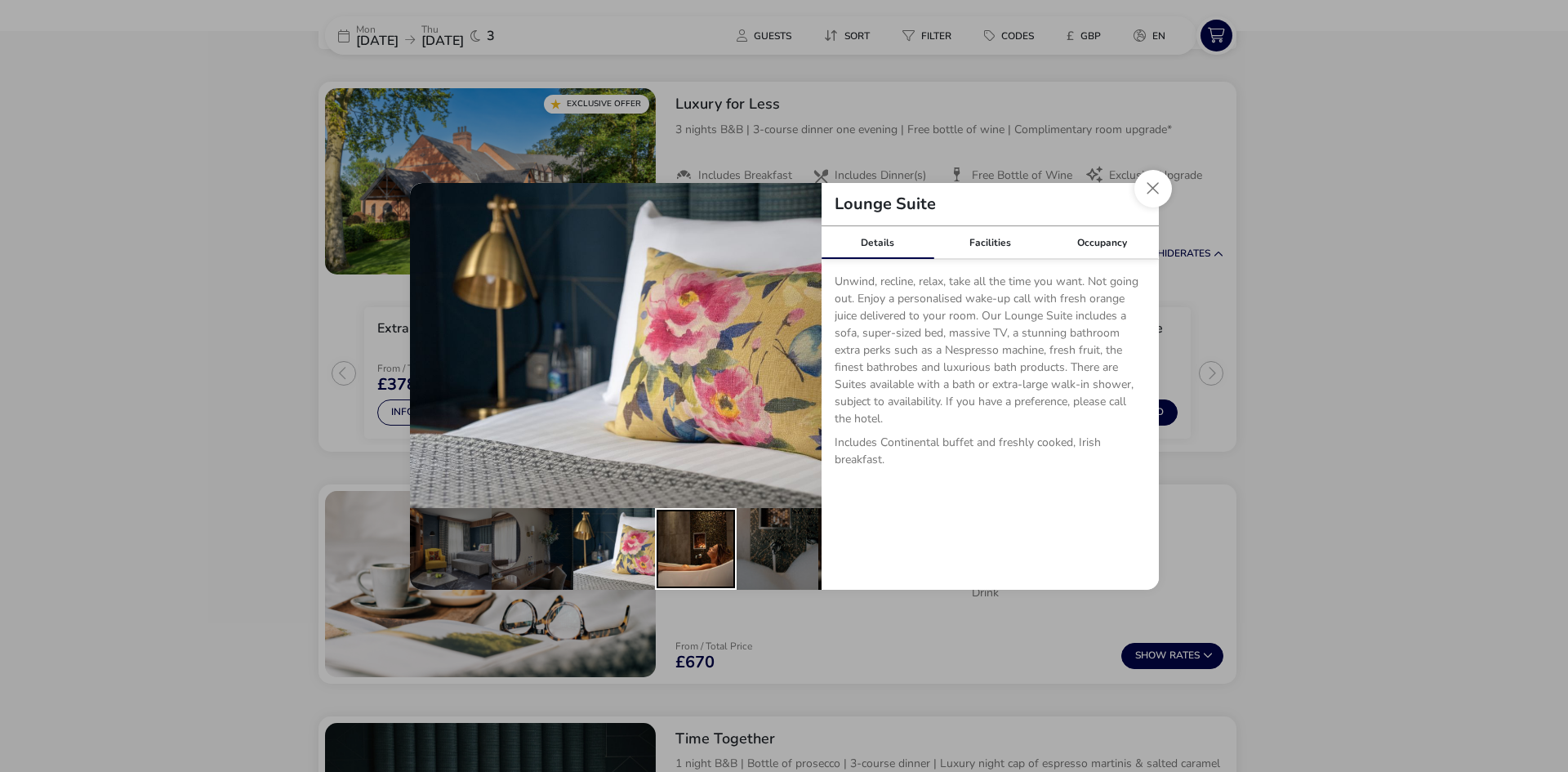
click at [671, 546] on div "details" at bounding box center [696, 549] width 82 height 82
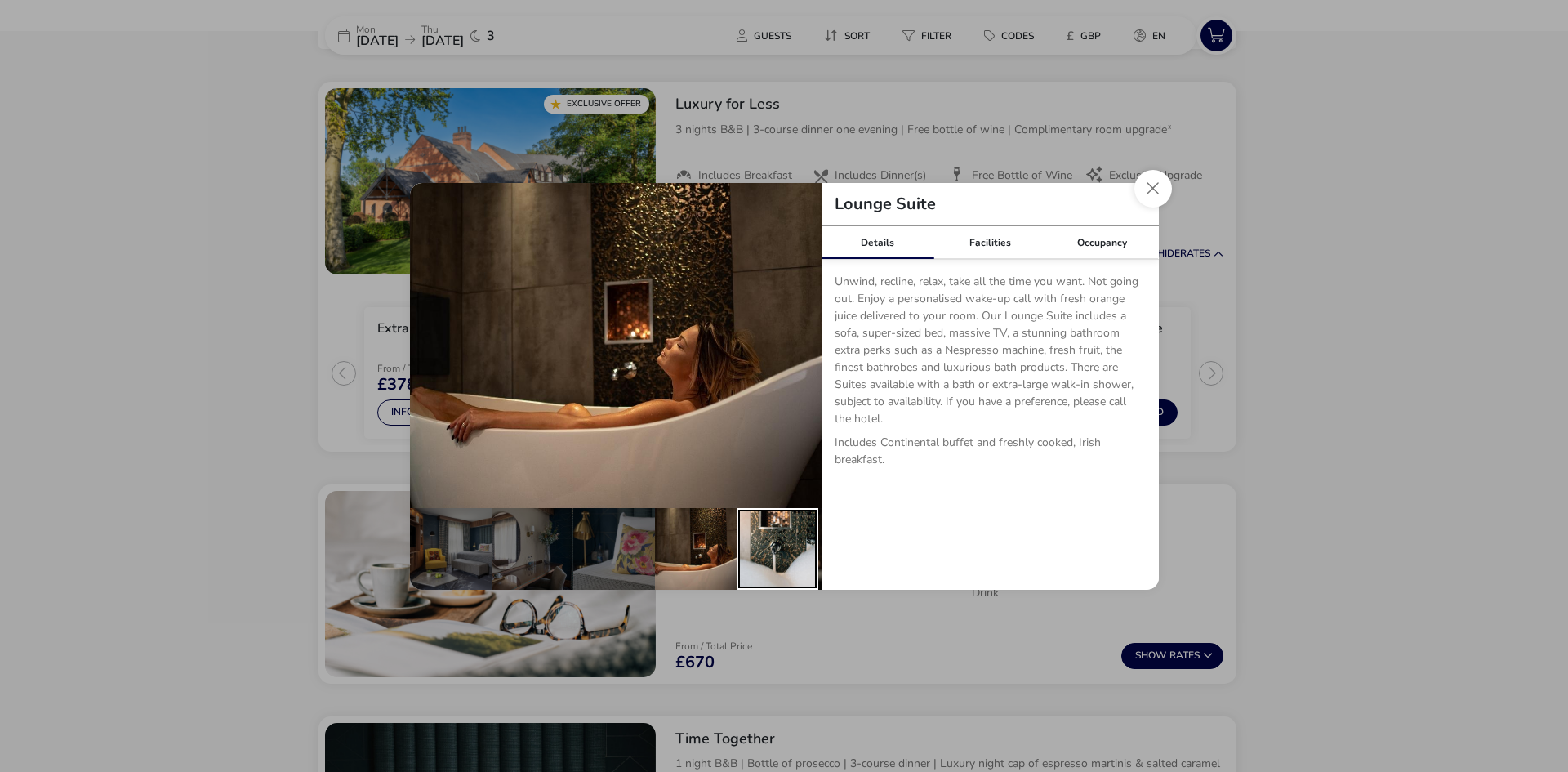
click at [751, 549] on div "details" at bounding box center [778, 549] width 82 height 82
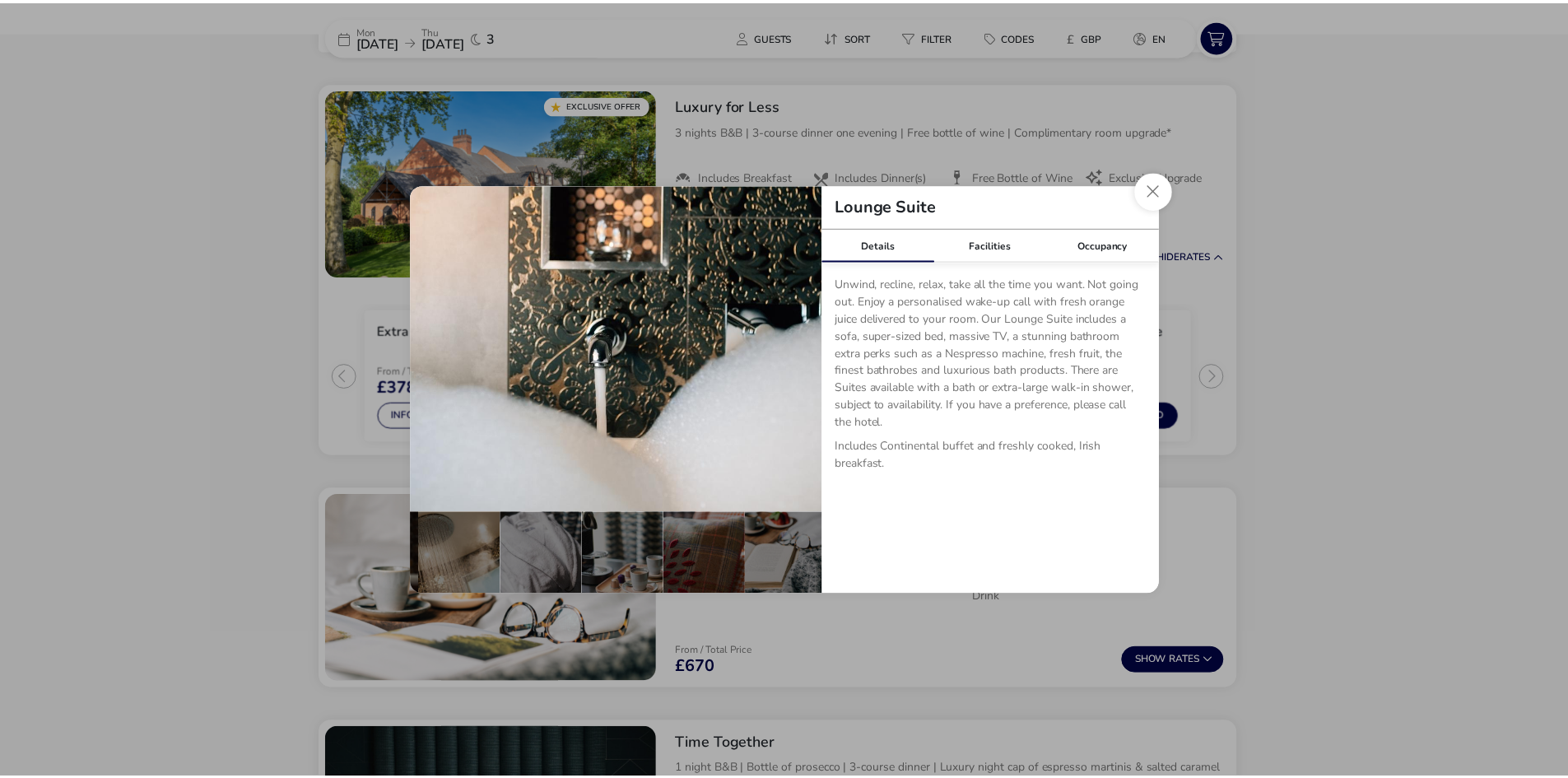
scroll to position [0, 490]
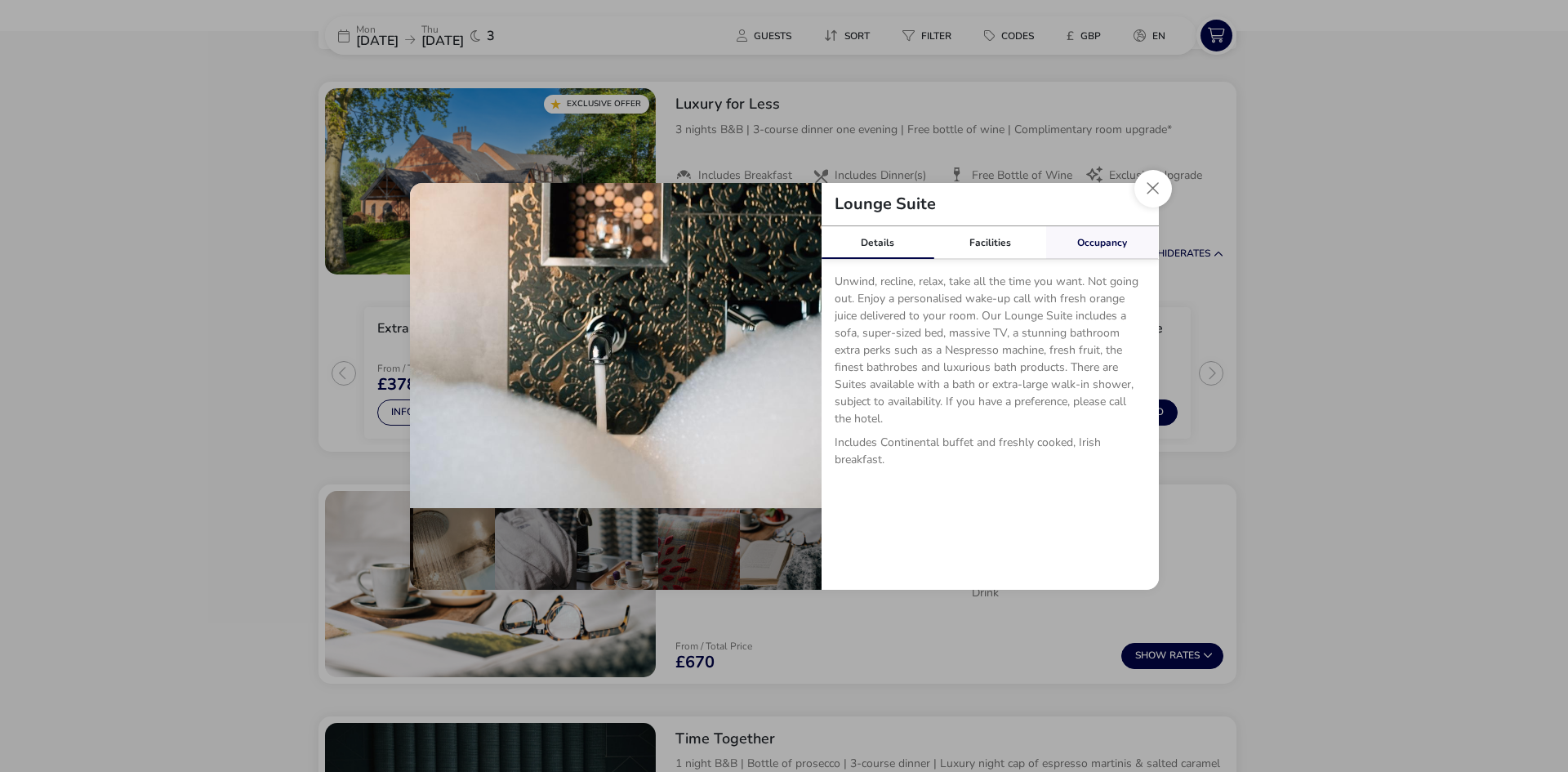
click at [1126, 245] on link "Occupancy" at bounding box center [1102, 242] width 112 height 32
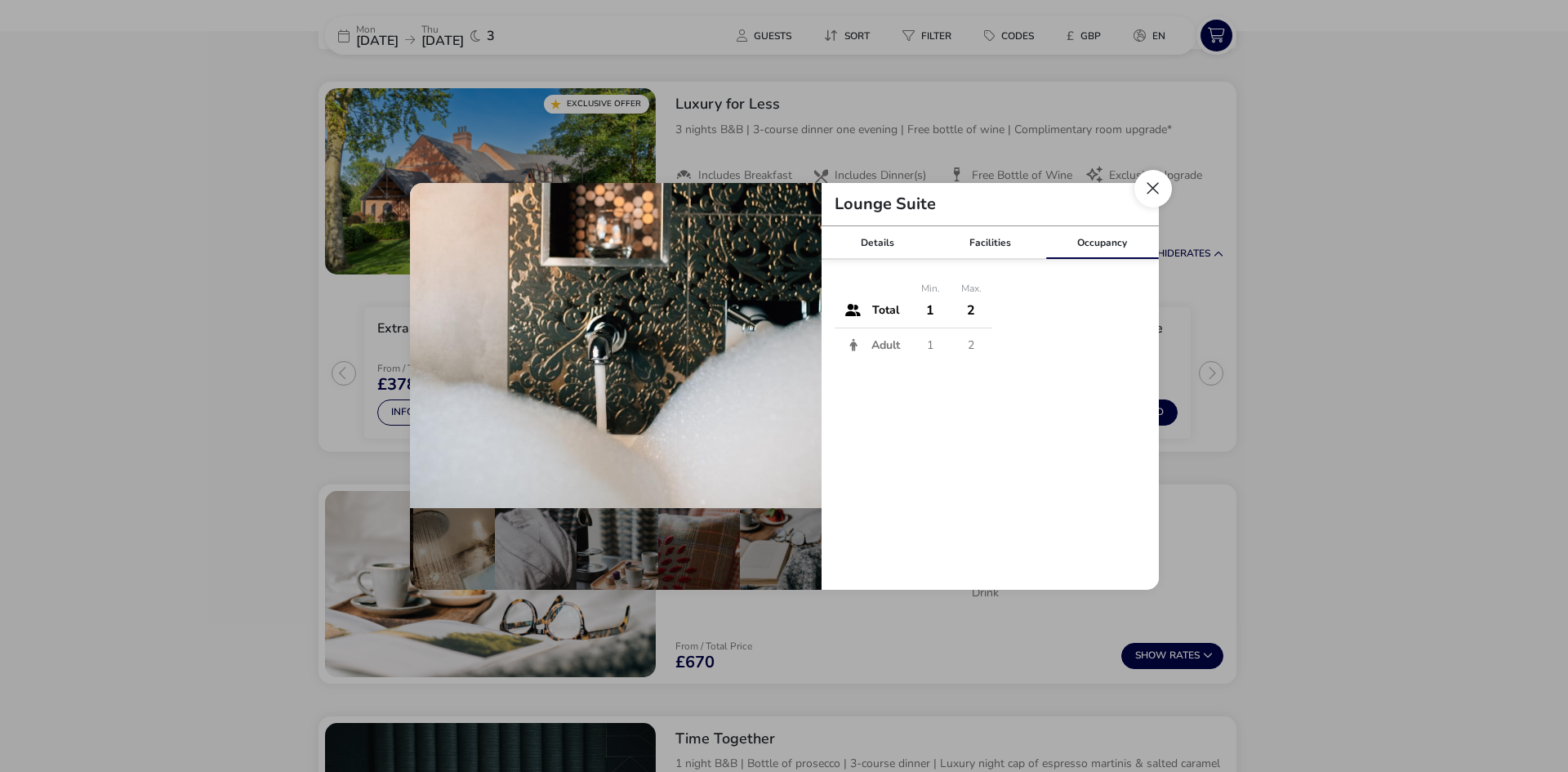
click at [1156, 190] on button "Close dialog" at bounding box center [1153, 189] width 37 height 37
